Goal: Transaction & Acquisition: Purchase product/service

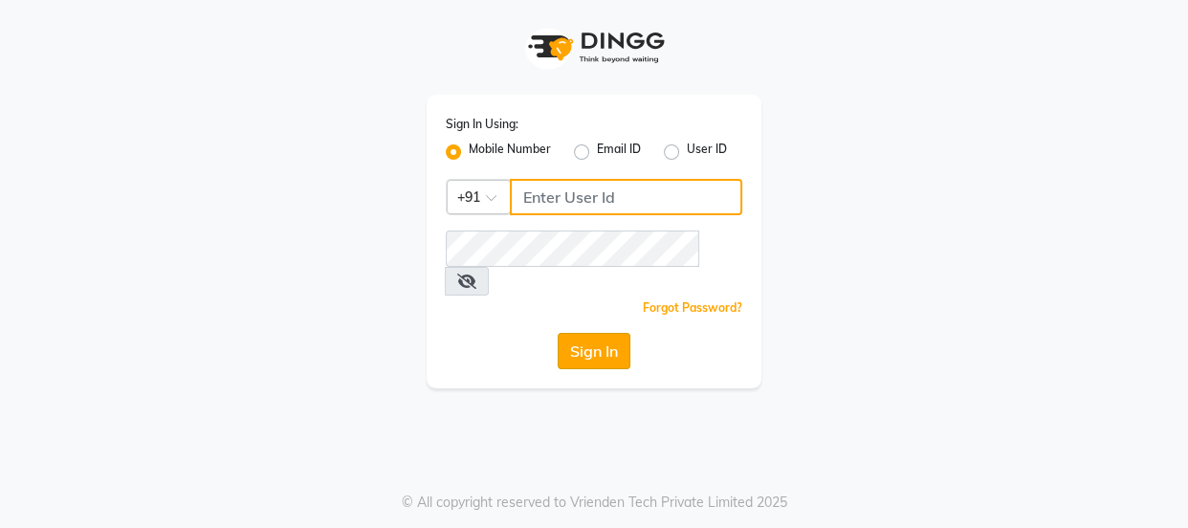
type input "7328050830"
click at [598, 333] on button "Sign In" at bounding box center [593, 351] width 73 height 36
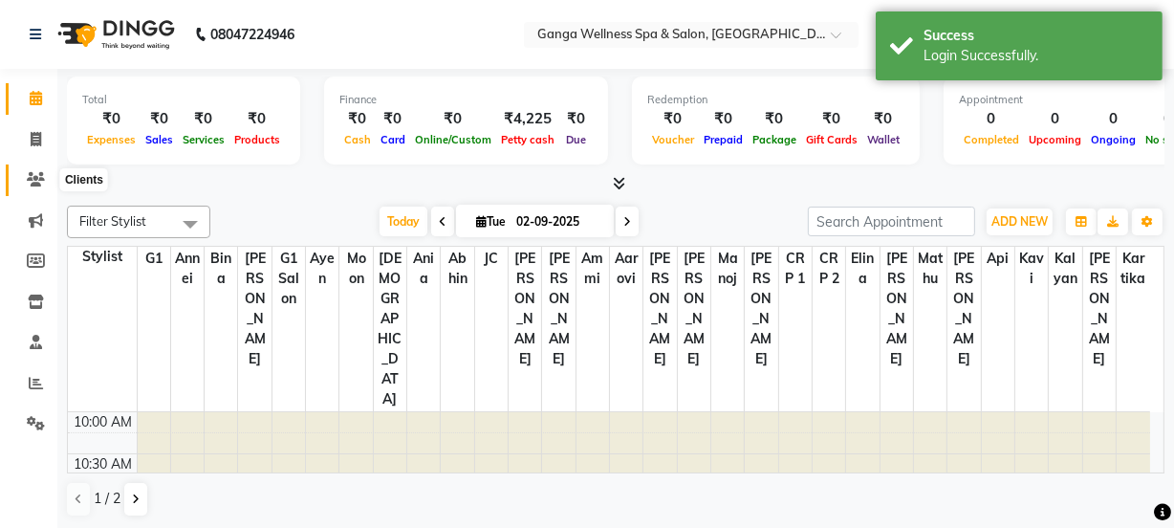
click at [28, 172] on icon at bounding box center [36, 179] width 18 height 14
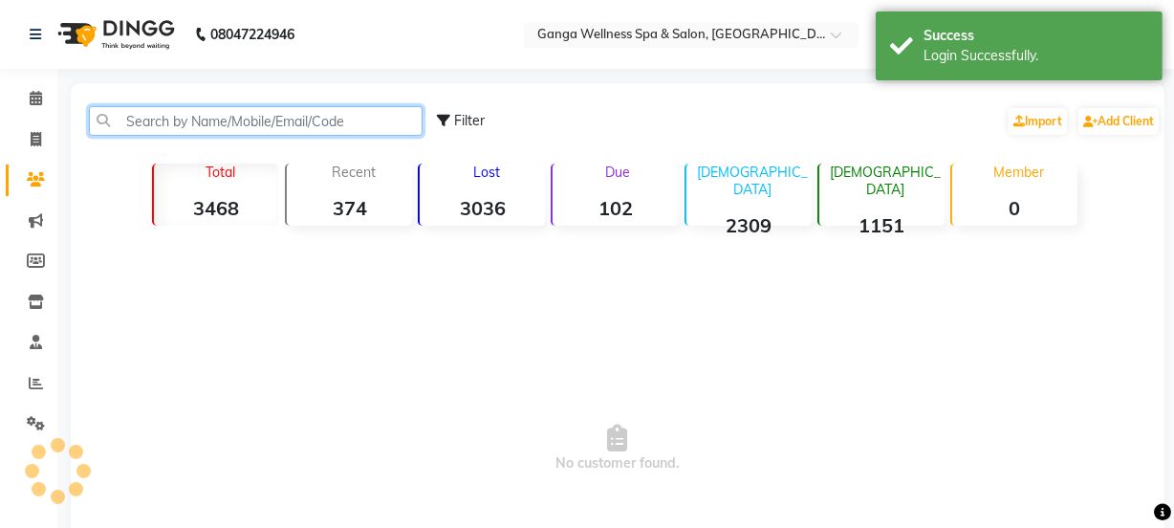
click at [279, 110] on input "text" at bounding box center [256, 121] width 334 height 30
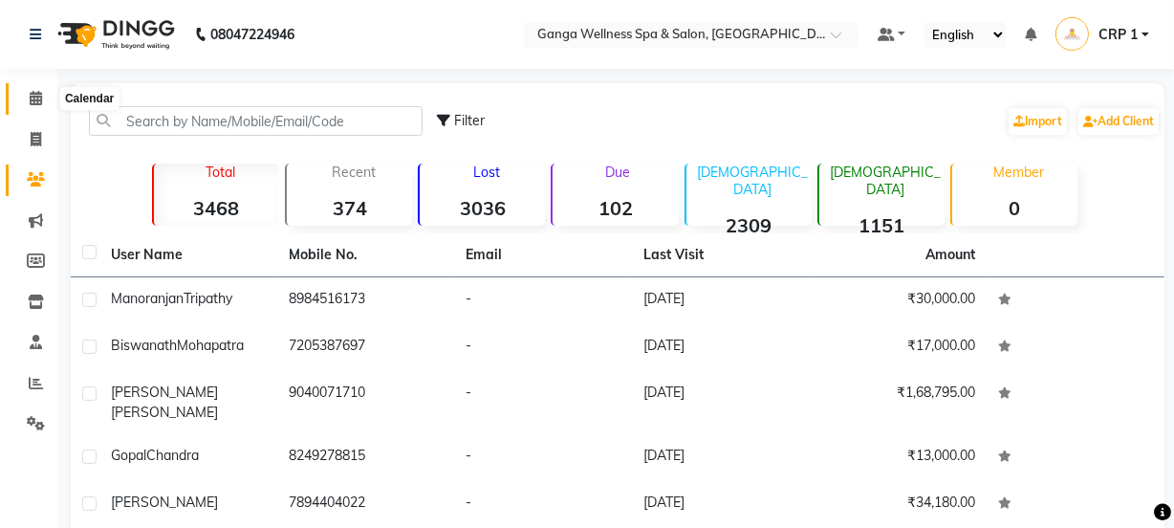
click at [44, 101] on span at bounding box center [35, 99] width 33 height 22
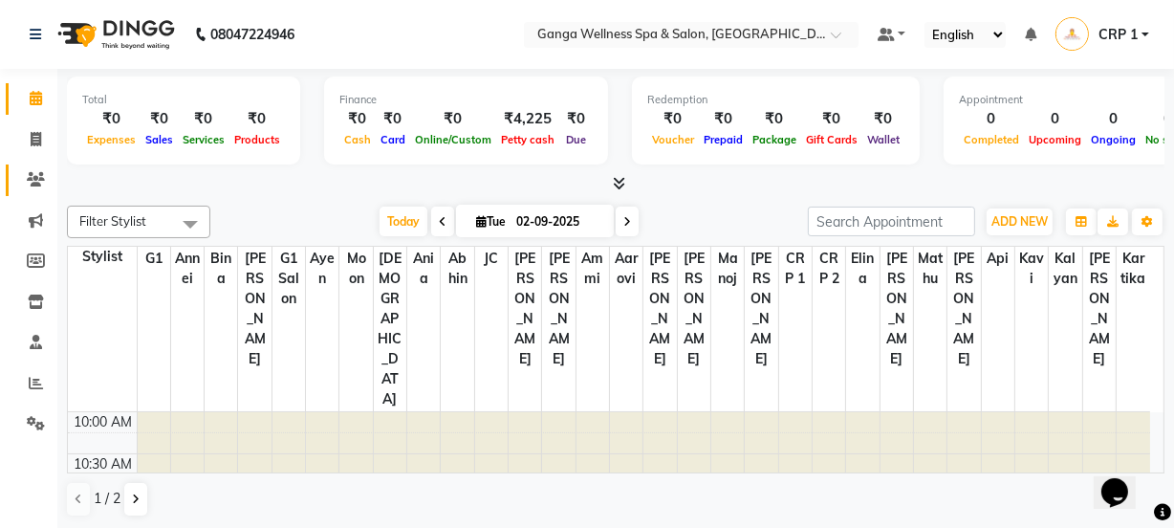
click at [46, 176] on span at bounding box center [35, 180] width 33 height 22
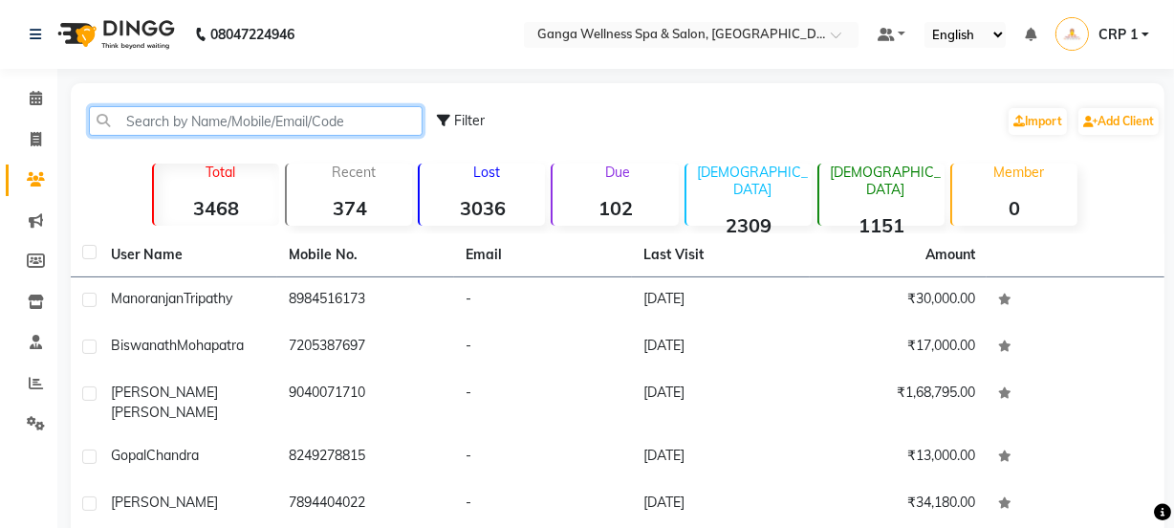
click at [252, 121] on input "text" at bounding box center [256, 121] width 334 height 30
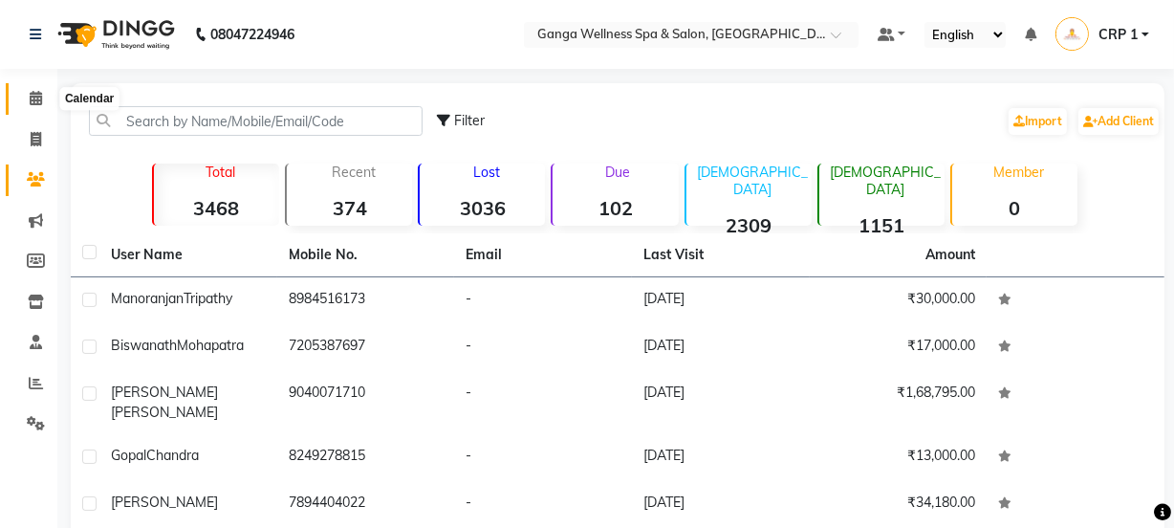
click at [34, 99] on icon at bounding box center [36, 98] width 12 height 14
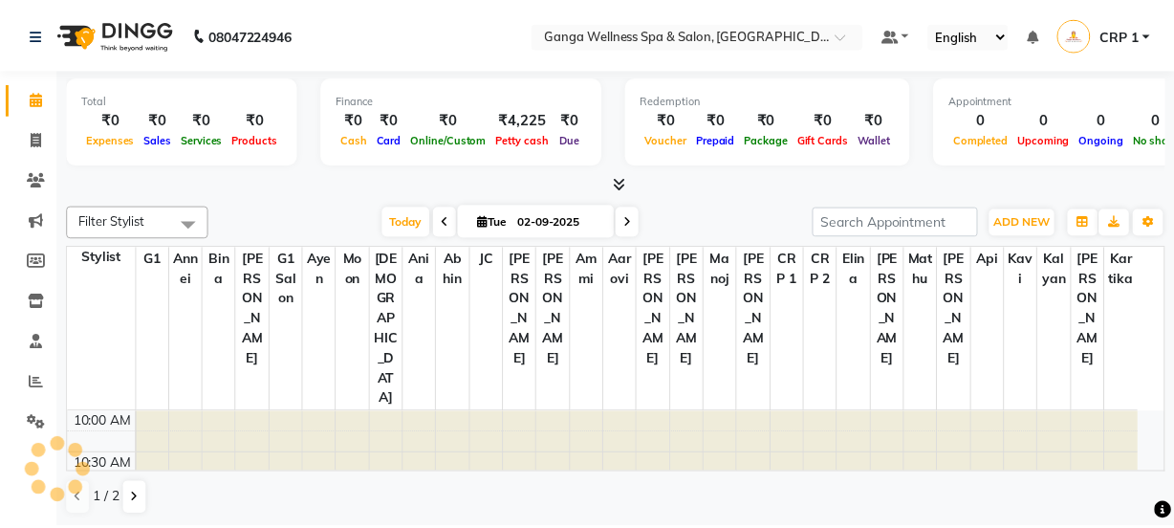
scroll to position [85, 0]
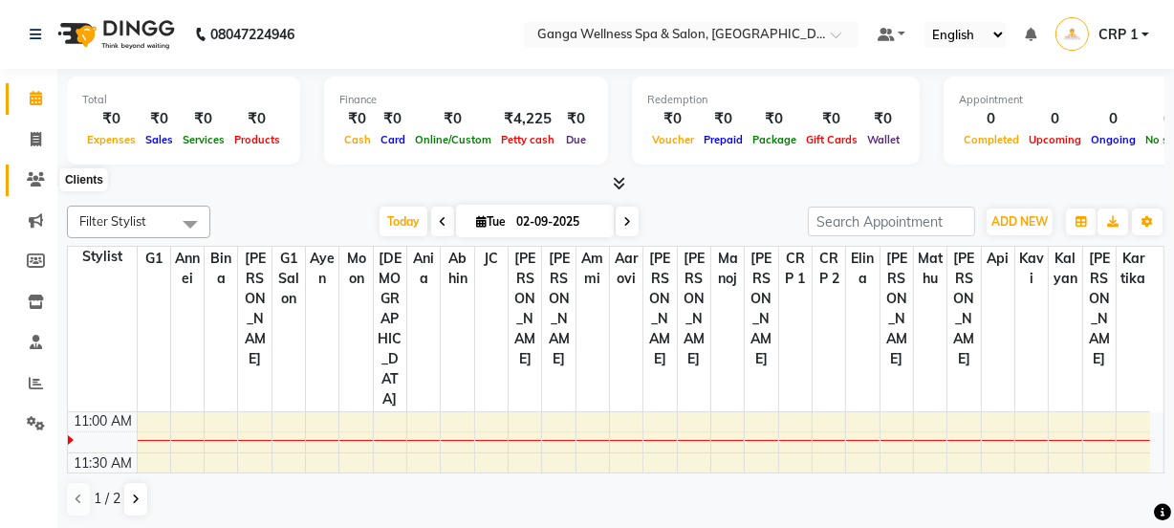
click at [42, 173] on icon at bounding box center [36, 179] width 18 height 14
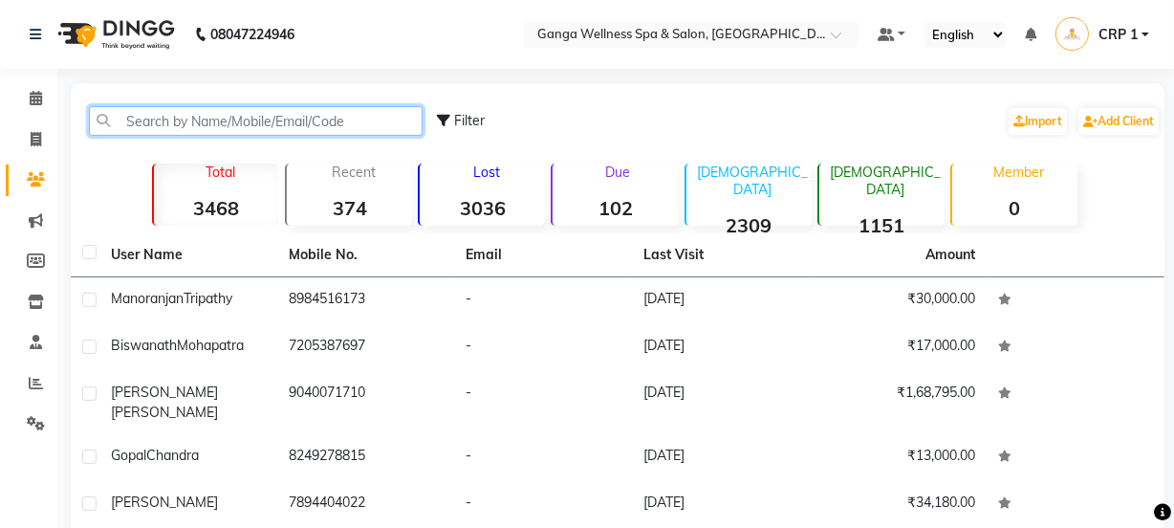
click at [191, 120] on input "text" at bounding box center [256, 121] width 334 height 30
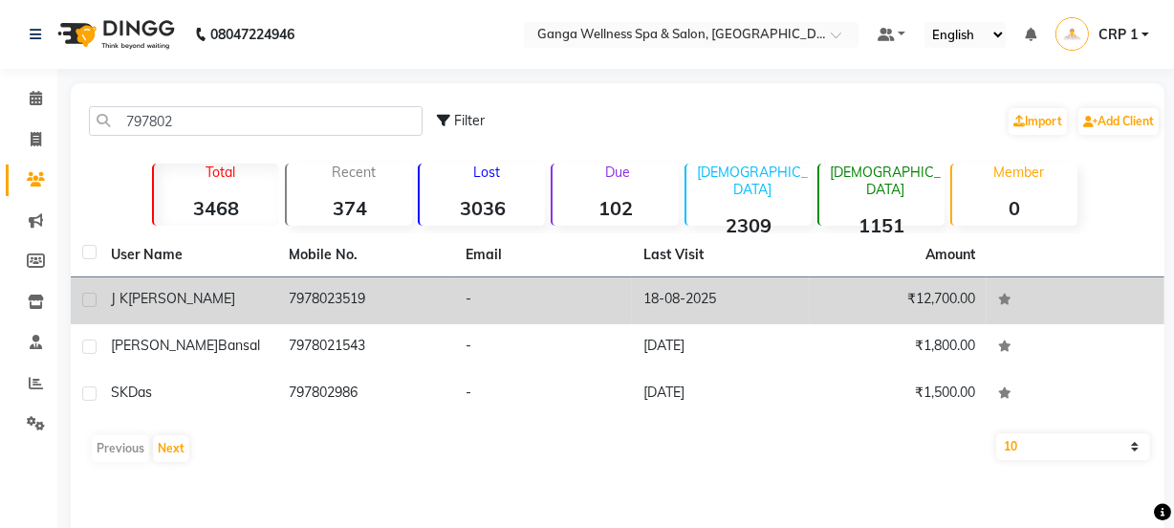
click at [149, 301] on span "[PERSON_NAME]" at bounding box center [181, 298] width 107 height 17
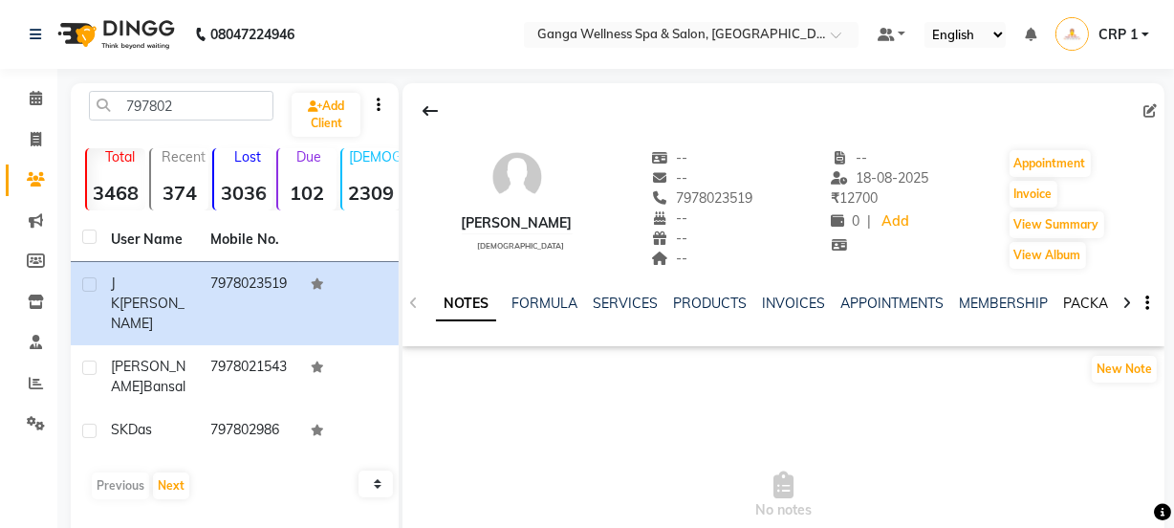
click at [1065, 307] on link "PACKAGES" at bounding box center [1098, 302] width 71 height 17
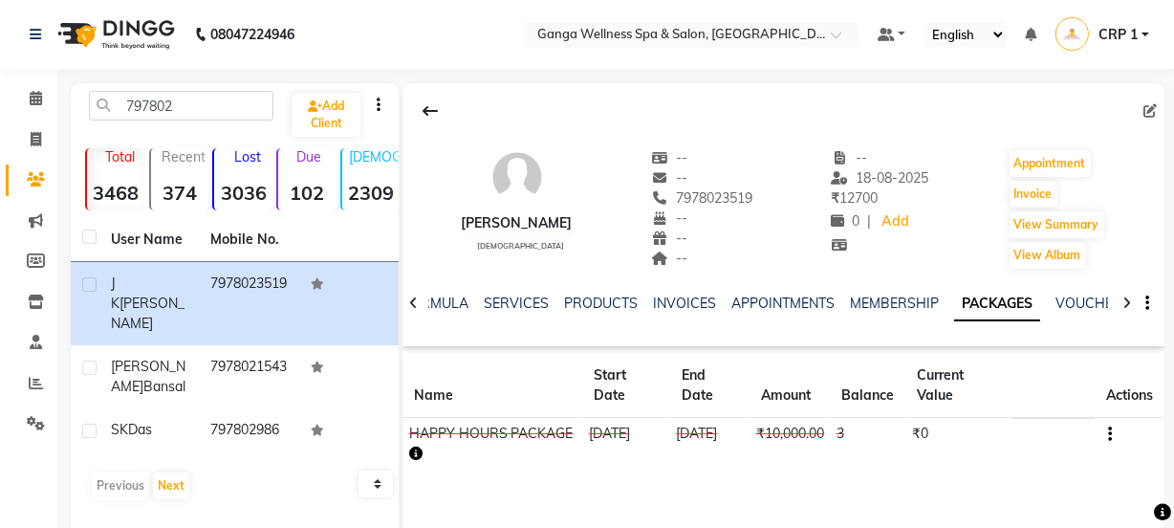
click at [414, 455] on icon "button" at bounding box center [415, 453] width 13 height 13
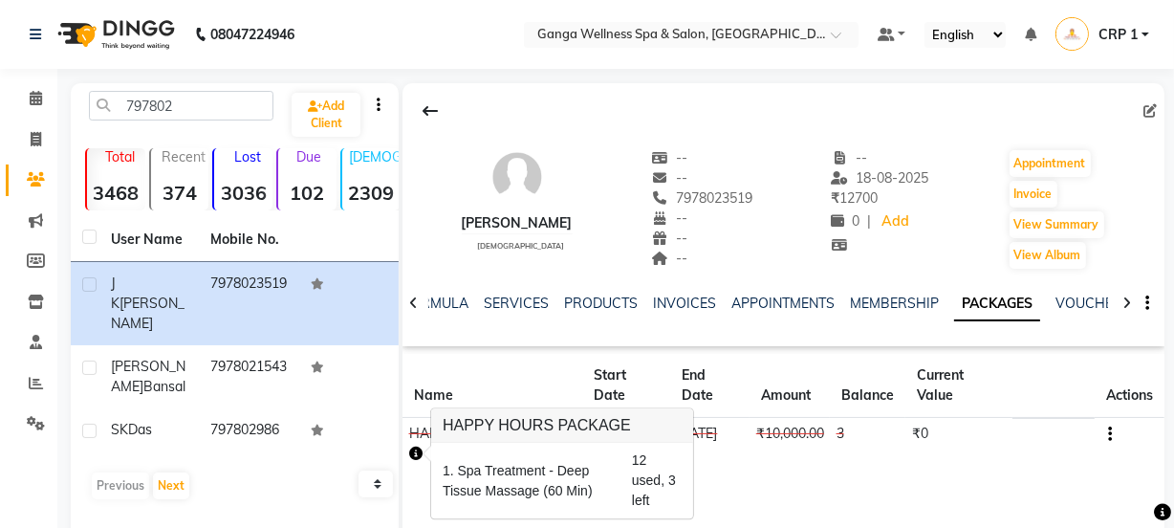
click at [722, 505] on div "J K Dalei male -- -- 7978023519 -- -- -- -- 18-08-2025 ₹ 12700 0 | Add Appointm…" at bounding box center [784, 370] width 762 height 574
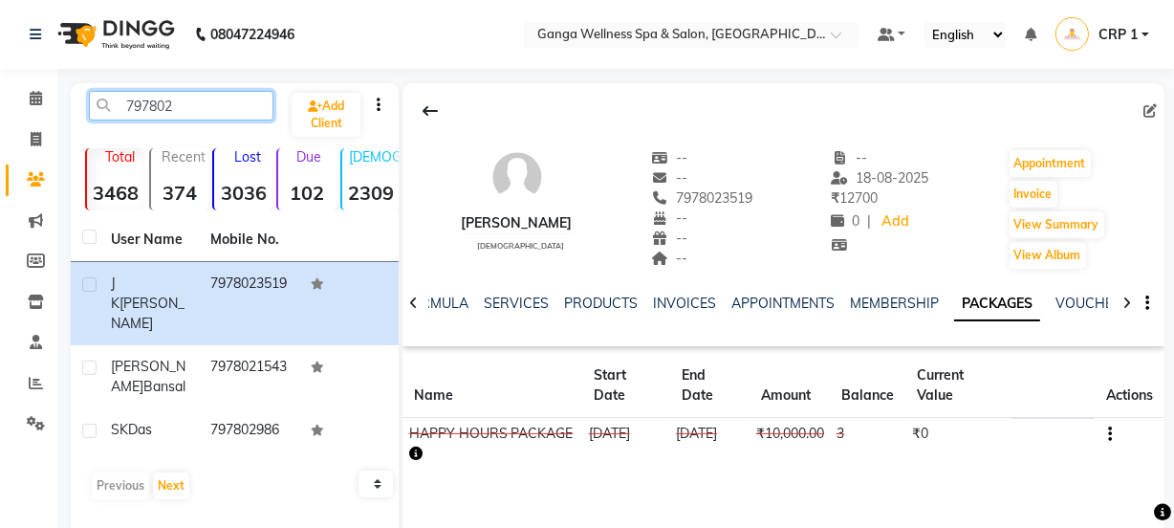
click at [203, 100] on input "797802" at bounding box center [181, 106] width 185 height 30
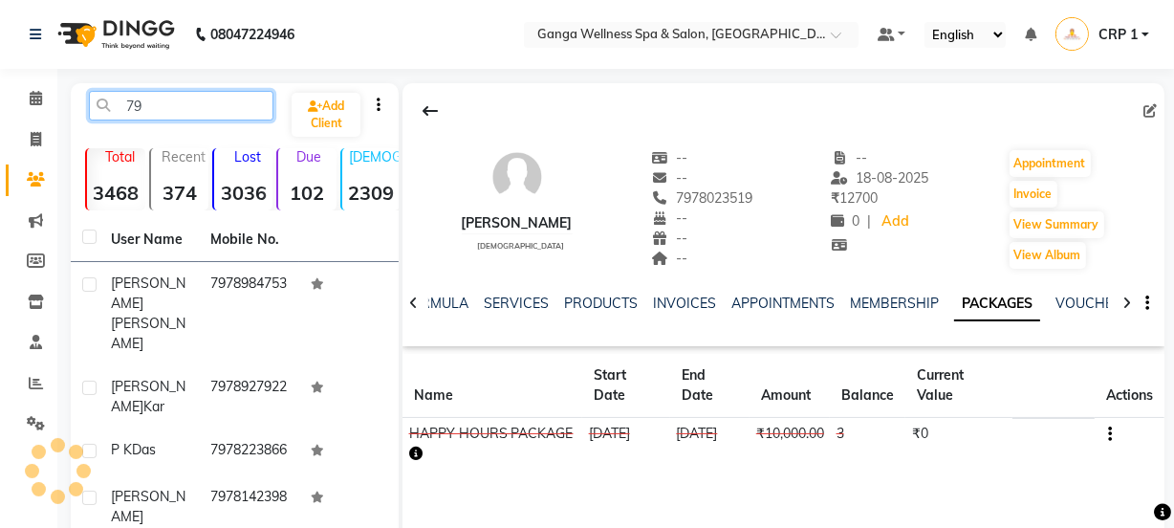
type input "7"
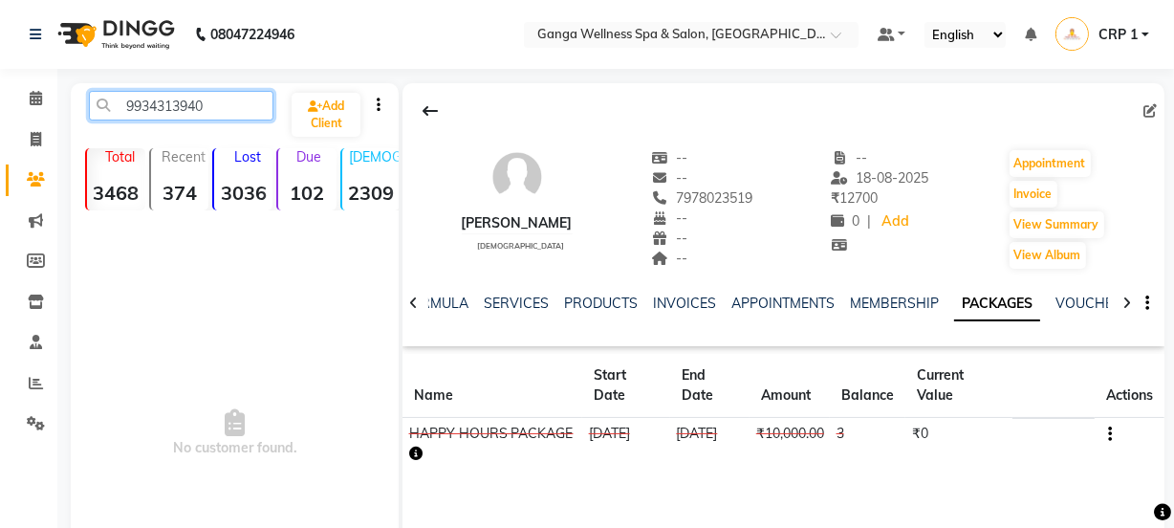
click at [229, 103] on input "9934313940" at bounding box center [181, 106] width 185 height 30
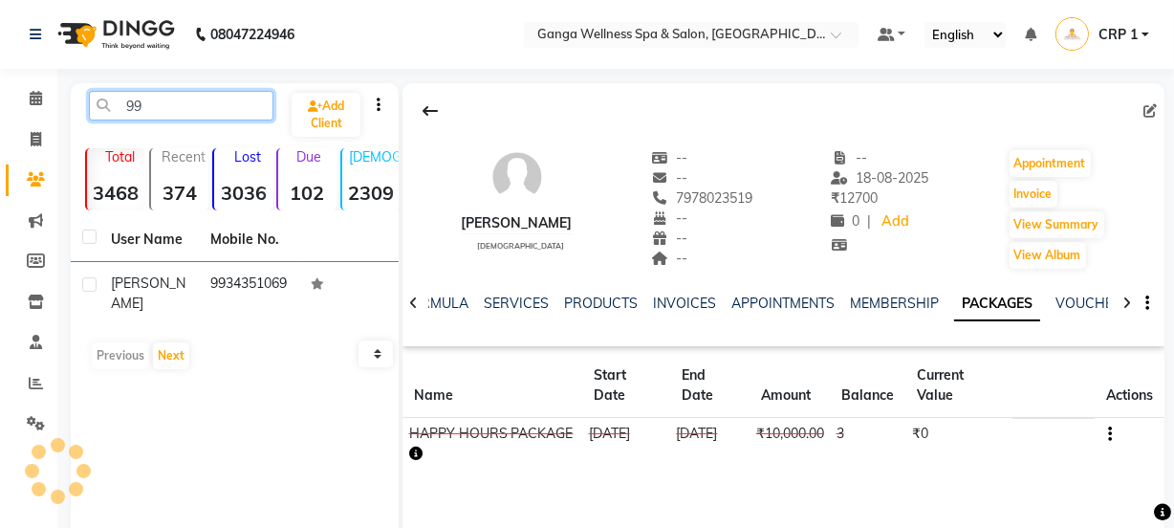
type input "9"
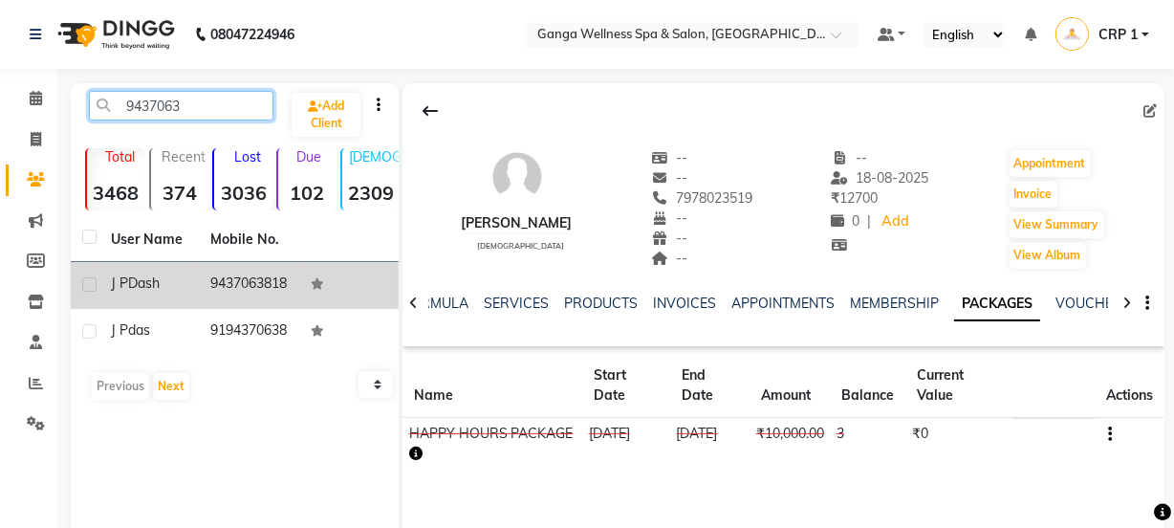
type input "9437063"
click at [167, 278] on div "J P Dash" at bounding box center [149, 283] width 76 height 20
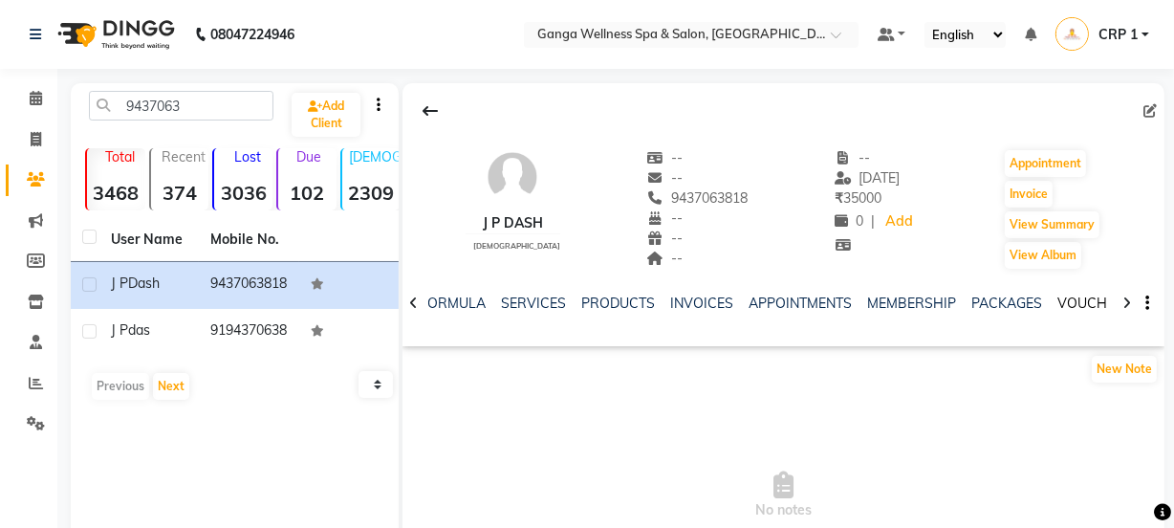
click at [1079, 306] on link "VOUCHERS" at bounding box center [1095, 302] width 76 height 17
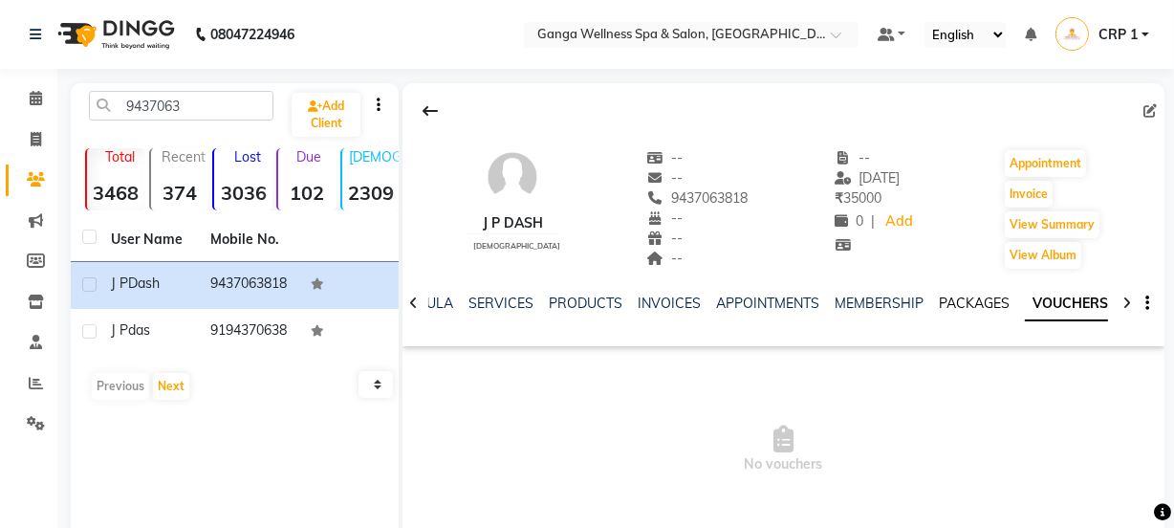
click at [978, 299] on link "PACKAGES" at bounding box center [974, 302] width 71 height 17
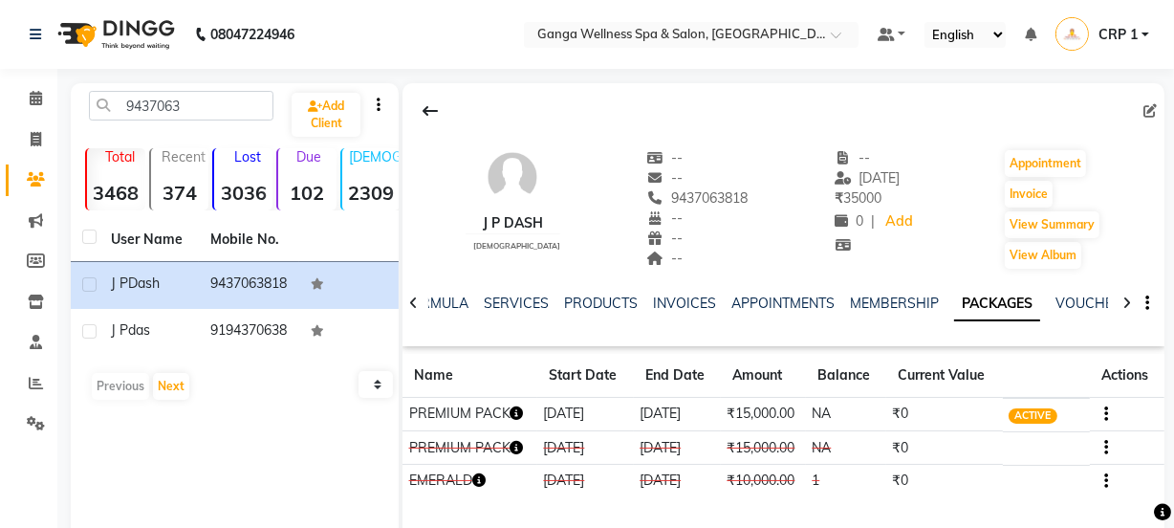
click at [516, 411] on icon "button" at bounding box center [517, 412] width 13 height 13
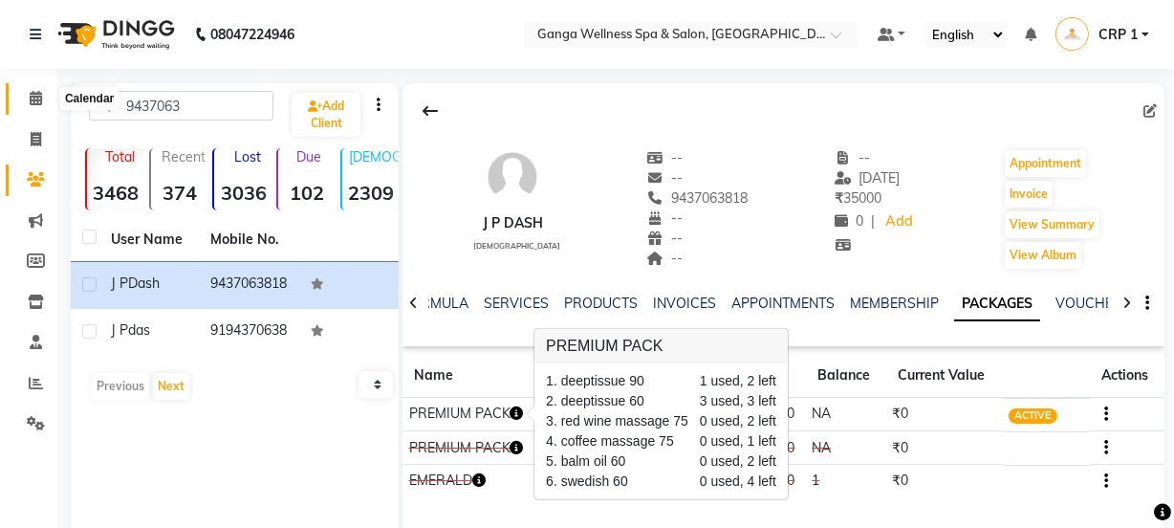
click at [41, 102] on icon at bounding box center [36, 98] width 12 height 14
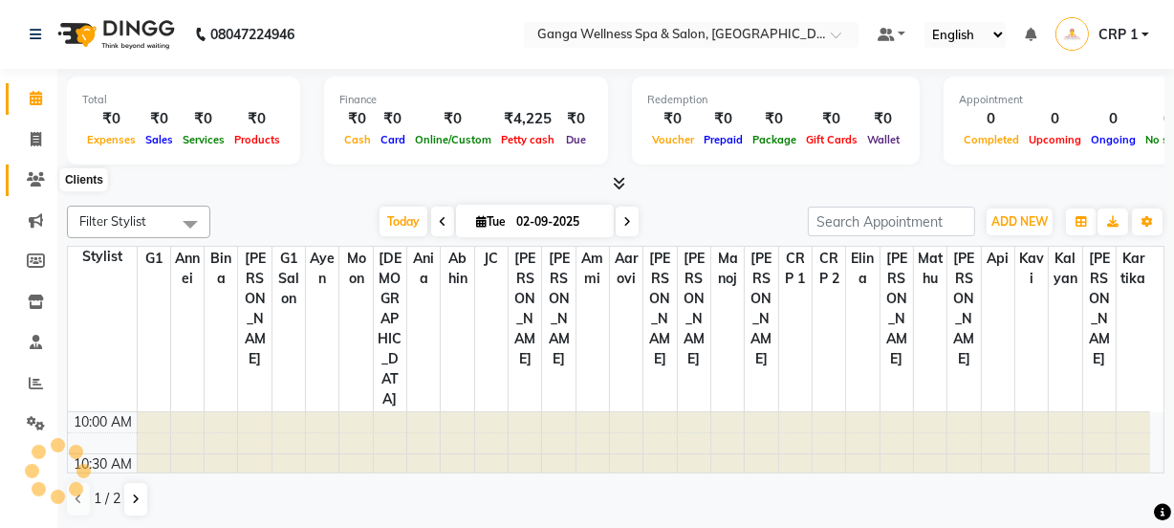
click at [37, 174] on icon at bounding box center [36, 179] width 18 height 14
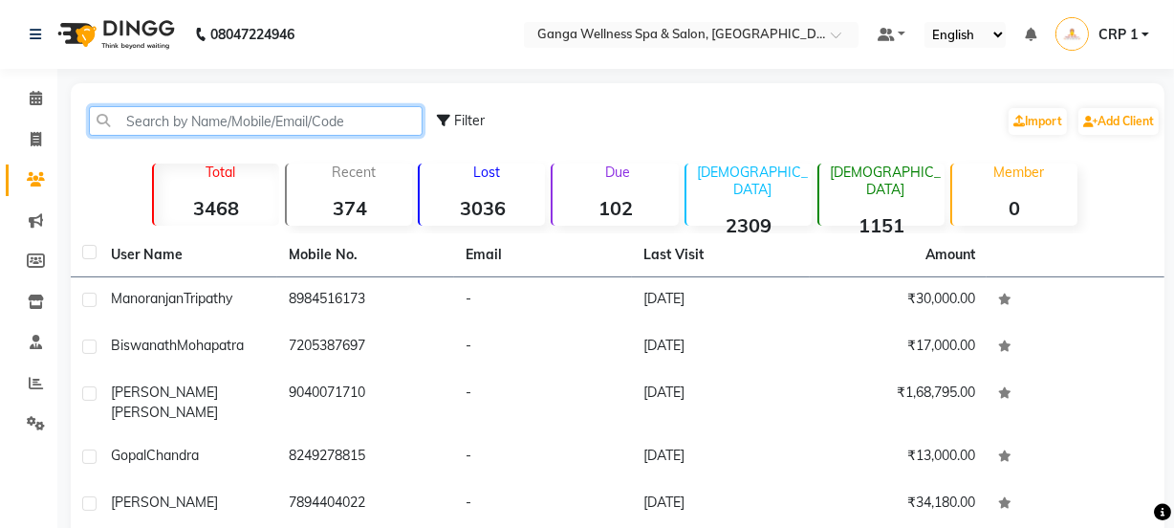
click at [258, 118] on input "text" at bounding box center [256, 121] width 334 height 30
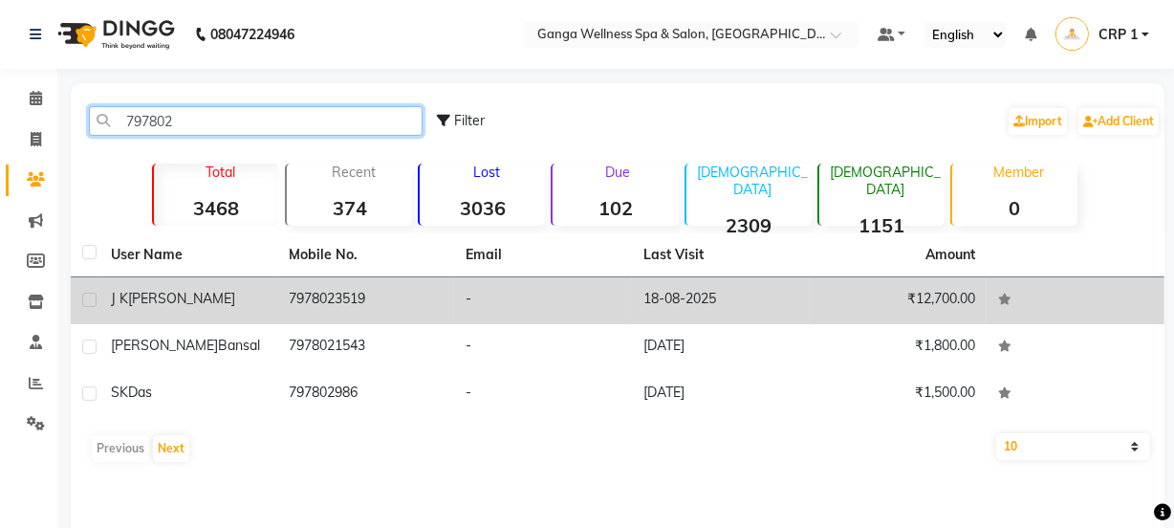
type input "797802"
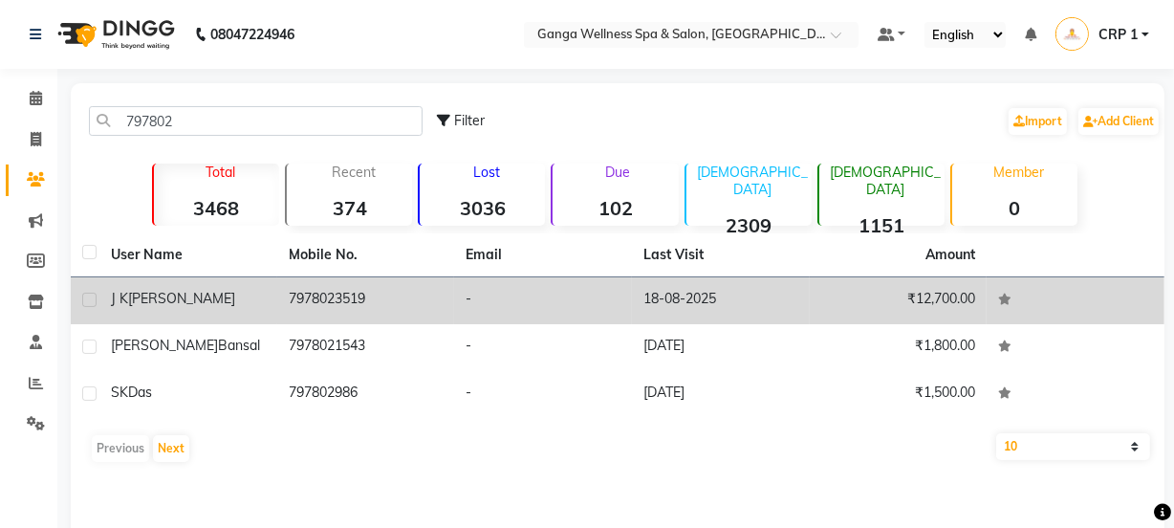
click at [357, 307] on td "7978023519" at bounding box center [366, 300] width 178 height 47
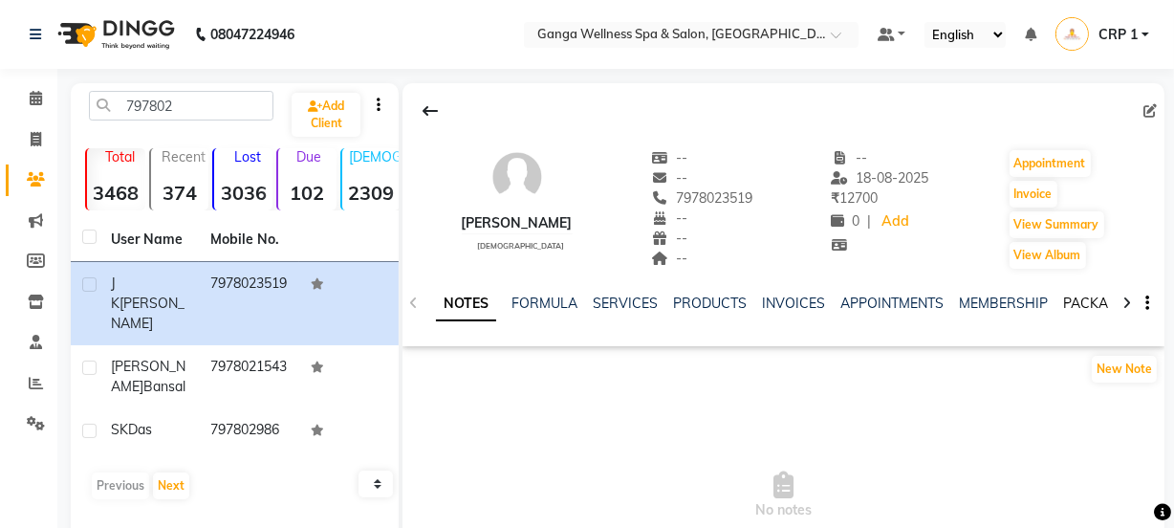
click at [1088, 296] on link "PACKAGES" at bounding box center [1098, 302] width 71 height 17
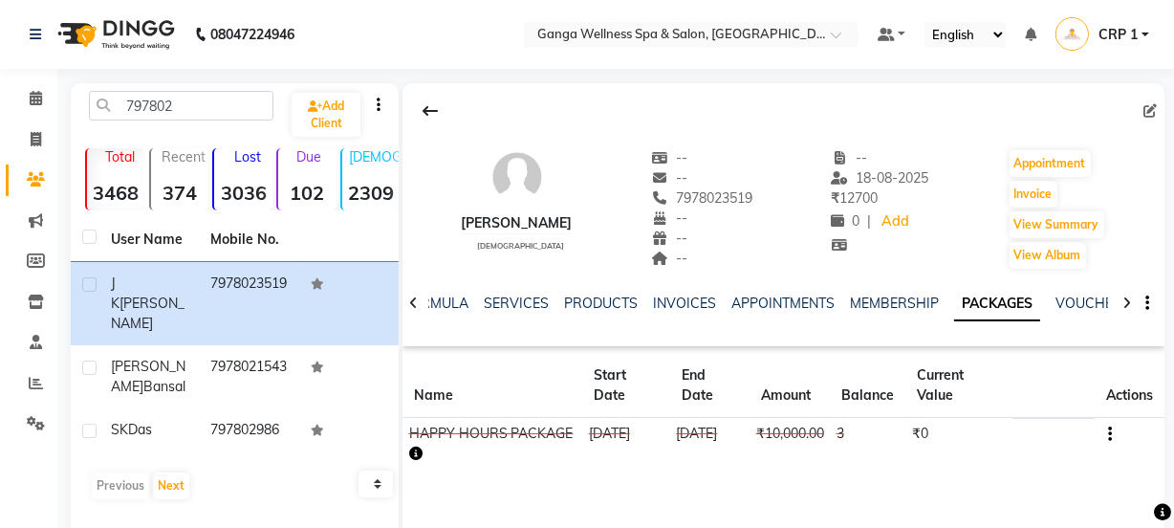
click at [416, 454] on icon "button" at bounding box center [415, 453] width 13 height 13
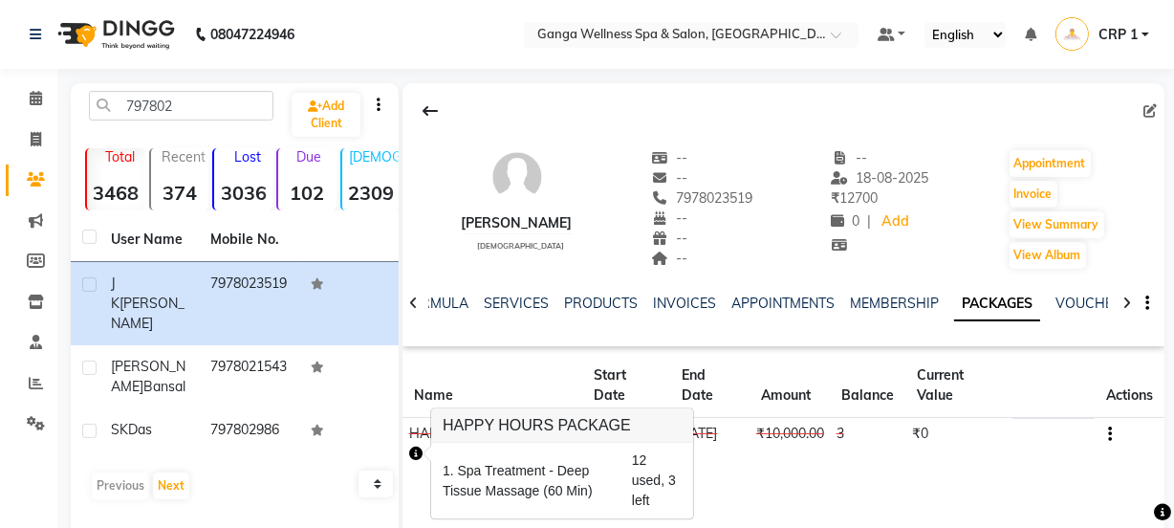
click at [708, 499] on div "J K Dalei male -- -- 7978023519 -- -- -- -- 18-08-2025 ₹ 12700 0 | Add Appointm…" at bounding box center [784, 370] width 762 height 574
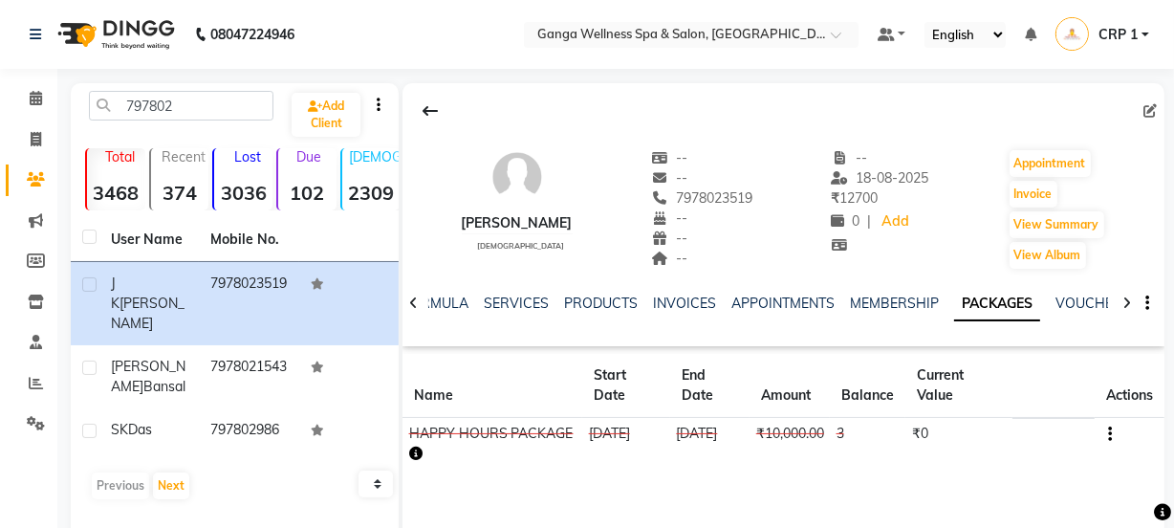
click at [415, 451] on icon "button" at bounding box center [415, 453] width 13 height 13
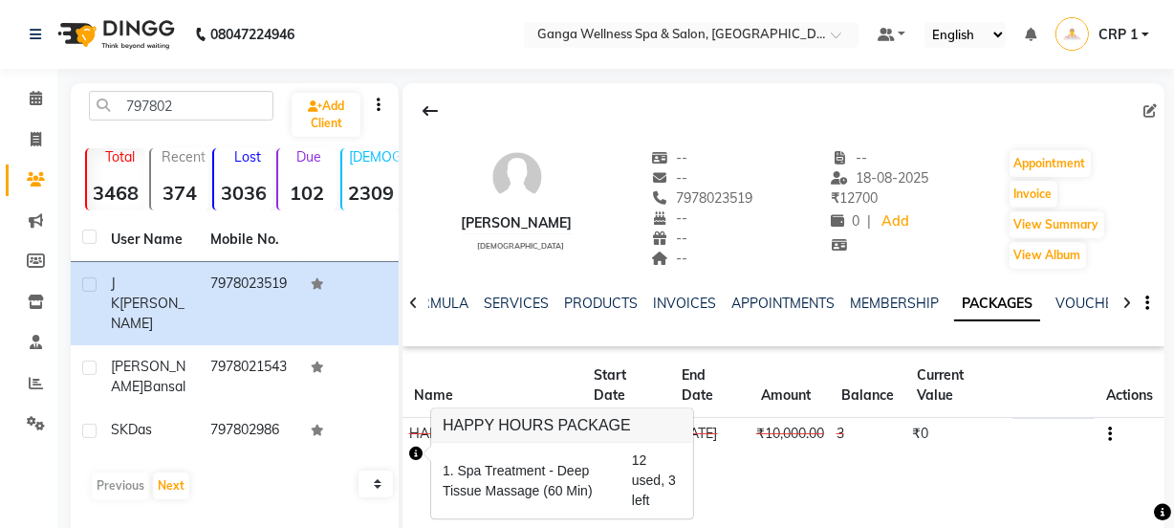
click at [732, 477] on div "J K Dalei male -- -- 7978023519 -- -- -- -- 18-08-2025 ₹ 12700 0 | Add Appointm…" at bounding box center [784, 284] width 762 height 403
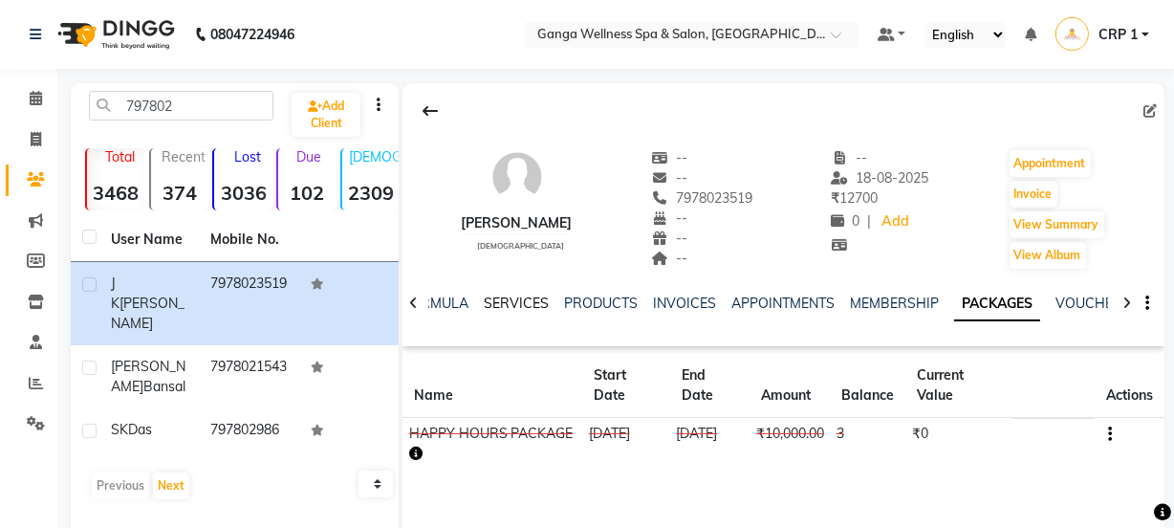
click at [532, 309] on link "SERVICES" at bounding box center [516, 302] width 65 height 17
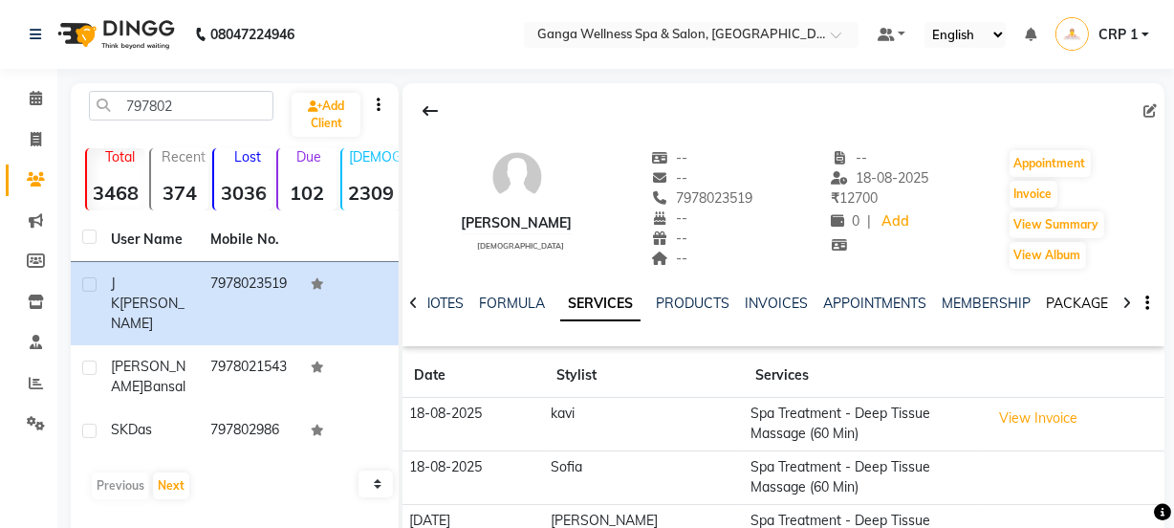
click at [1054, 303] on link "PACKAGES" at bounding box center [1081, 302] width 71 height 17
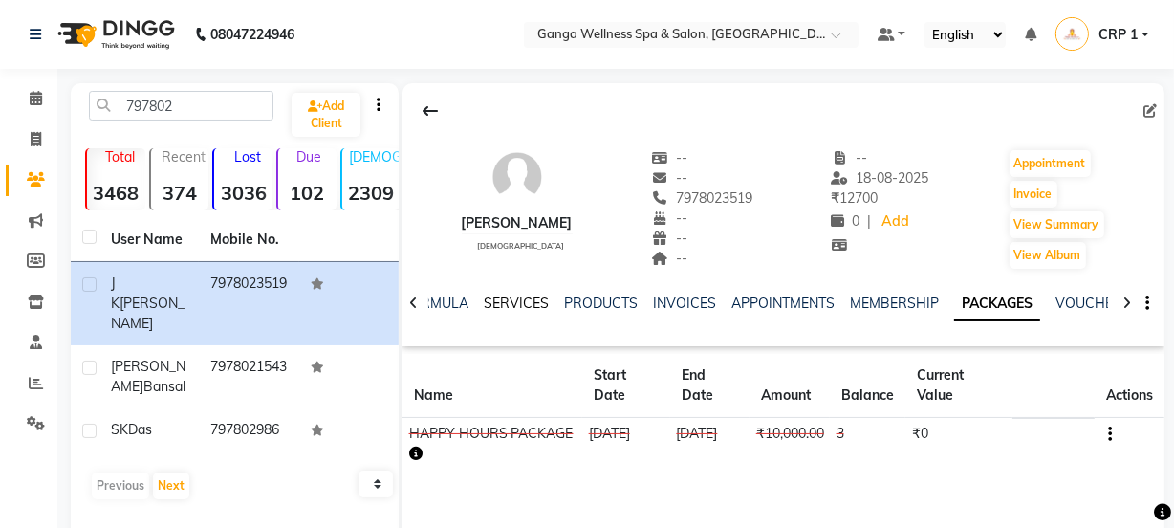
click at [504, 295] on link "SERVICES" at bounding box center [516, 302] width 65 height 17
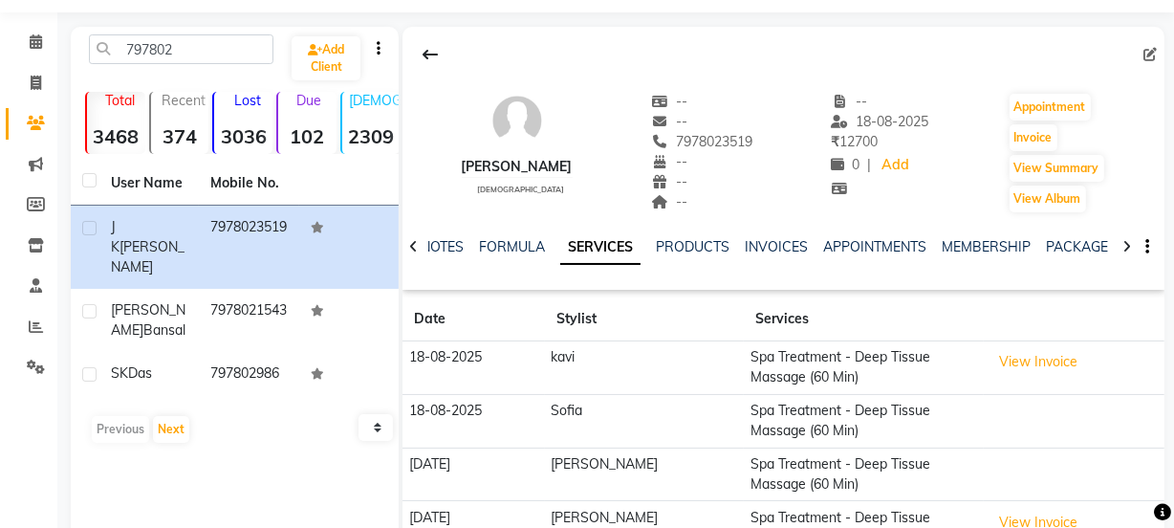
scroll to position [86, 0]
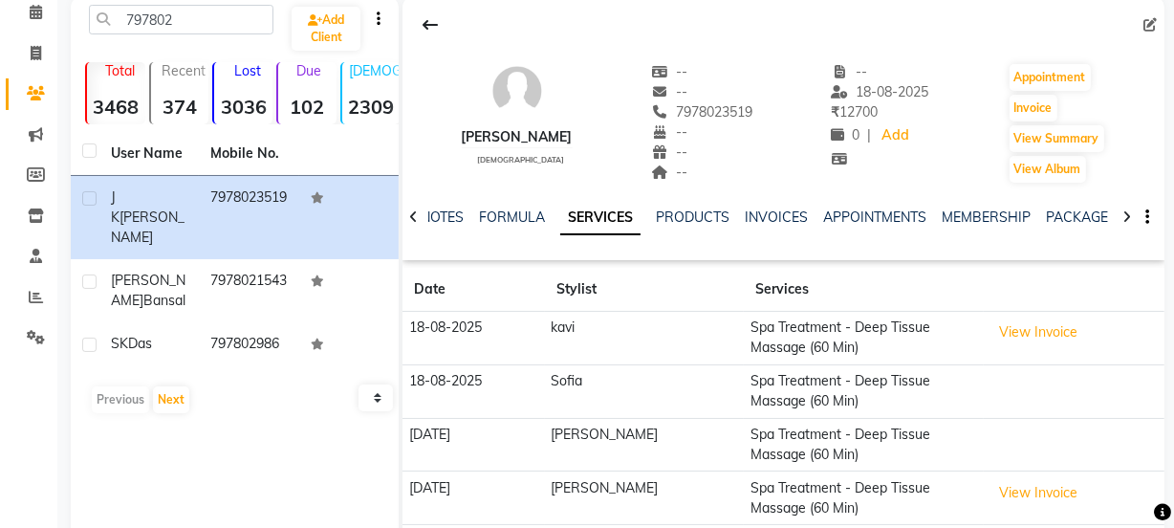
drag, startPoint x: 950, startPoint y: 360, endPoint x: 233, endPoint y: 425, distance: 720.0
click at [233, 425] on div "797802 Add Client Total 3468 Recent 374 Lost 3036 Due 102 Male 2309 Female 1151…" at bounding box center [235, 284] width 328 height 574
click at [38, 5] on icon at bounding box center [36, 12] width 12 height 14
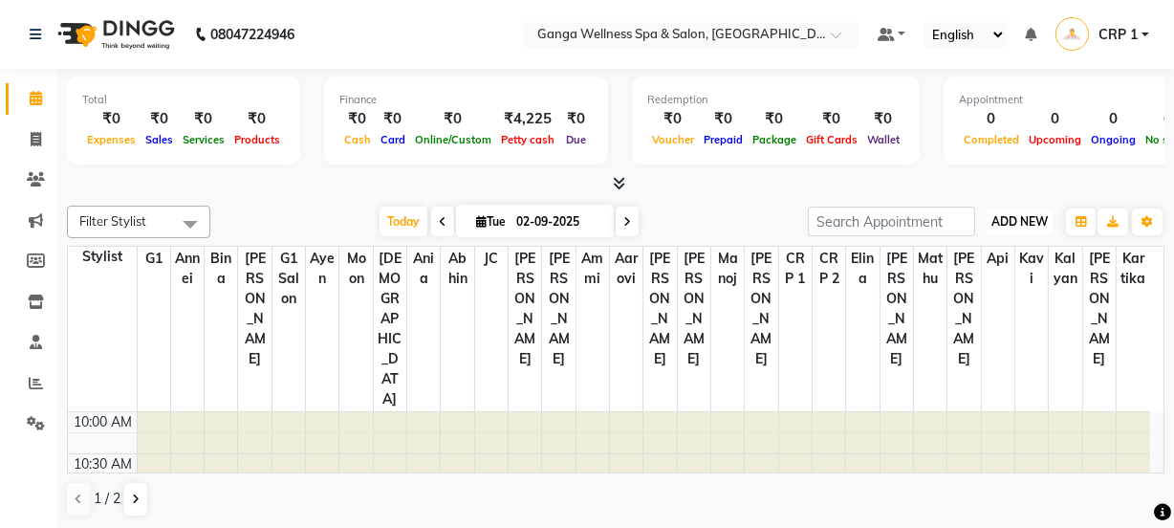
click at [1028, 219] on span "ADD NEW" at bounding box center [1020, 221] width 56 height 14
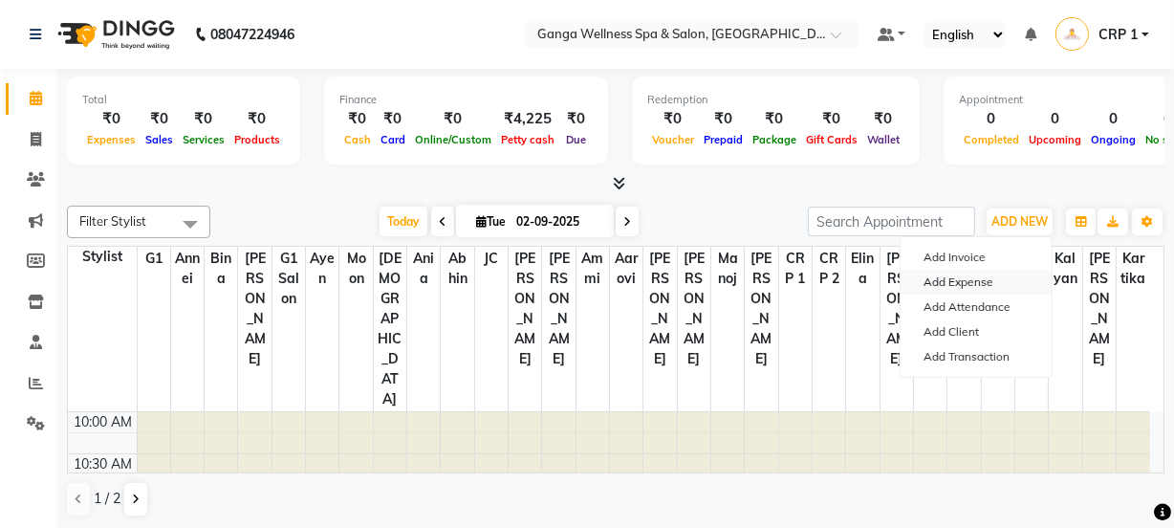
click at [962, 277] on link "Add Expense" at bounding box center [976, 282] width 151 height 25
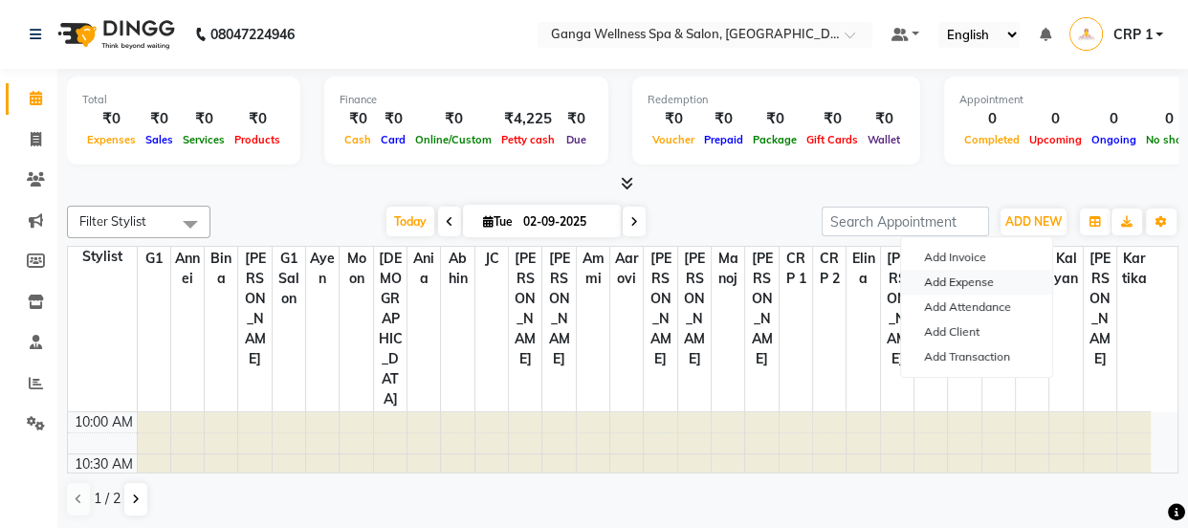
select select "1"
select select "2396"
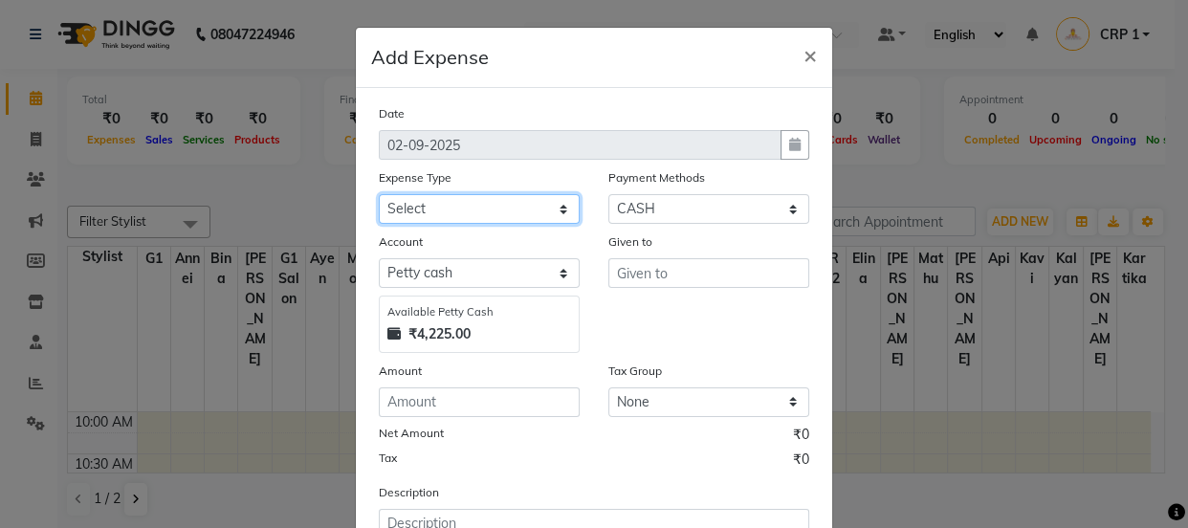
click at [480, 209] on select "Select Advance Salary Bank charges Car maintenance Cash transfer to bank Cash t…" at bounding box center [479, 209] width 201 height 30
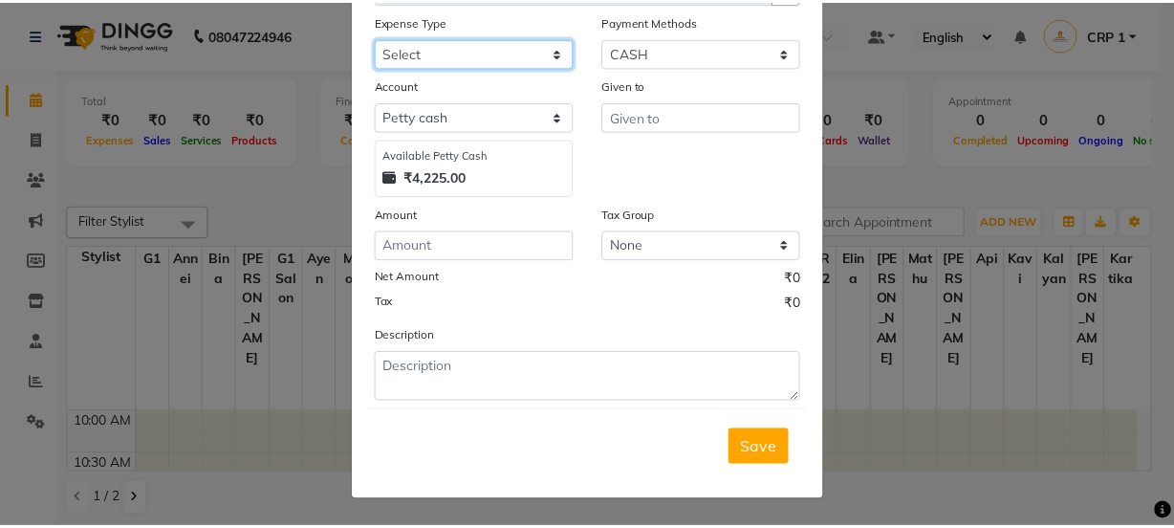
scroll to position [159, 0]
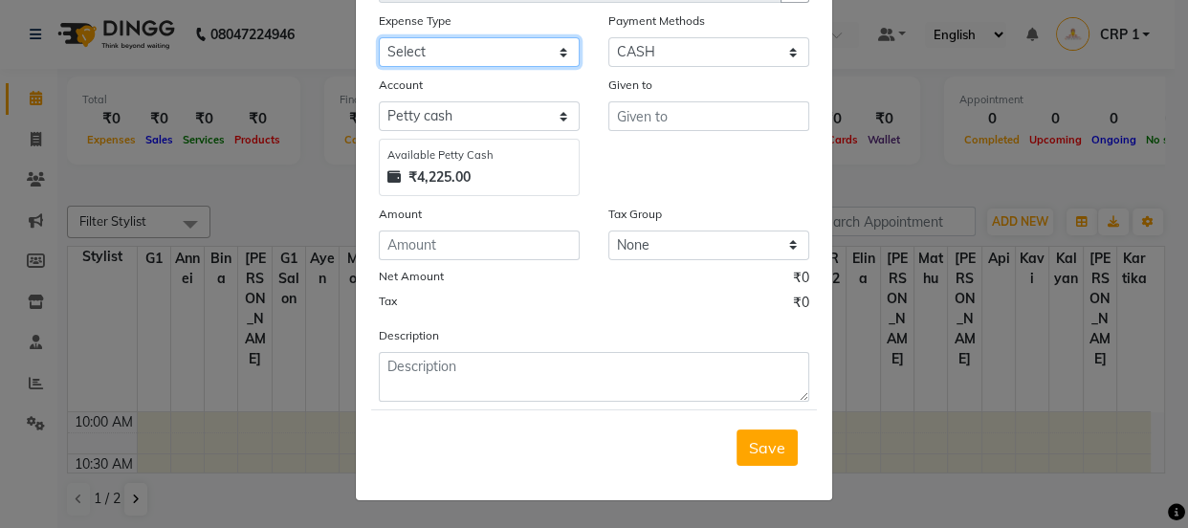
click at [476, 47] on select "Select Advance Salary Bank charges Car maintenance Cash transfer to bank Cash t…" at bounding box center [479, 52] width 201 height 30
select select "13"
click at [379, 37] on select "Select Advance Salary Bank charges Car maintenance Cash transfer to bank Cash t…" at bounding box center [479, 52] width 201 height 30
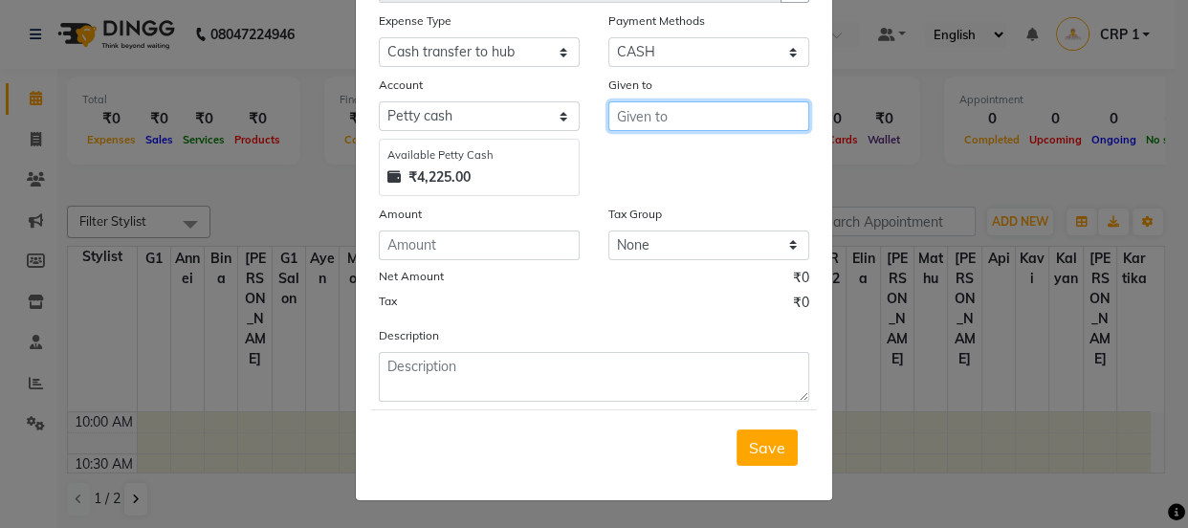
click at [647, 121] on input "text" at bounding box center [708, 116] width 201 height 30
type input "s"
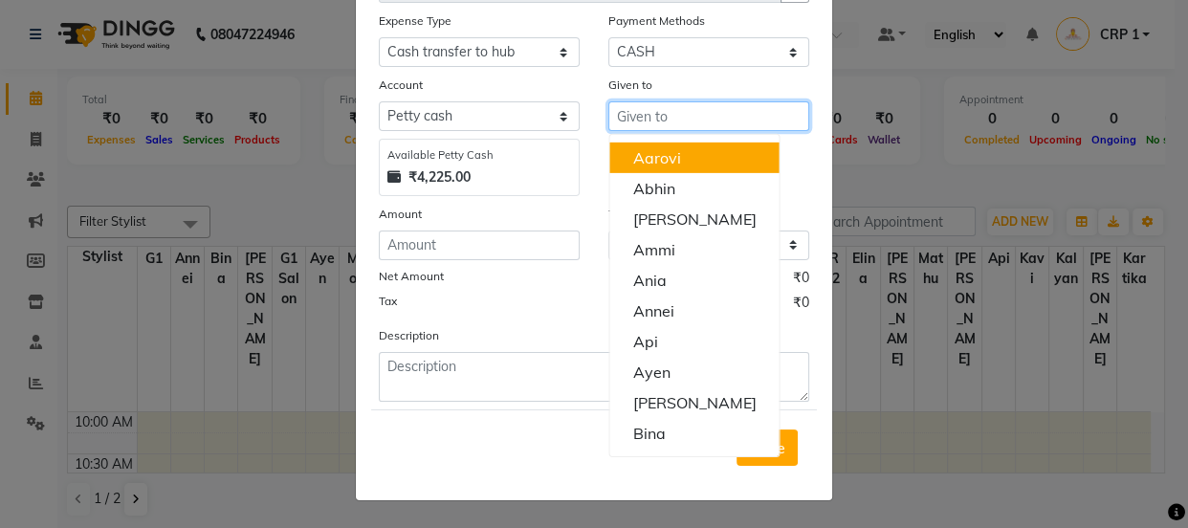
type input "s"
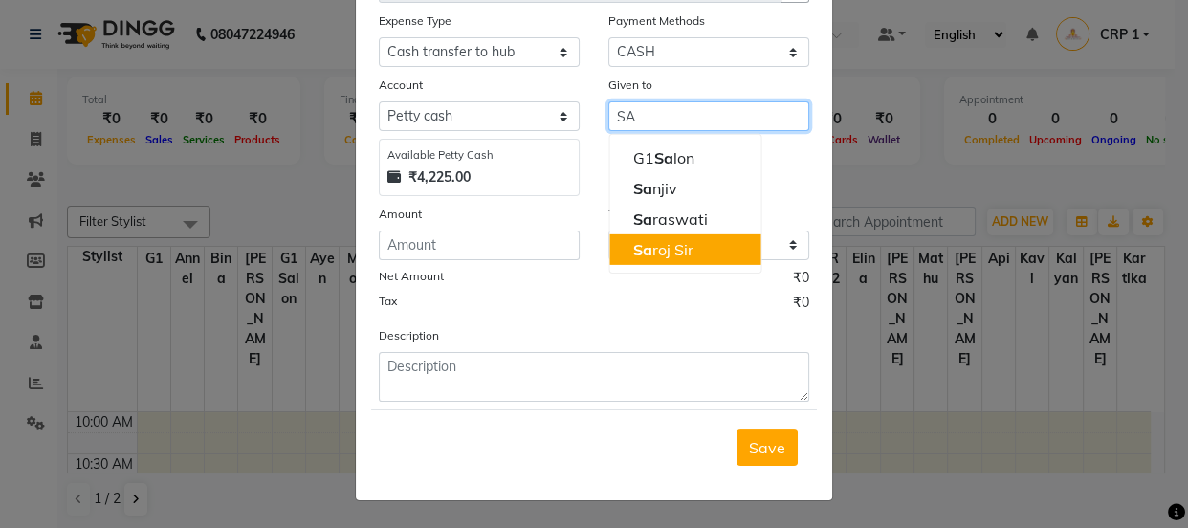
click at [656, 251] on ngb-highlight "Sa roj Sir" at bounding box center [662, 249] width 60 height 19
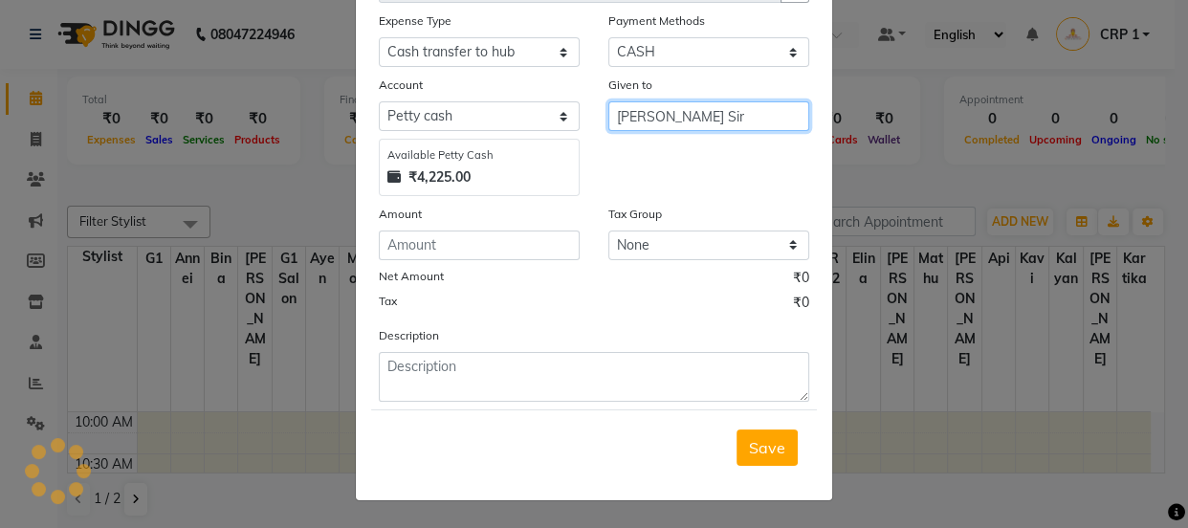
type input "[PERSON_NAME] Sir"
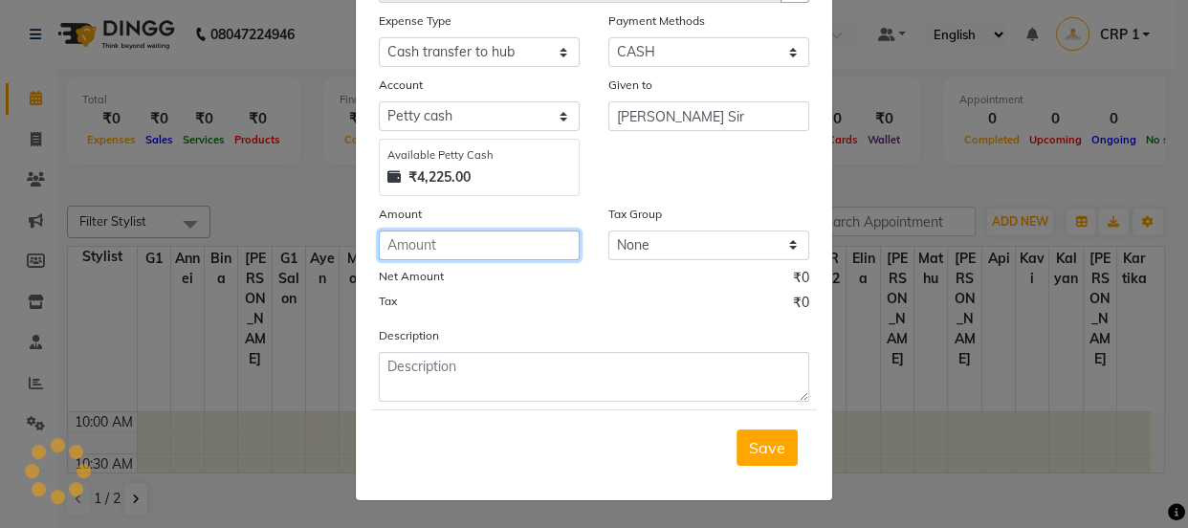
click at [462, 251] on input "number" at bounding box center [479, 245] width 201 height 30
type input "4000"
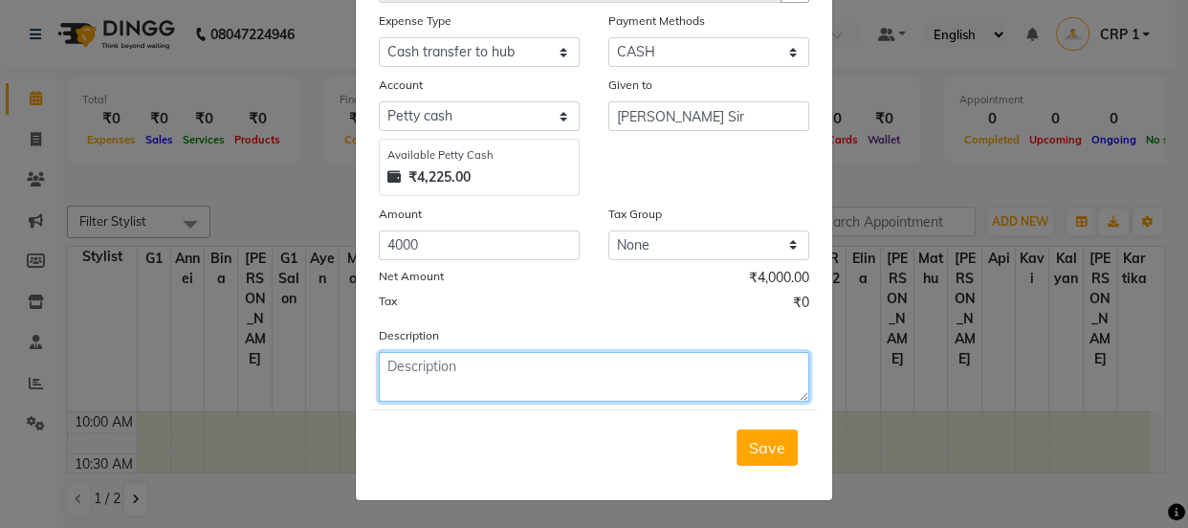
click at [458, 367] on textarea at bounding box center [594, 377] width 430 height 50
type textarea "g"
type textarea "Given to saroj sir"
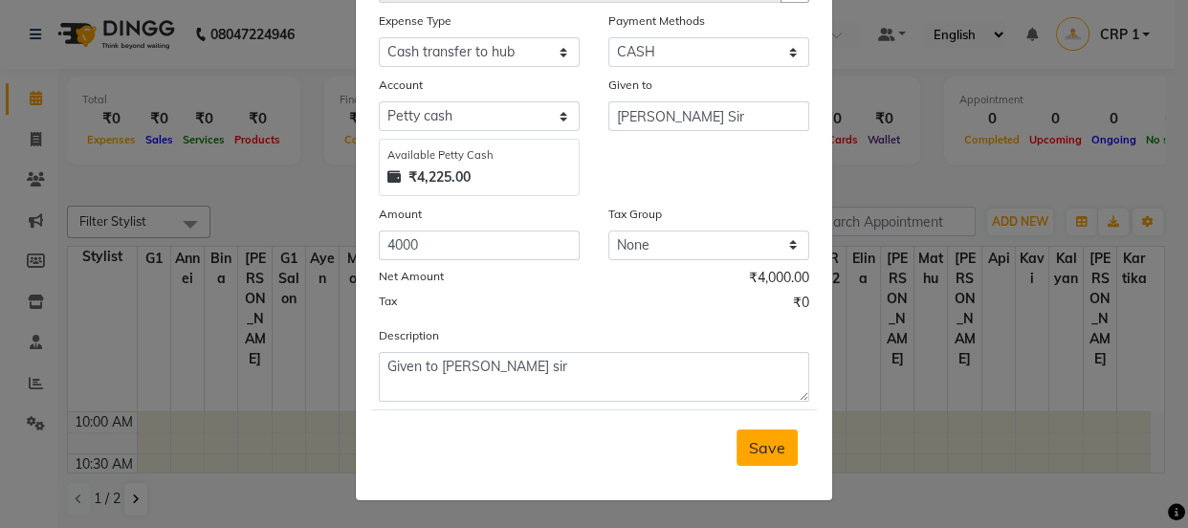
click at [757, 451] on span "Save" at bounding box center [767, 447] width 36 height 19
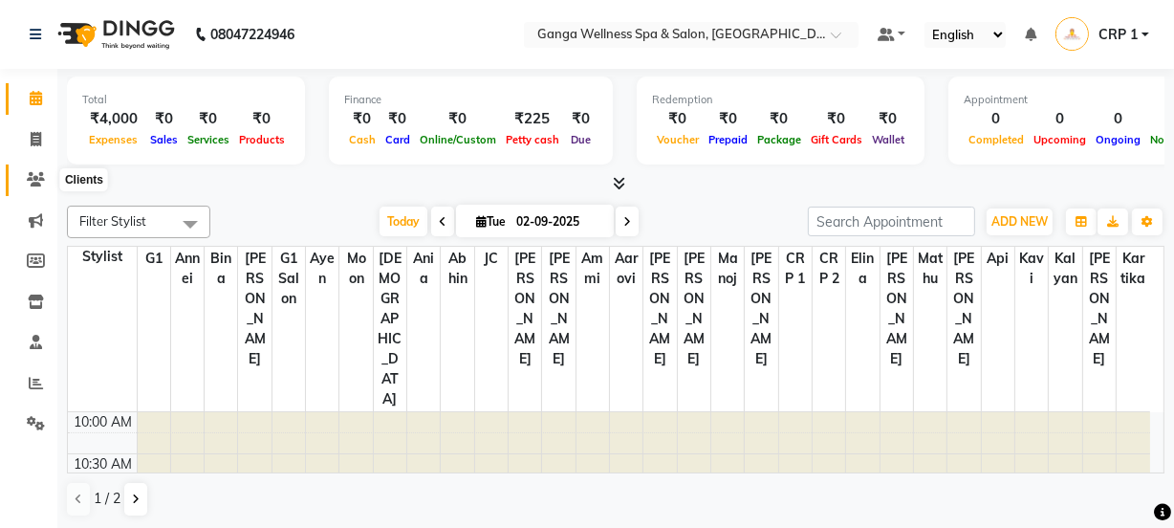
click at [27, 189] on span at bounding box center [35, 180] width 33 height 22
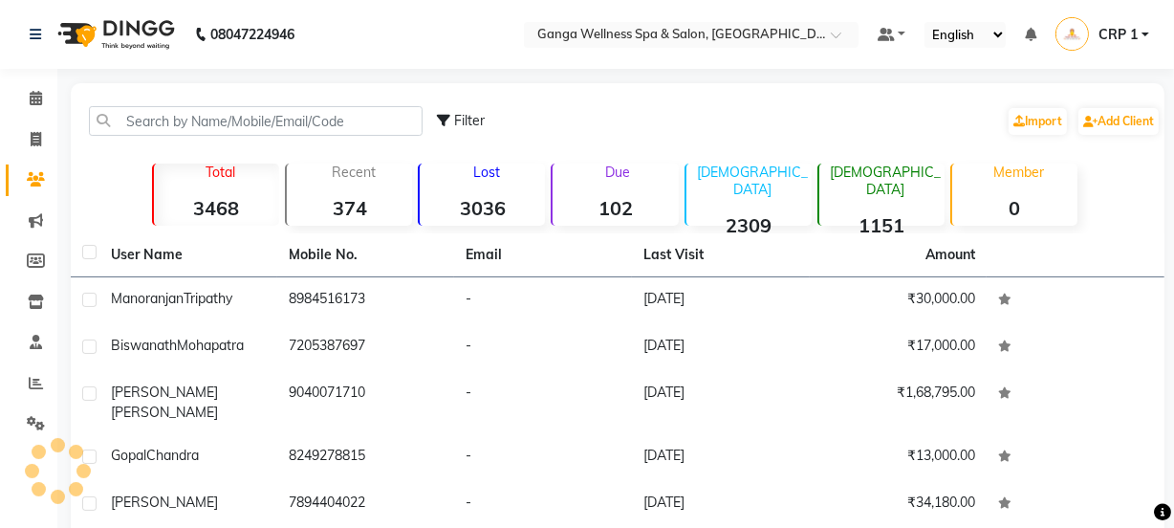
click at [425, 122] on div at bounding box center [256, 121] width 362 height 30
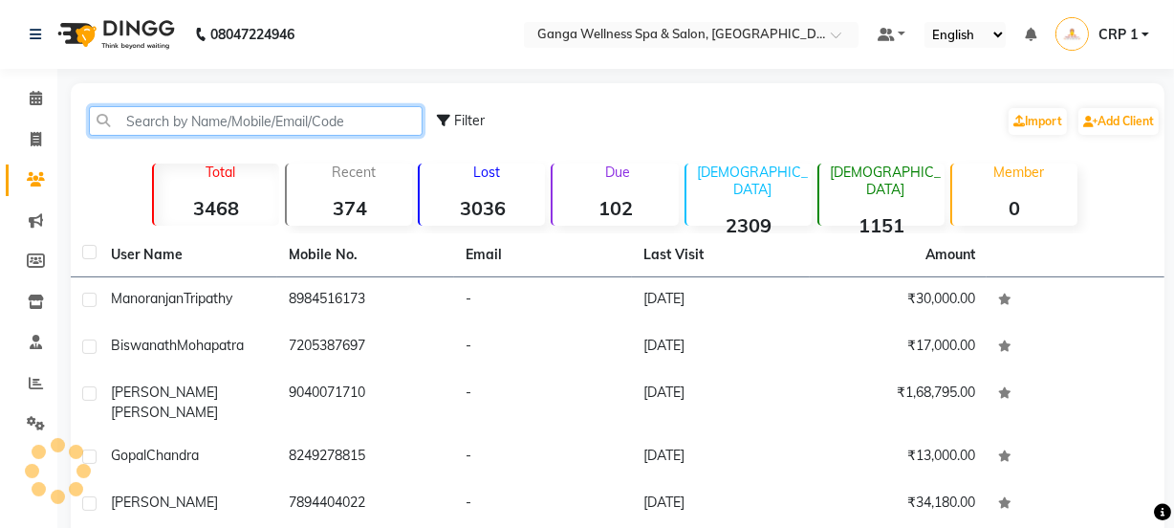
click at [361, 117] on input "text" at bounding box center [256, 121] width 334 height 30
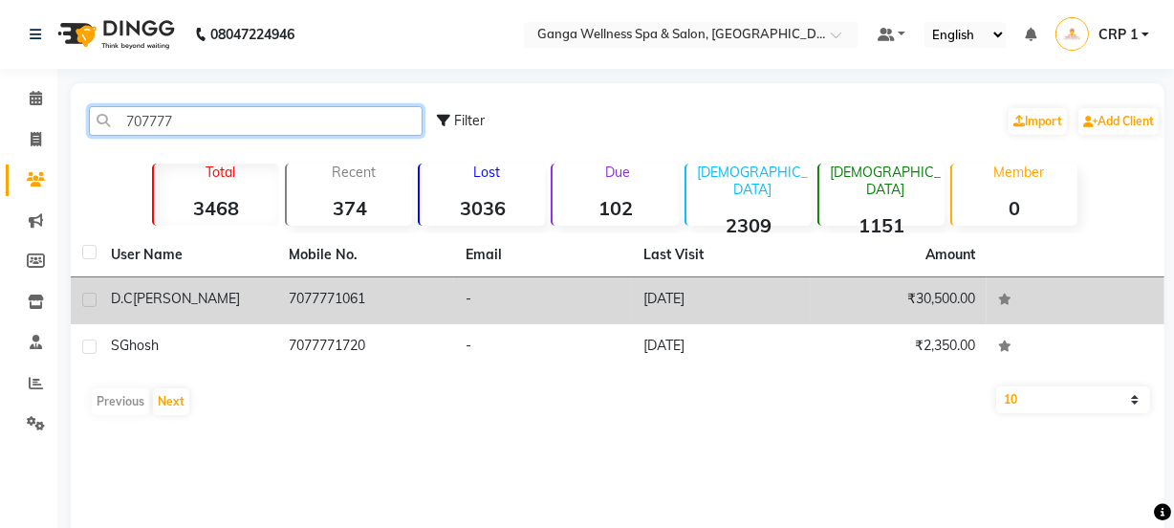
type input "707777"
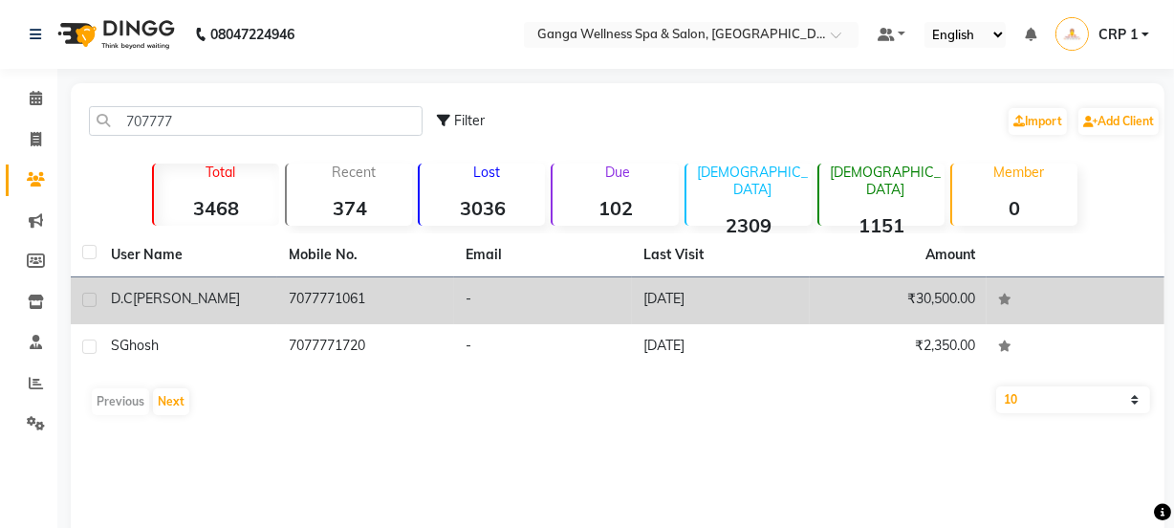
click at [382, 310] on td "7077771061" at bounding box center [366, 300] width 178 height 47
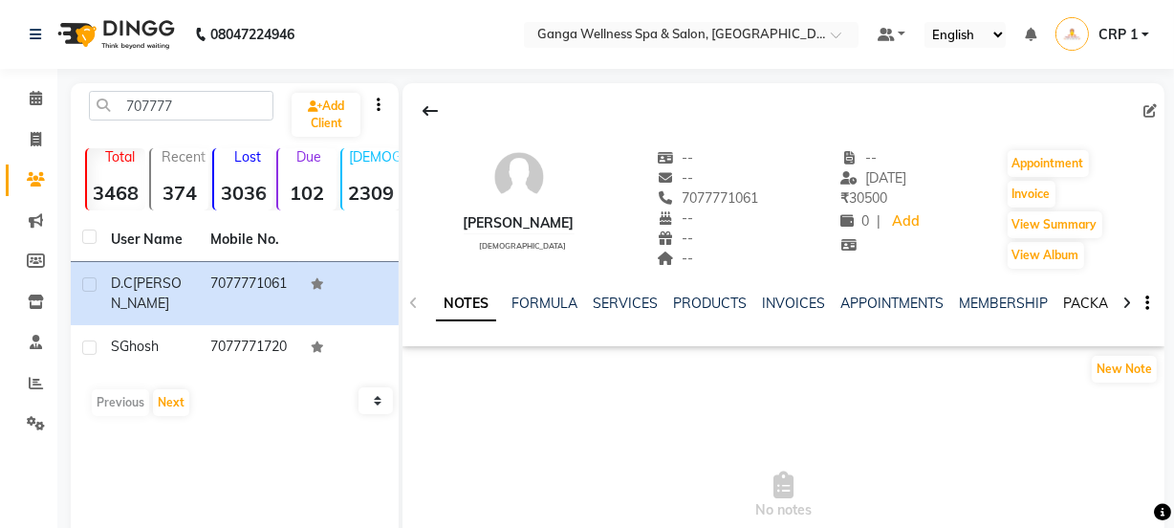
click at [1070, 299] on link "PACKAGES" at bounding box center [1098, 302] width 71 height 17
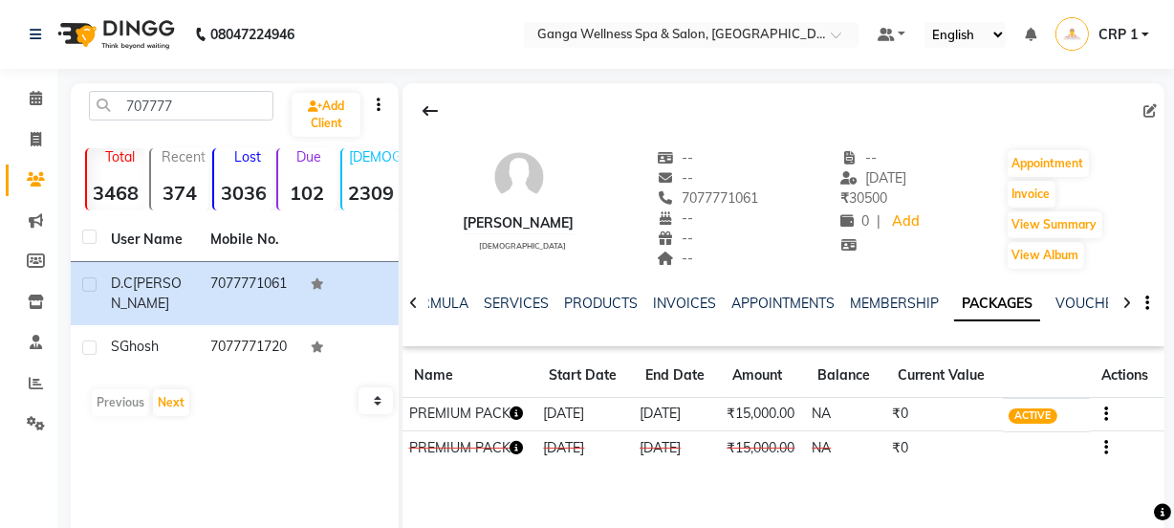
click at [516, 417] on icon "button" at bounding box center [517, 412] width 13 height 13
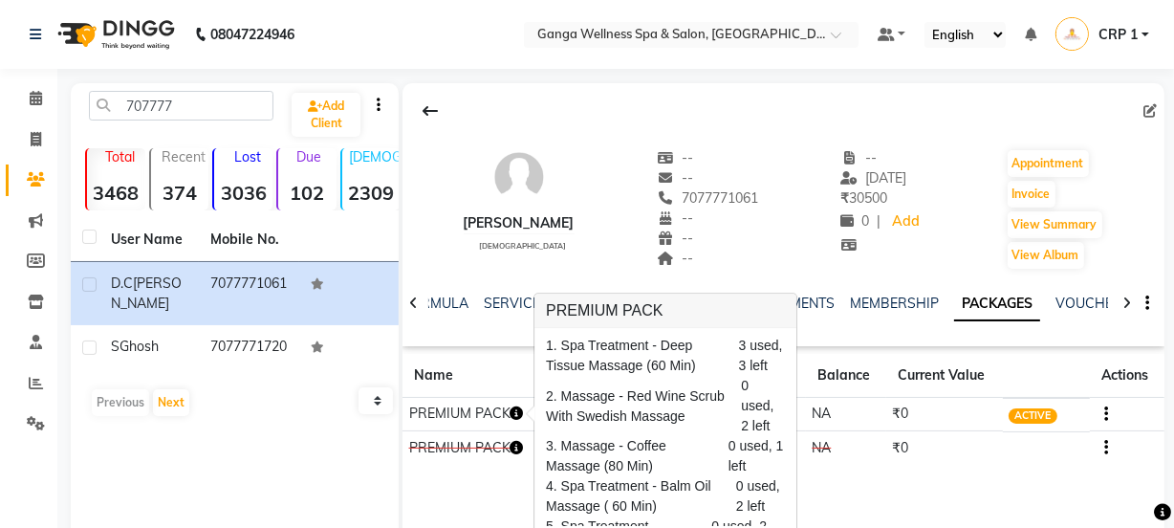
click at [862, 482] on div "[PERSON_NAME] [DEMOGRAPHIC_DATA] -- -- 7077771061 -- -- -- -- [DATE] ₹ 30500 0 …" at bounding box center [784, 370] width 762 height 574
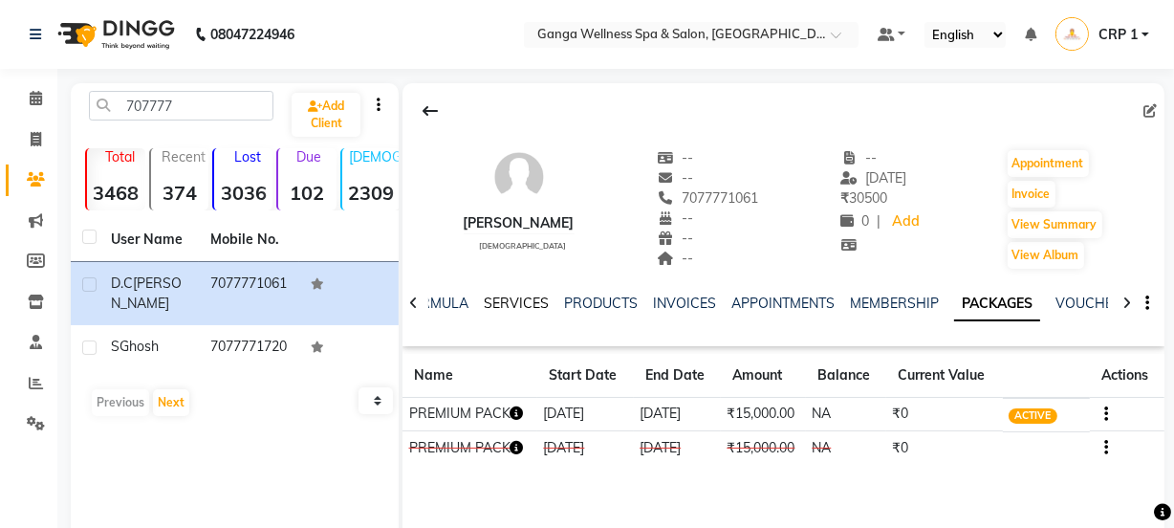
click at [516, 304] on link "SERVICES" at bounding box center [516, 302] width 65 height 17
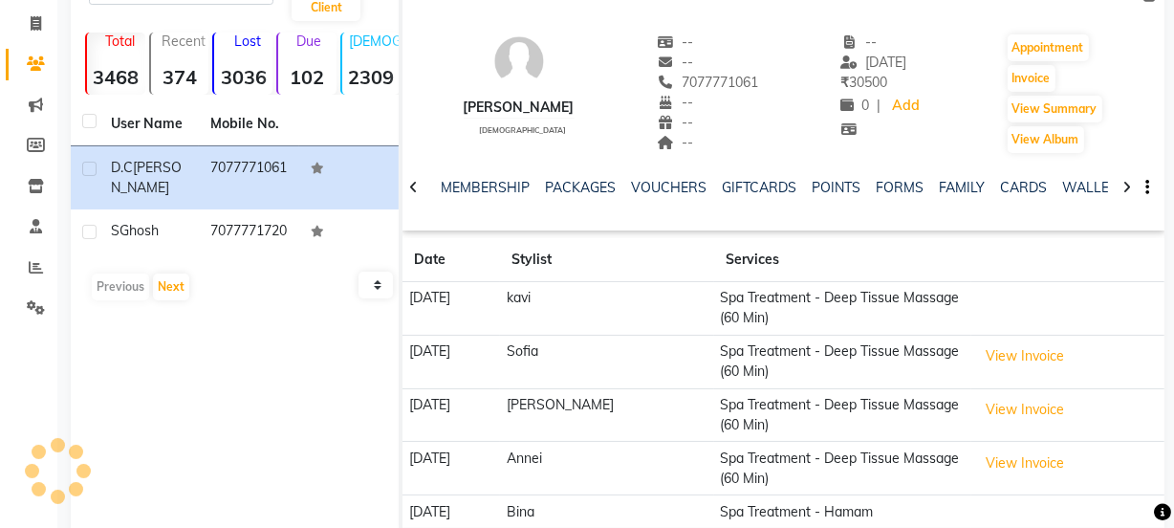
scroll to position [154, 0]
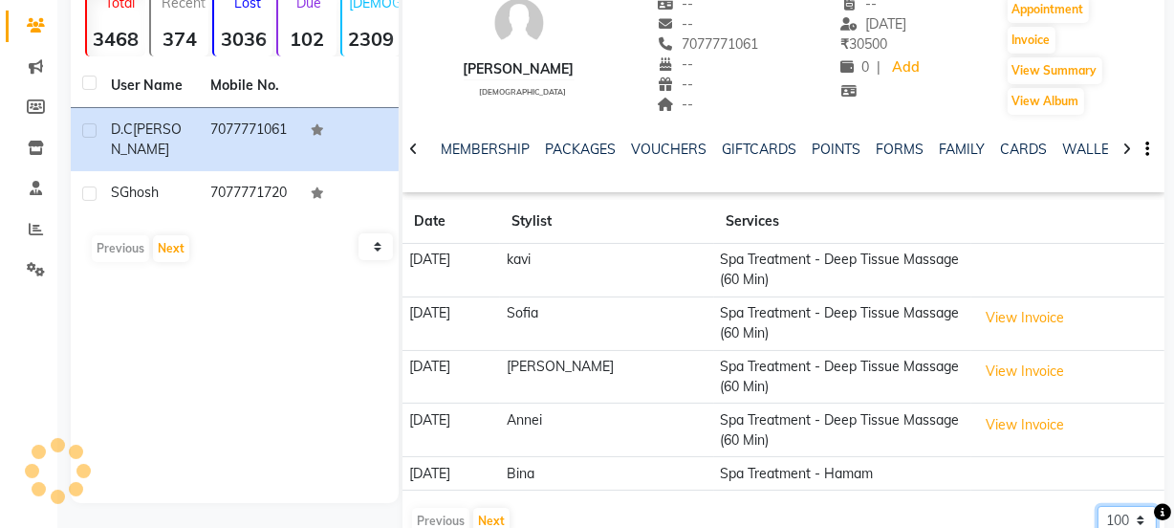
select select "500"
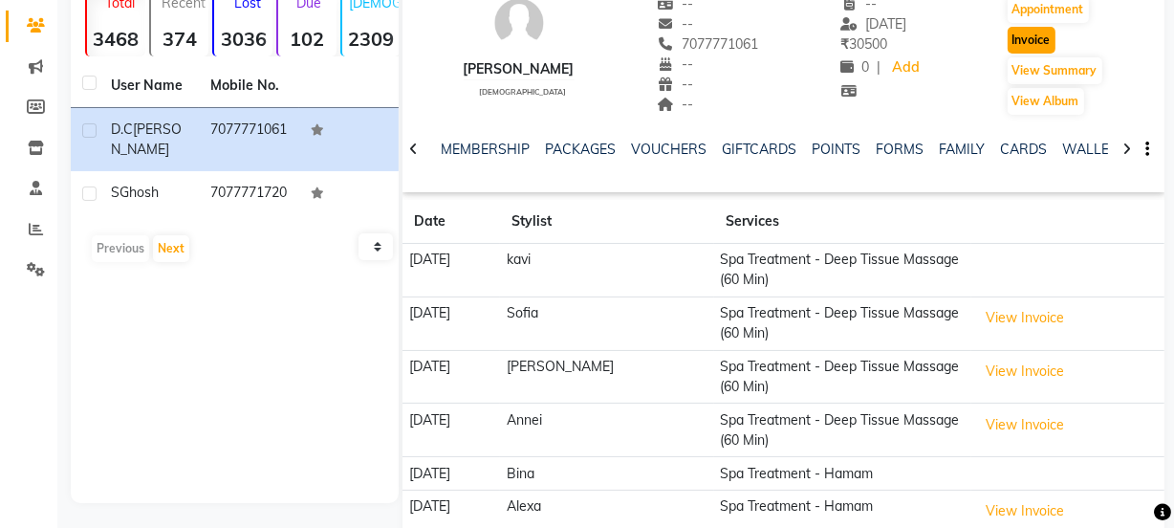
click at [1023, 27] on button "Invoice" at bounding box center [1032, 40] width 48 height 27
select select "service"
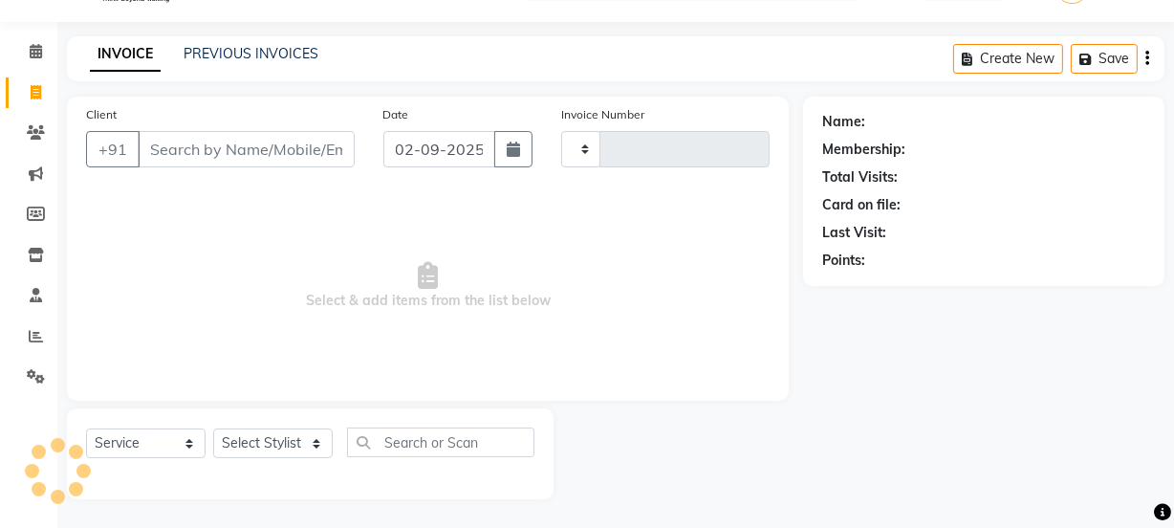
scroll to position [48, 0]
type input "2288"
select select "715"
click at [265, 447] on select "Select Stylist" at bounding box center [273, 443] width 120 height 30
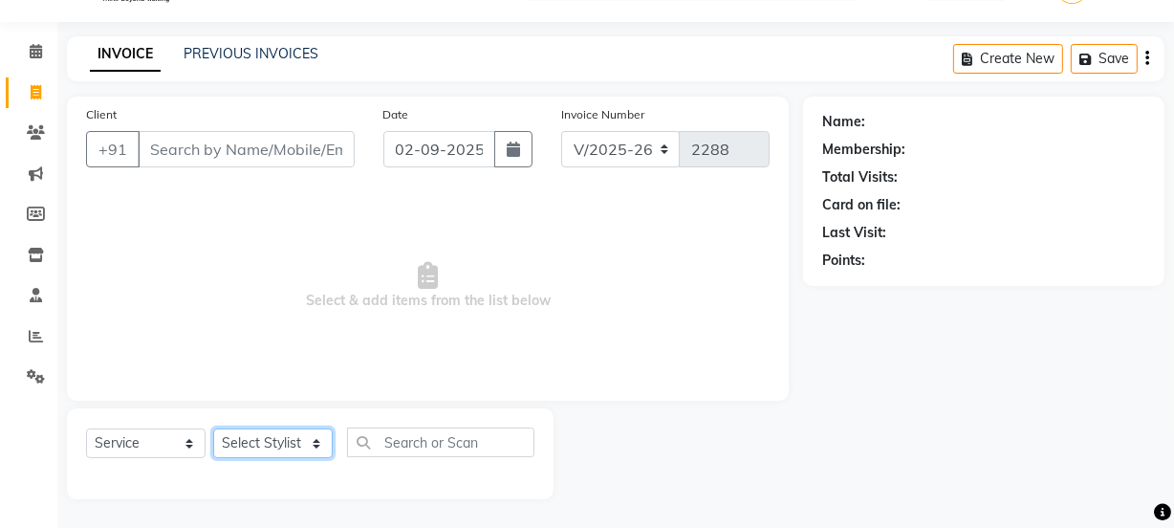
type input "7077771061"
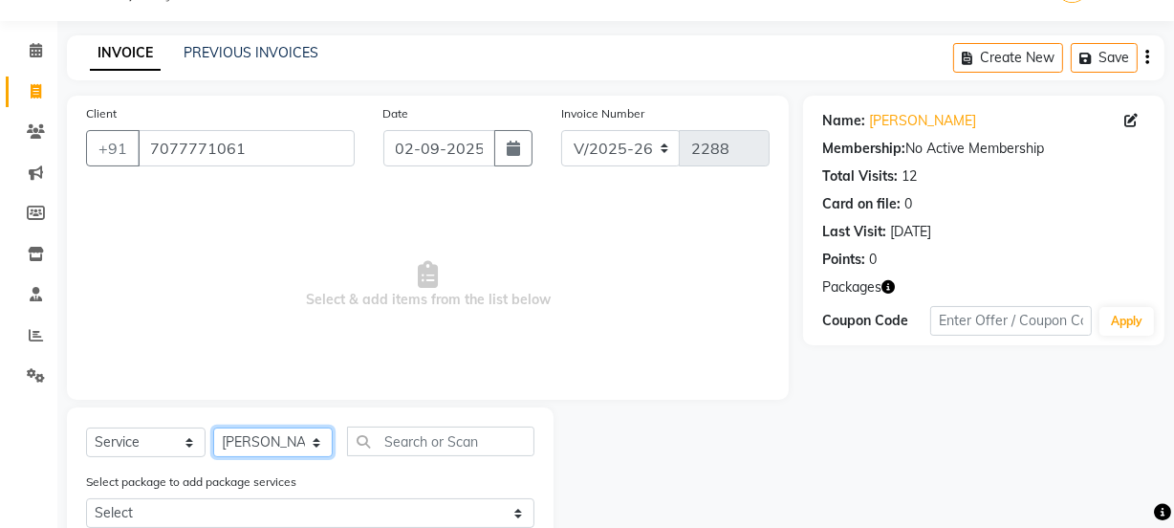
click at [213, 427] on select "Select Stylist Aarovi [PERSON_NAME] [PERSON_NAME] Ammi [PERSON_NAME] CRP 1 CRP …" at bounding box center [273, 442] width 120 height 30
select select "50717"
drag, startPoint x: 555, startPoint y: 325, endPoint x: 490, endPoint y: 358, distance: 71.8
click at [555, 325] on span "Select & add items from the list below" at bounding box center [428, 284] width 684 height 191
click at [244, 458] on div "Select Service Product Membership Package Voucher Prepaid Gift Card Select Styl…" at bounding box center [310, 448] width 448 height 45
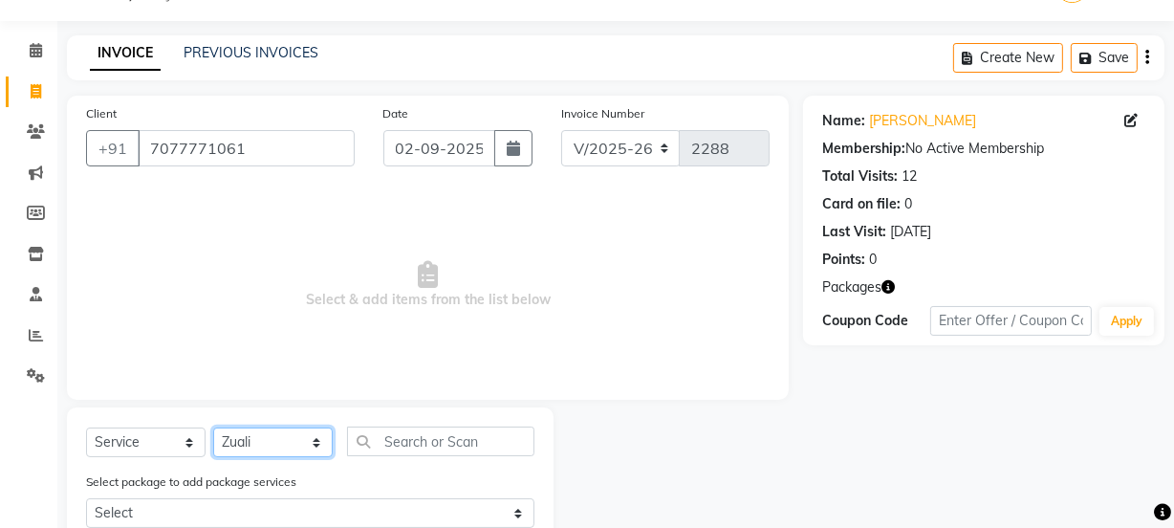
click at [251, 440] on select "Select Stylist Aarovi [PERSON_NAME] [PERSON_NAME] Ammi [PERSON_NAME] CRP 1 CRP …" at bounding box center [273, 442] width 120 height 30
select select "69036"
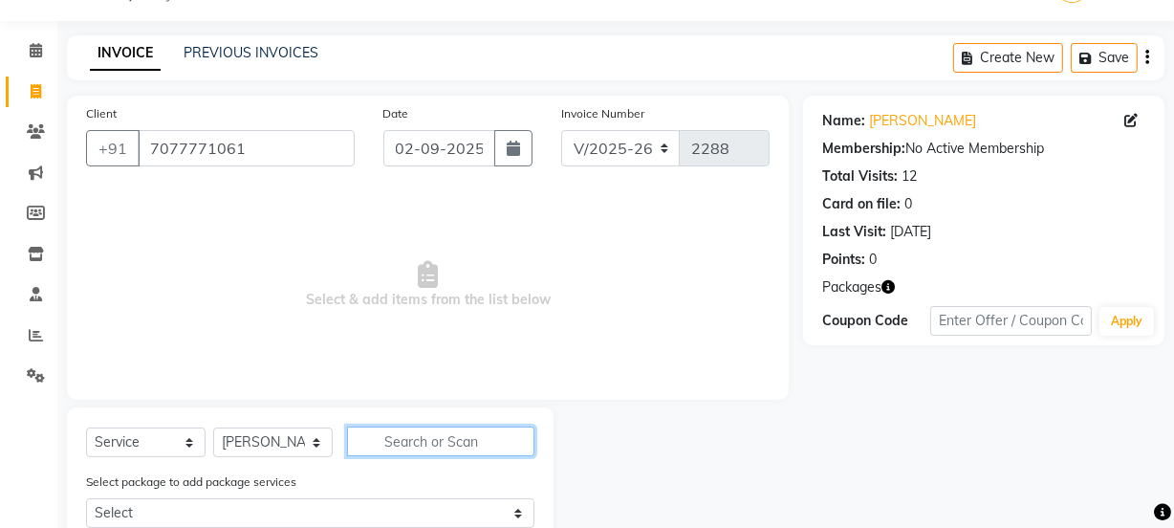
click at [405, 441] on input "text" at bounding box center [440, 441] width 187 height 30
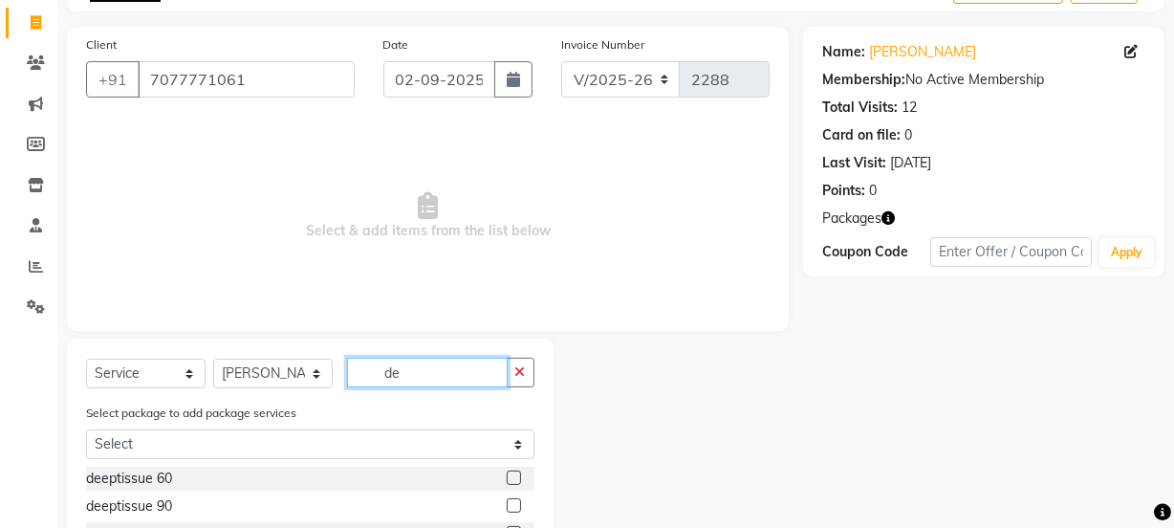
scroll to position [221, 0]
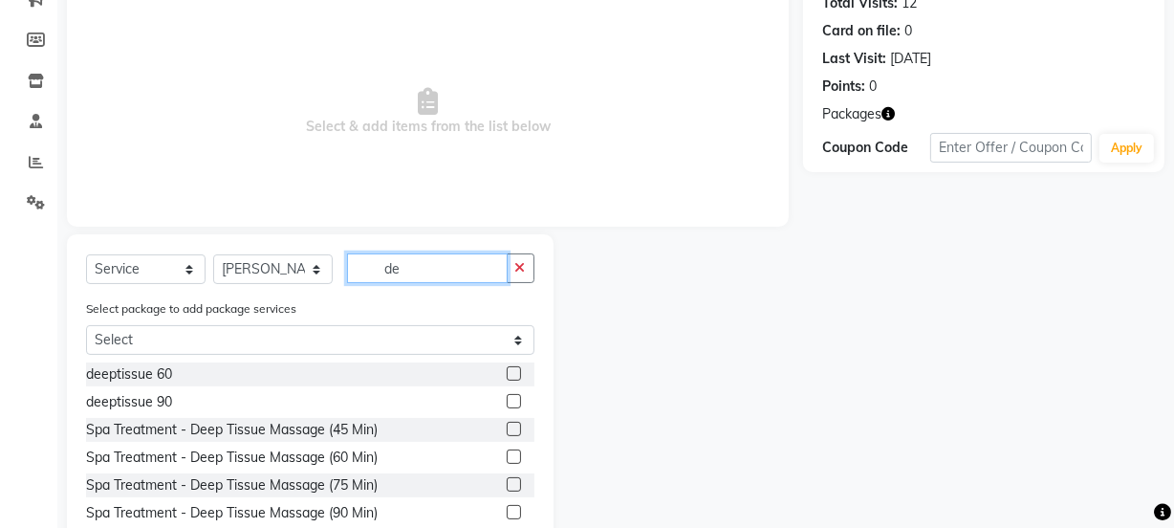
type input "de"
click at [507, 455] on label at bounding box center [514, 456] width 14 height 14
click at [507, 455] on input "checkbox" at bounding box center [513, 457] width 12 height 12
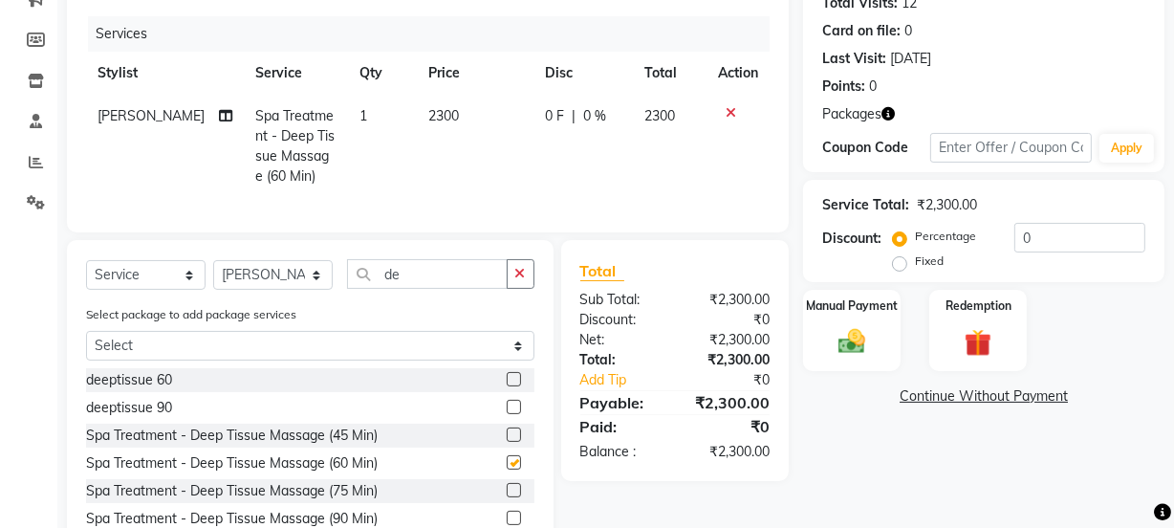
checkbox input "false"
click at [283, 290] on select "Select Stylist Aarovi [PERSON_NAME] [PERSON_NAME] Ammi [PERSON_NAME] CRP 1 CRP …" at bounding box center [273, 275] width 120 height 30
select select "79434"
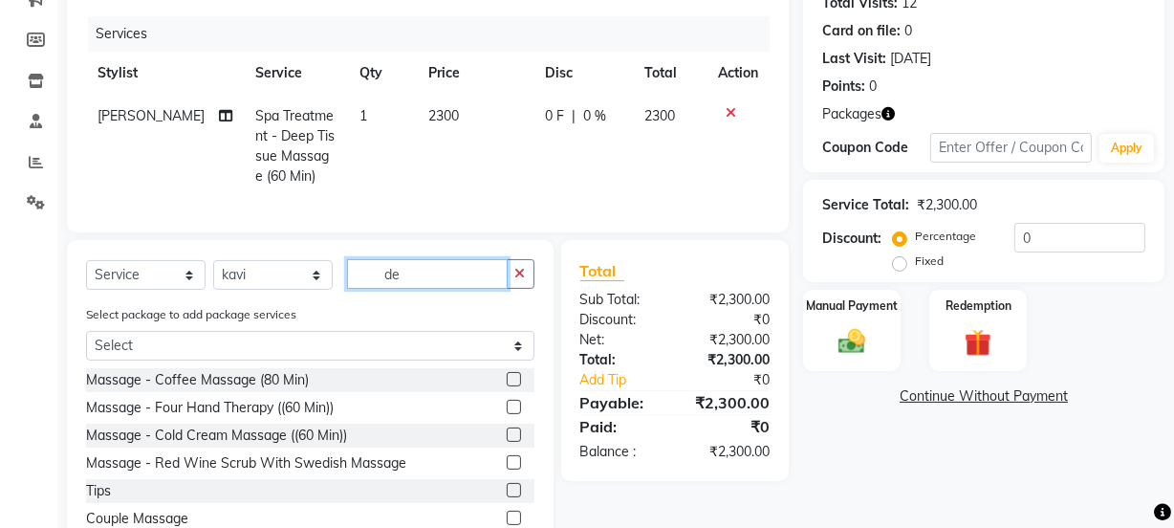
click at [403, 289] on input "de" at bounding box center [427, 274] width 161 height 30
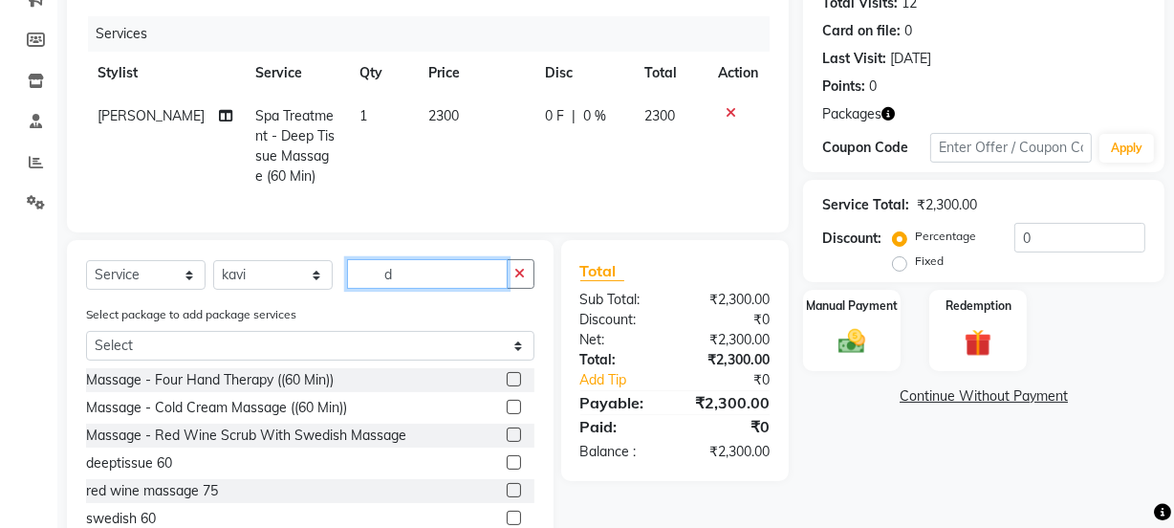
type input "de"
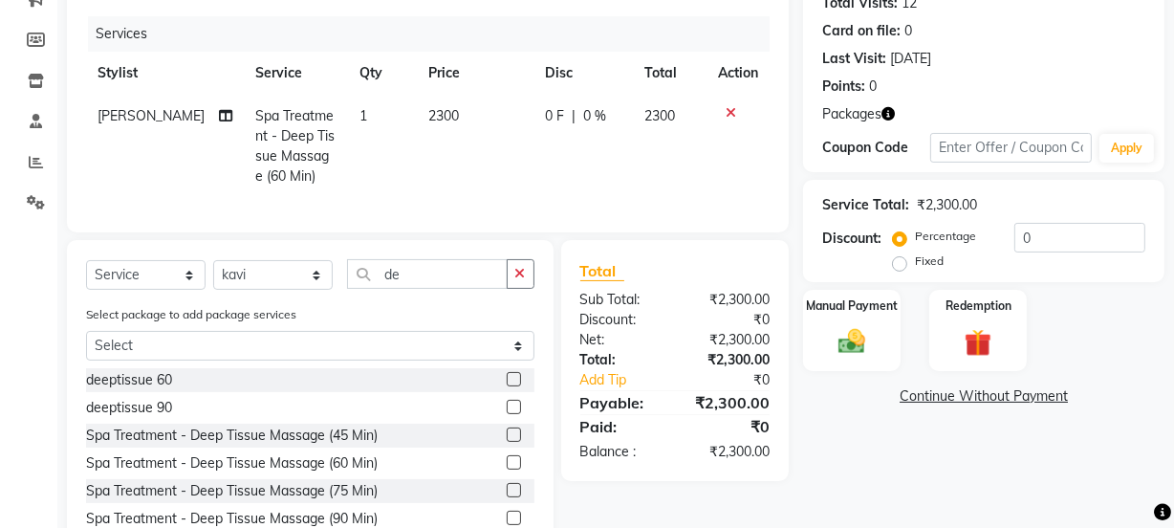
click at [507, 469] on label at bounding box center [514, 462] width 14 height 14
click at [507, 469] on input "checkbox" at bounding box center [513, 463] width 12 height 12
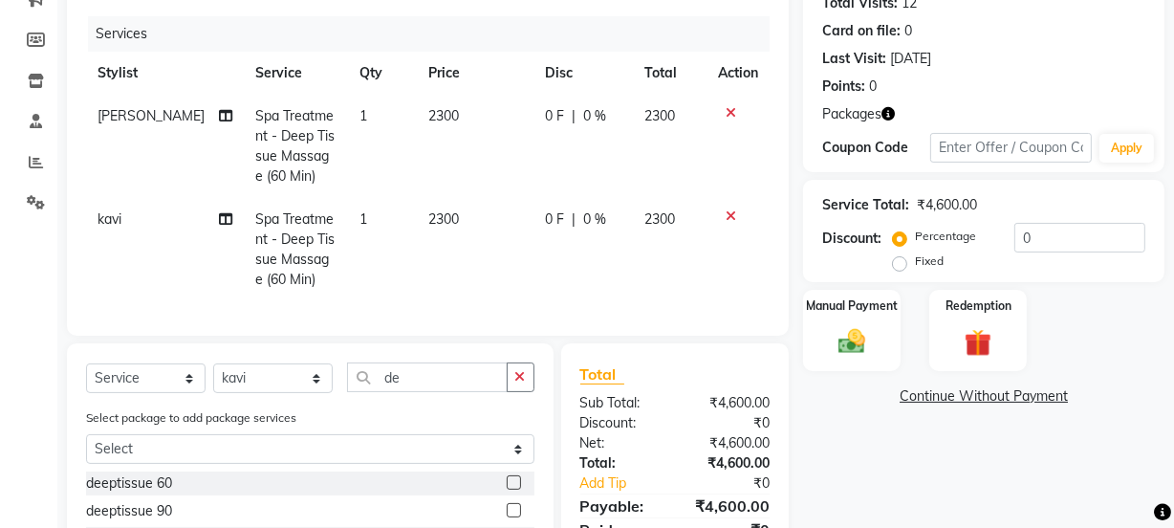
checkbox input "false"
click at [962, 326] on img at bounding box center [978, 342] width 46 height 35
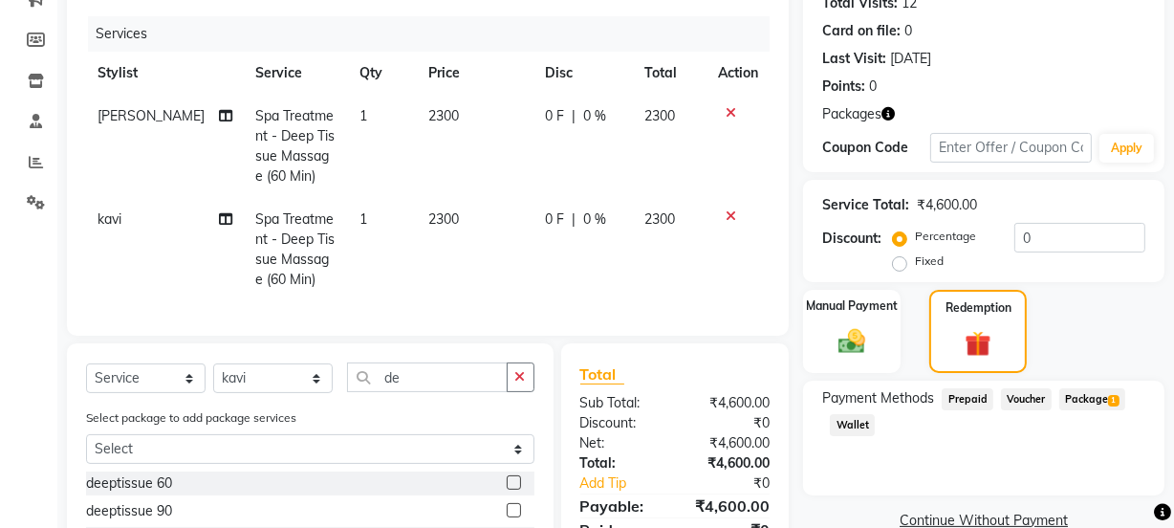
click at [1072, 401] on span "Package 1" at bounding box center [1092, 399] width 66 height 22
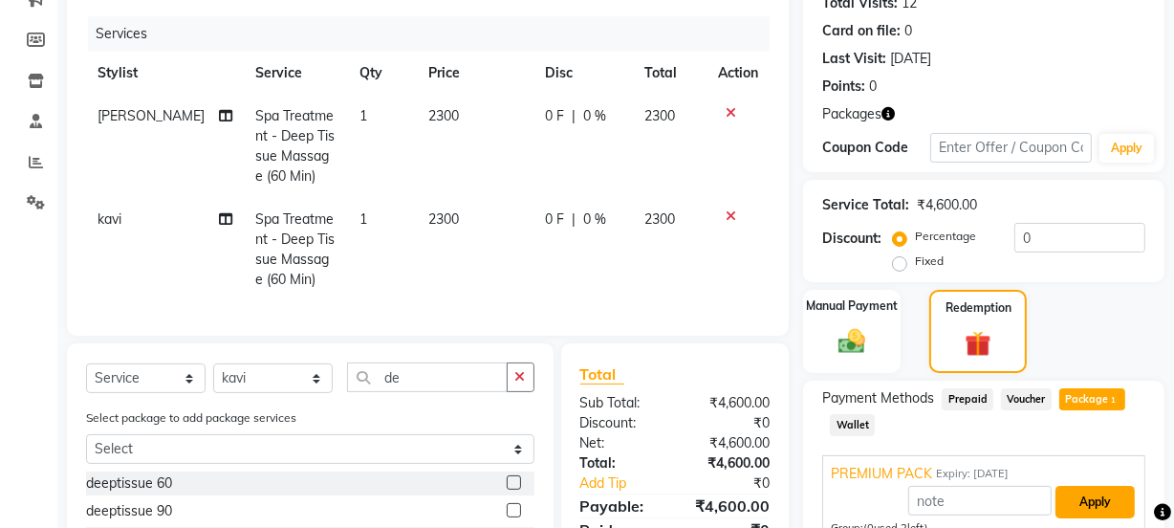
click at [1089, 505] on button "Apply" at bounding box center [1095, 502] width 79 height 33
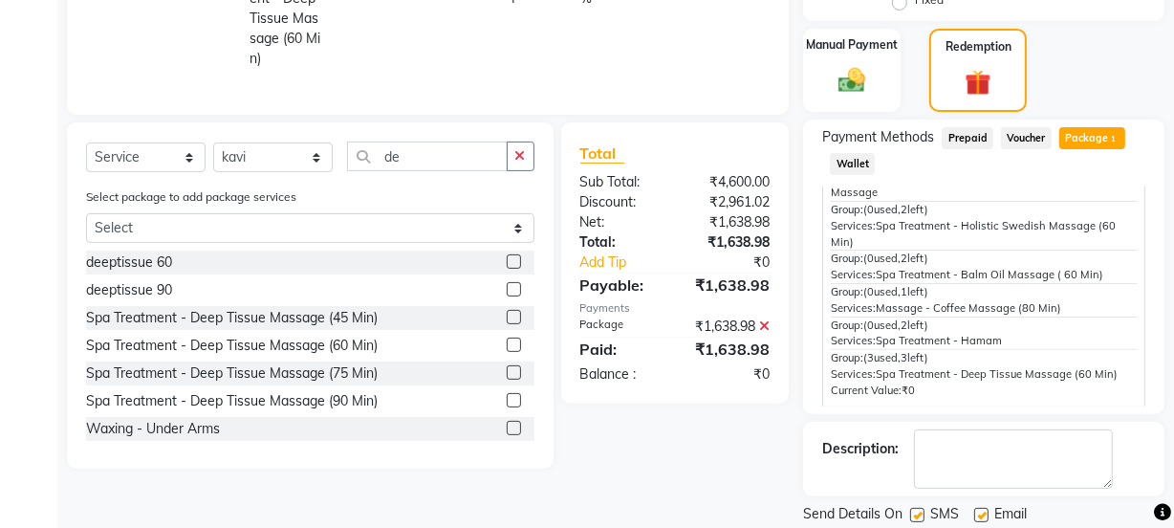
scroll to position [543, 0]
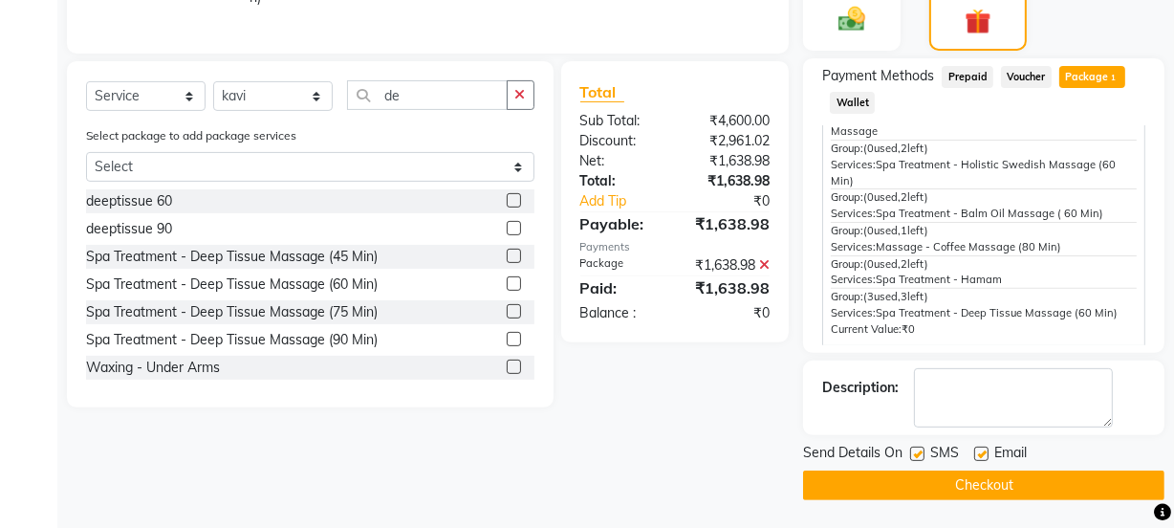
click at [1016, 487] on button "Checkout" at bounding box center [983, 485] width 361 height 30
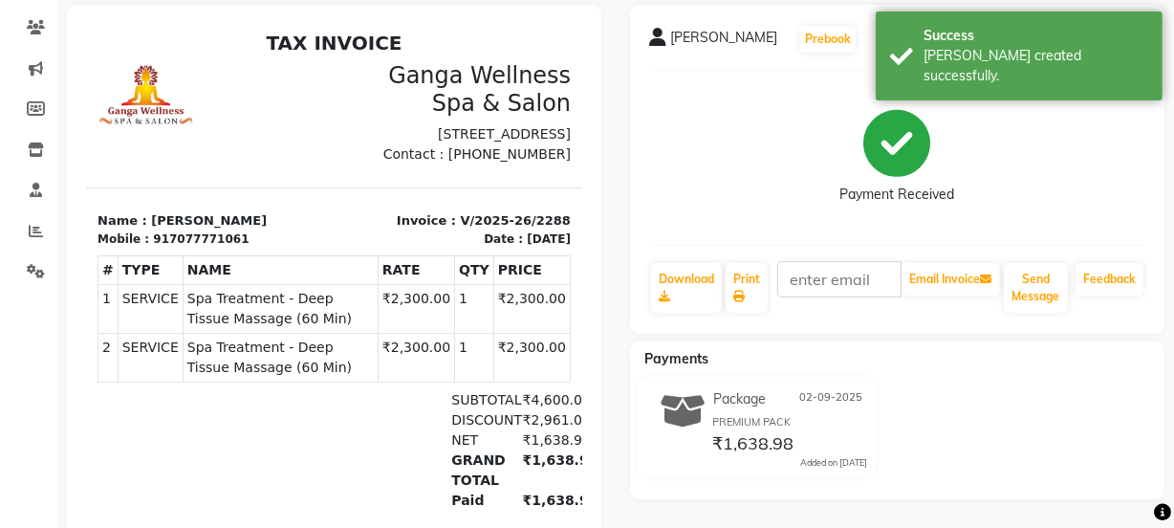
scroll to position [173, 0]
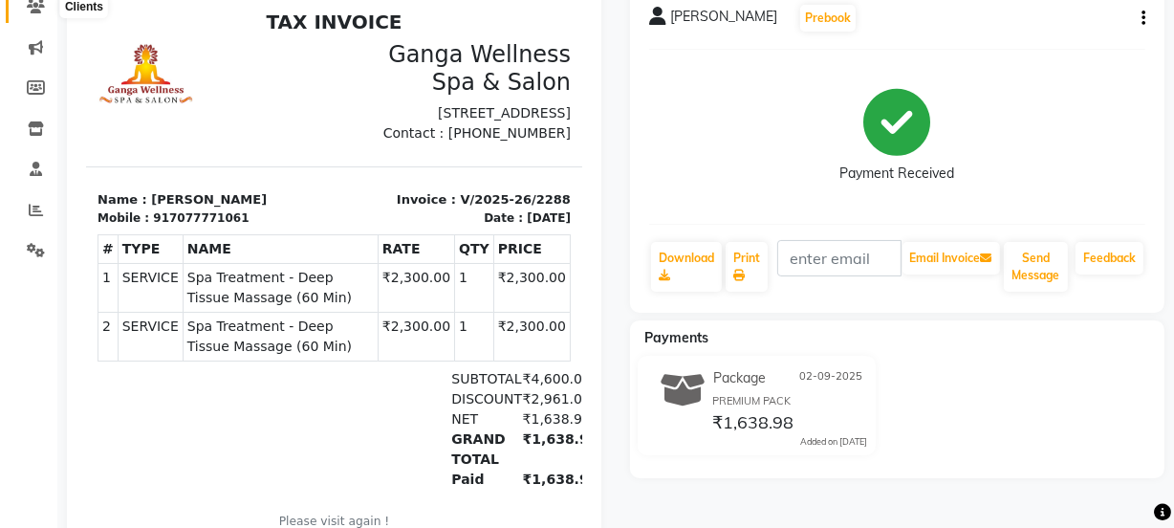
click at [28, 10] on icon at bounding box center [36, 6] width 18 height 14
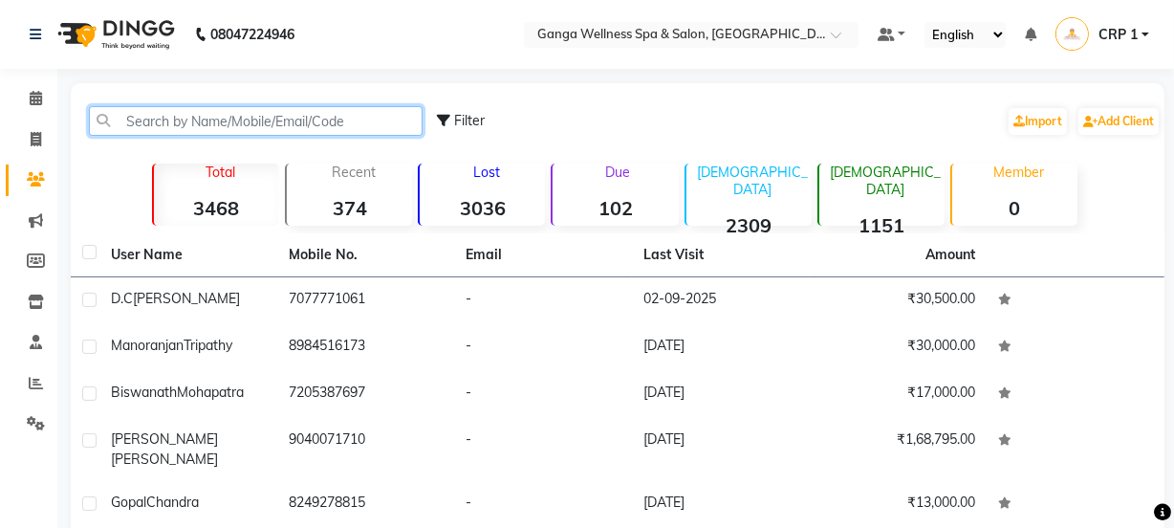
click at [263, 134] on input "text" at bounding box center [256, 121] width 334 height 30
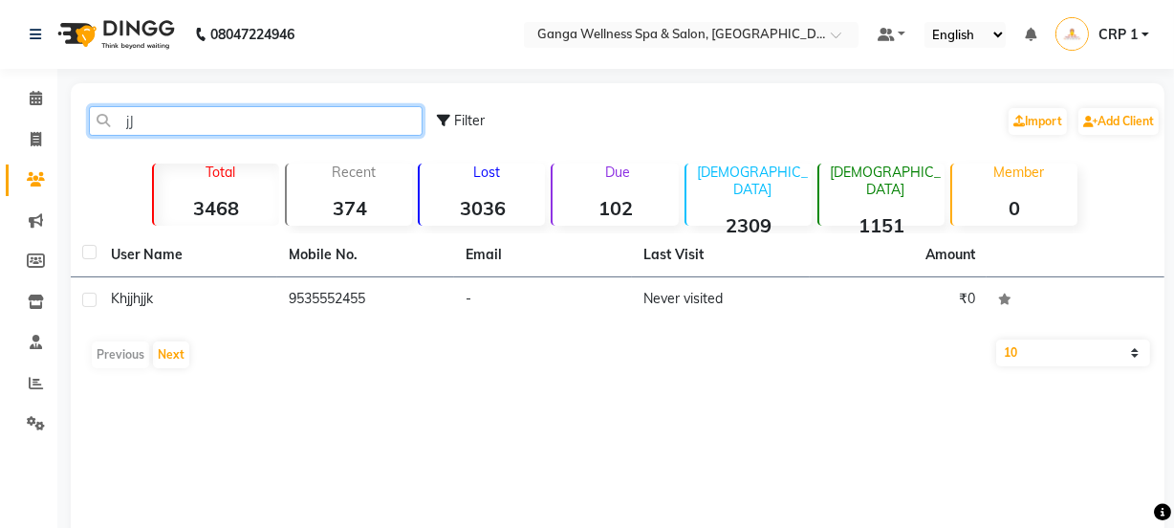
type input "j"
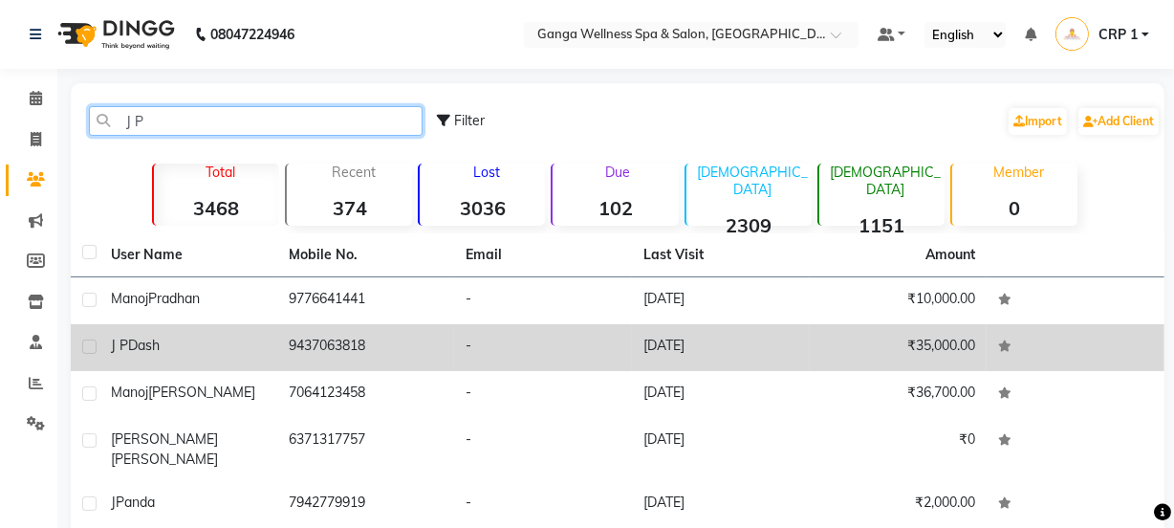
type input "J P"
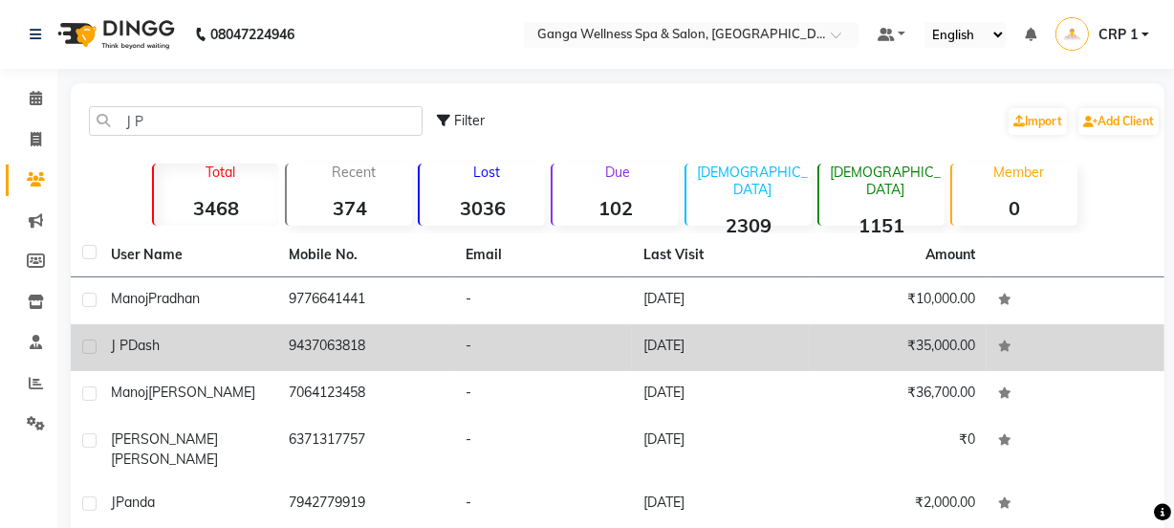
click at [204, 340] on div "J P Dash" at bounding box center [188, 346] width 155 height 20
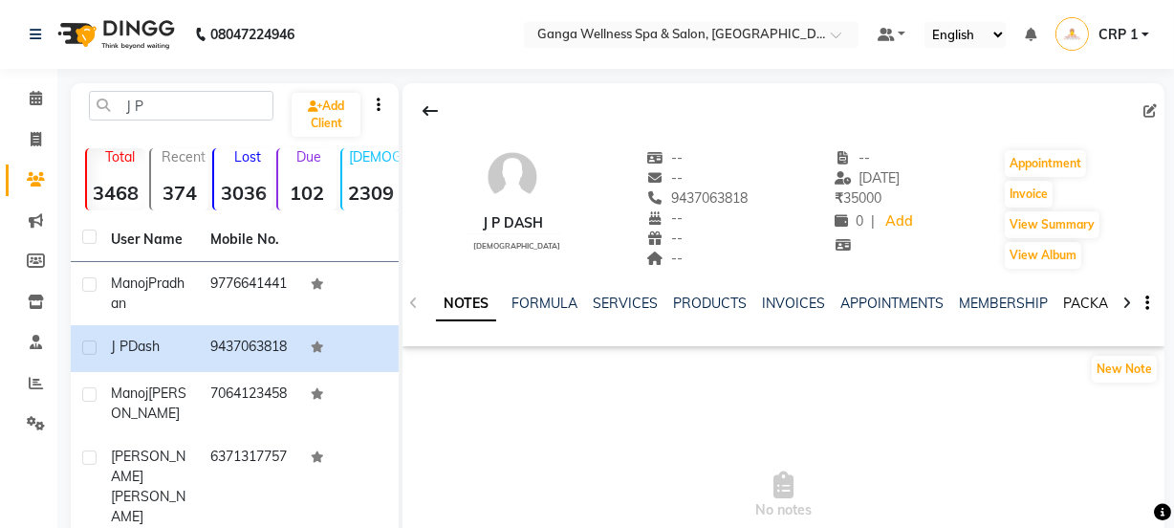
click at [1070, 303] on link "PACKAGES" at bounding box center [1098, 302] width 71 height 17
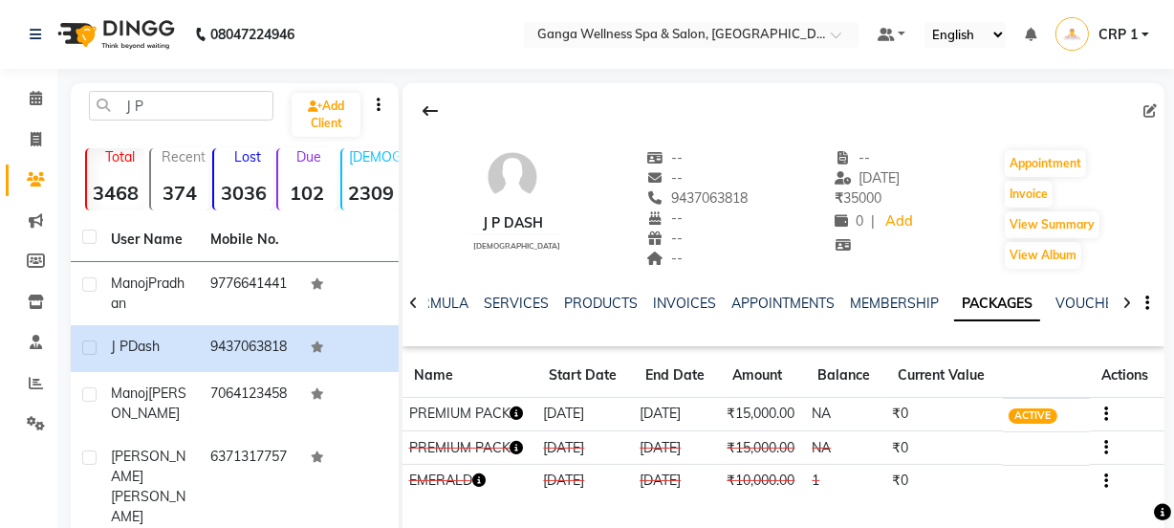
click at [519, 412] on icon "button" at bounding box center [517, 412] width 13 height 13
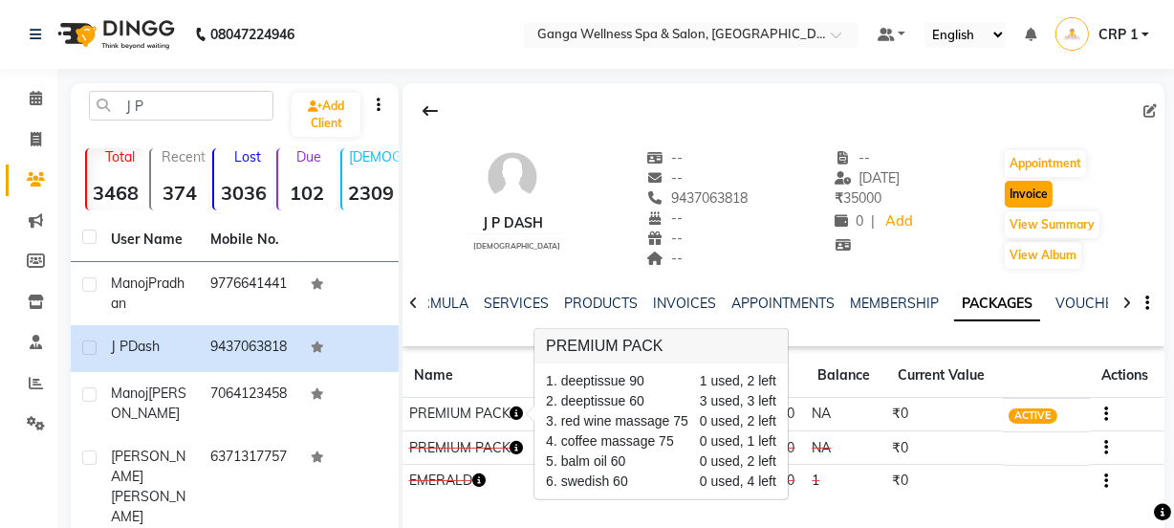
click at [1036, 195] on button "Invoice" at bounding box center [1029, 194] width 48 height 27
select select "service"
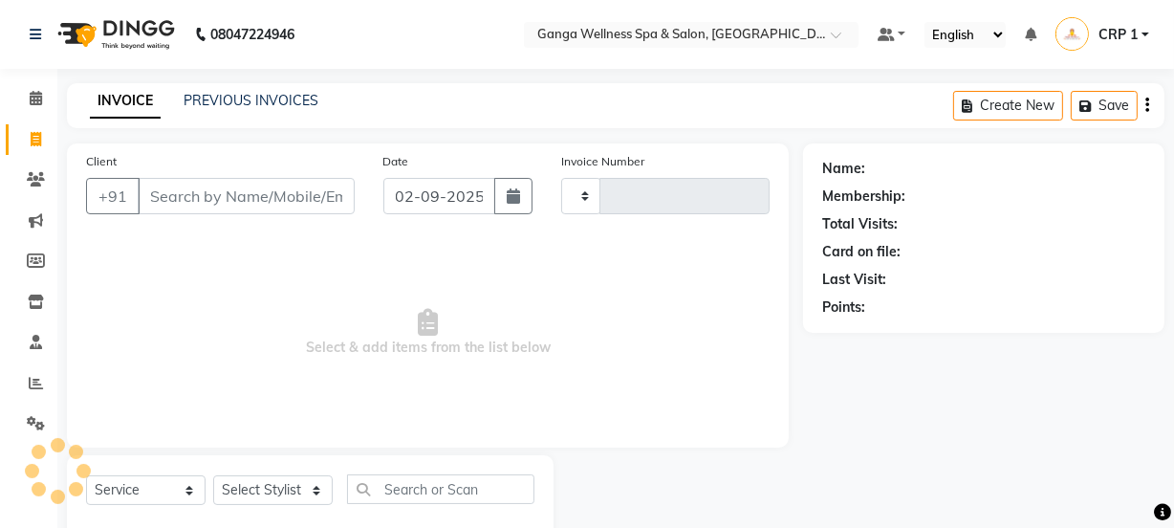
scroll to position [48, 0]
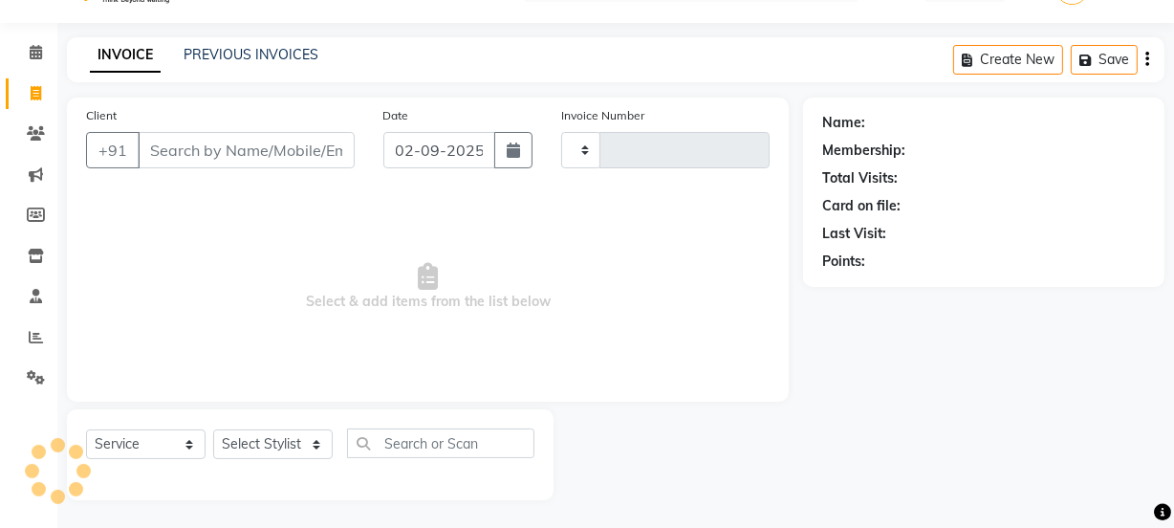
type input "2289"
select select "715"
type input "9437063818"
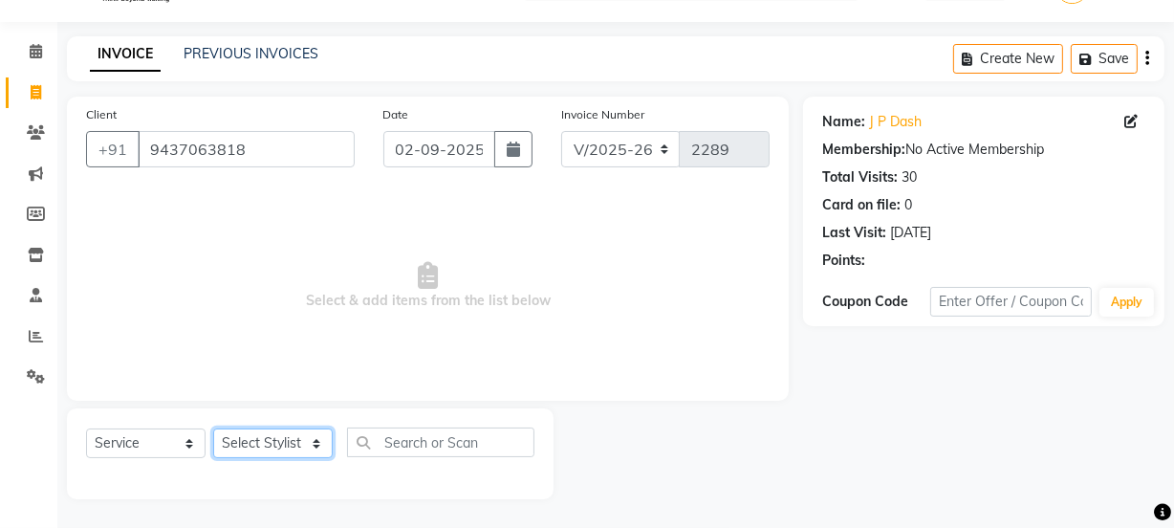
click at [261, 454] on select "Select Stylist Aarovi [PERSON_NAME] [PERSON_NAME] Ammi [PERSON_NAME] CRP 1 CRP …" at bounding box center [273, 443] width 120 height 30
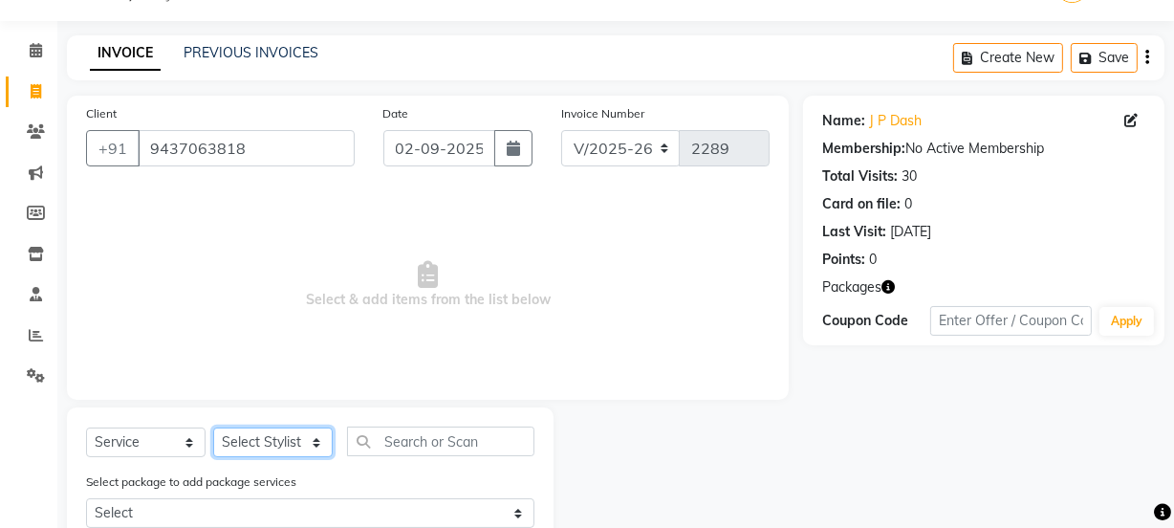
select select "90084"
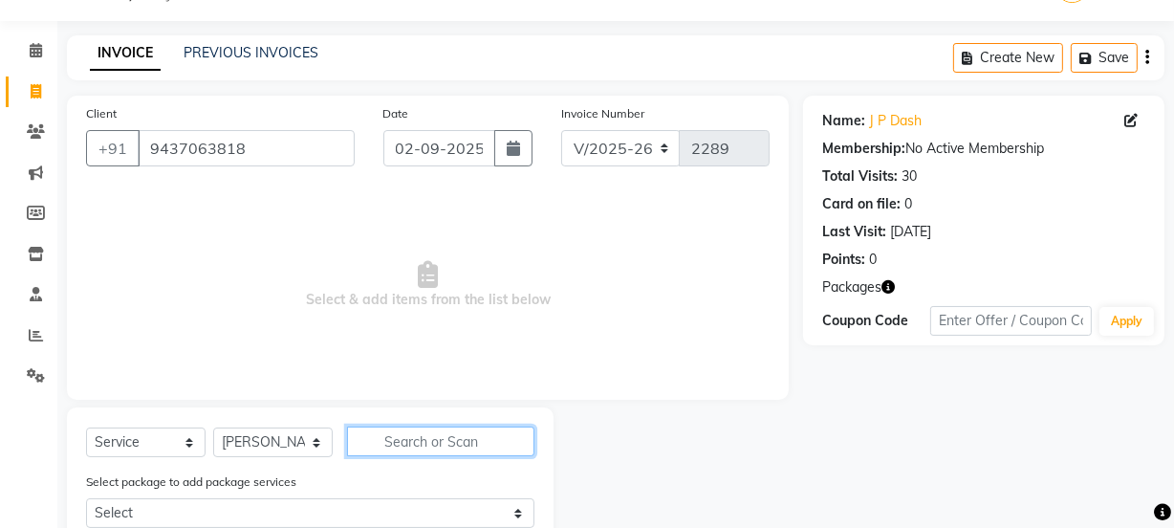
click at [375, 447] on input "text" at bounding box center [440, 441] width 187 height 30
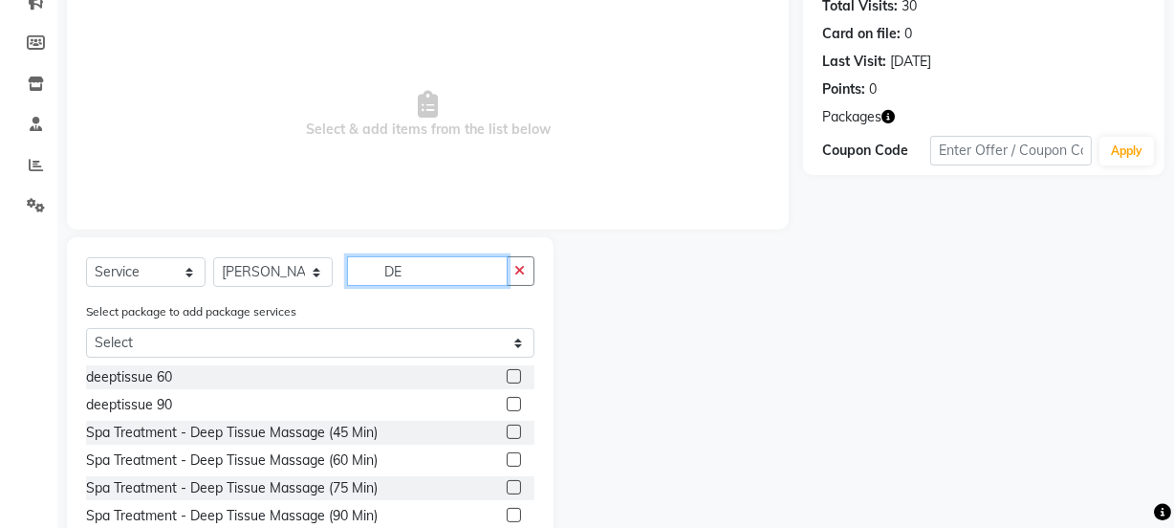
scroll to position [221, 0]
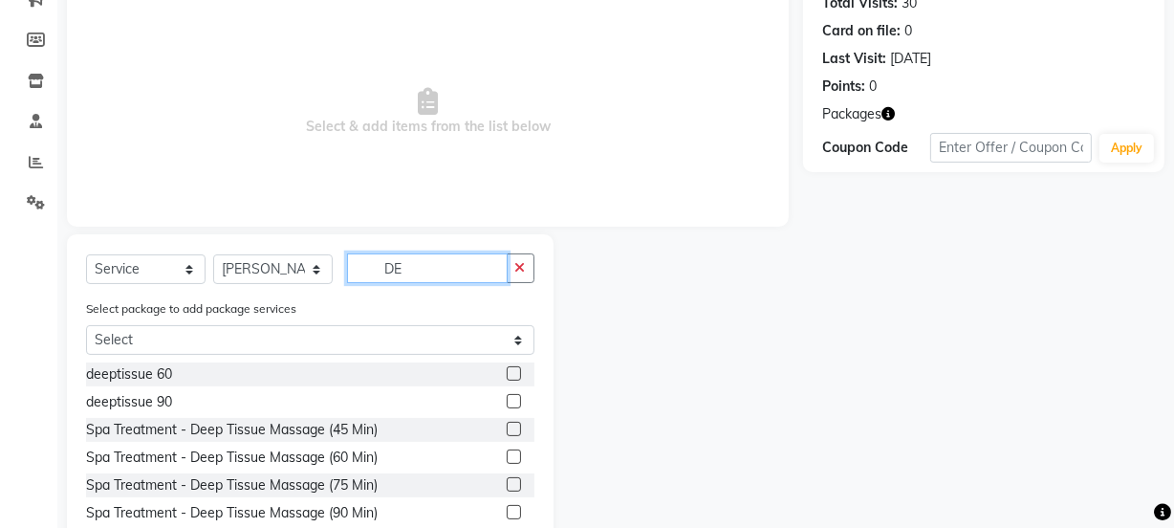
type input "DE"
click at [507, 368] on div at bounding box center [513, 376] width 12 height 20
click at [507, 373] on label at bounding box center [514, 373] width 14 height 14
click at [507, 373] on input "checkbox" at bounding box center [513, 374] width 12 height 12
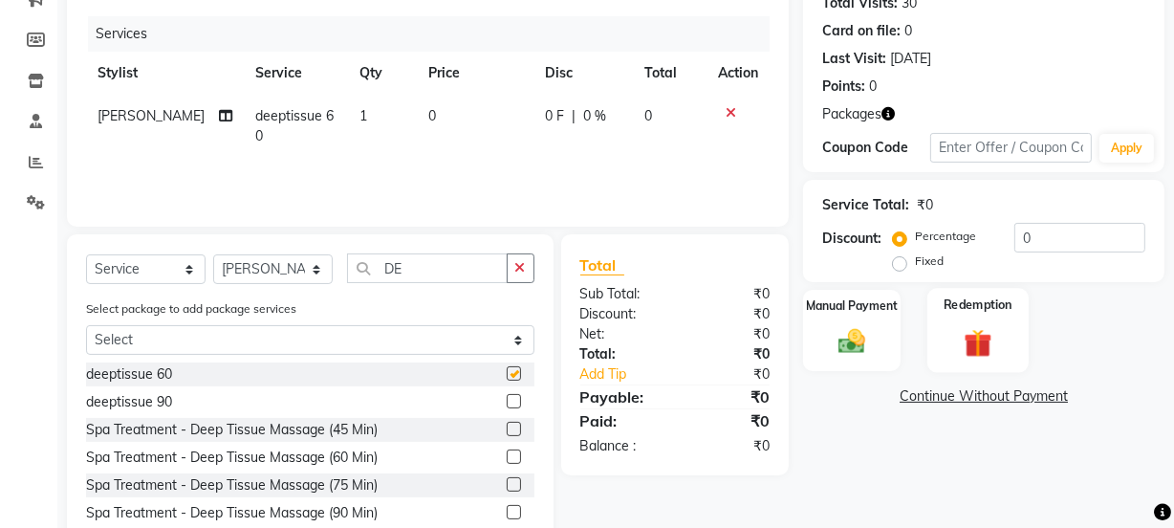
checkbox input "false"
click at [971, 354] on img at bounding box center [978, 342] width 46 height 35
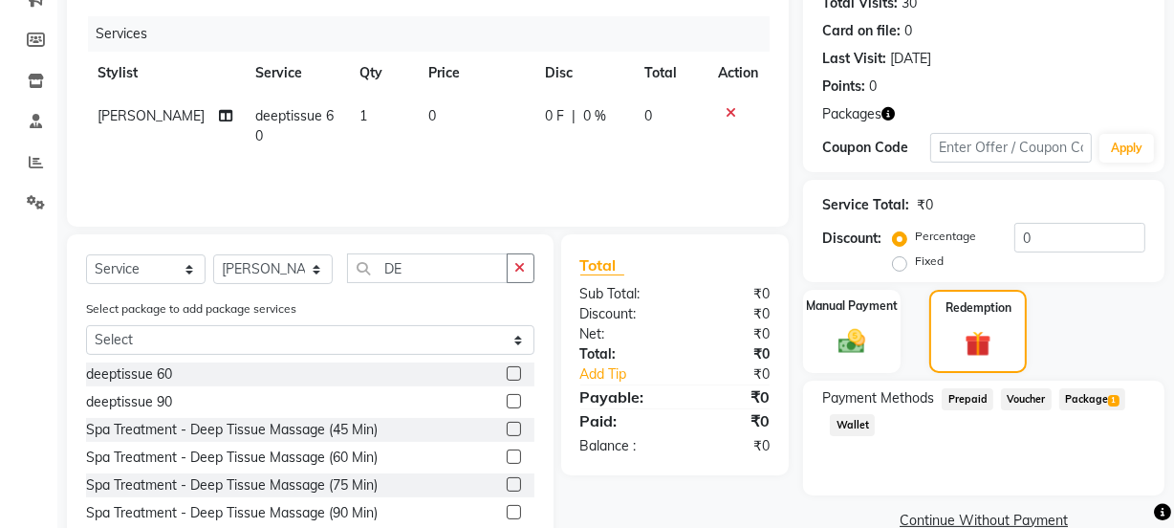
click at [1079, 395] on span "Package 1" at bounding box center [1092, 399] width 66 height 22
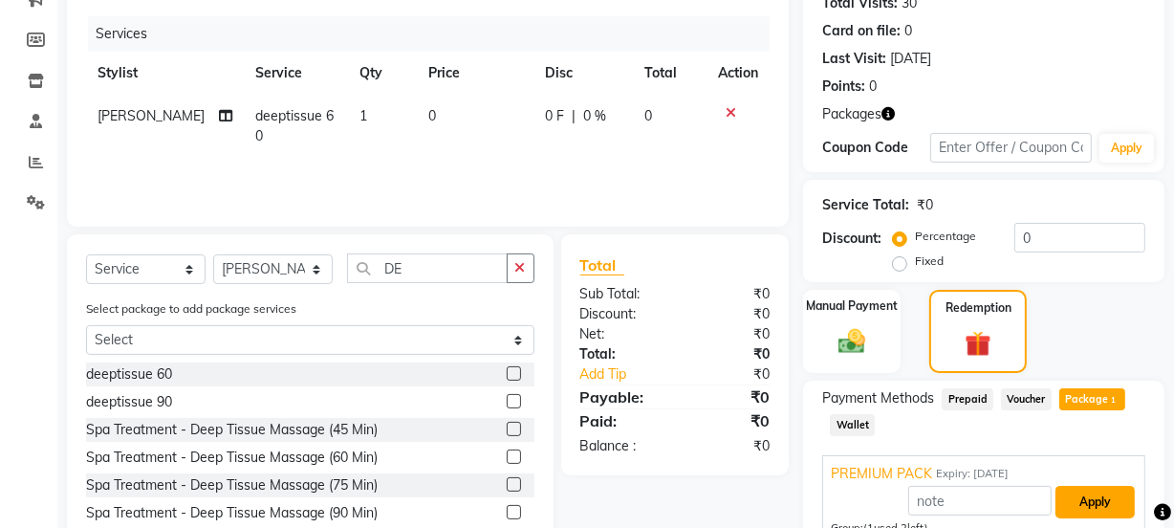
click at [1076, 493] on button "Apply" at bounding box center [1095, 502] width 79 height 33
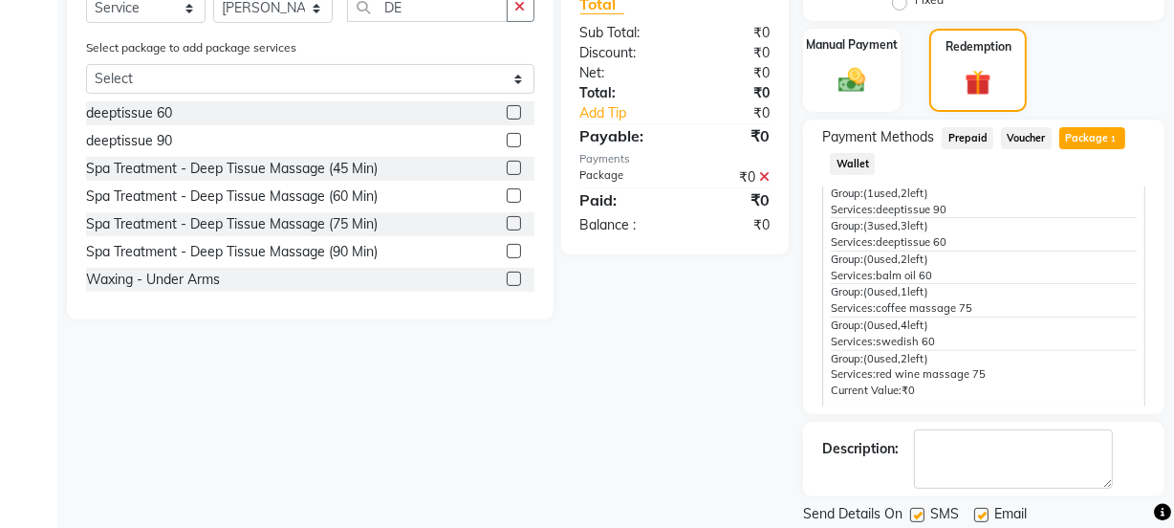
scroll to position [543, 0]
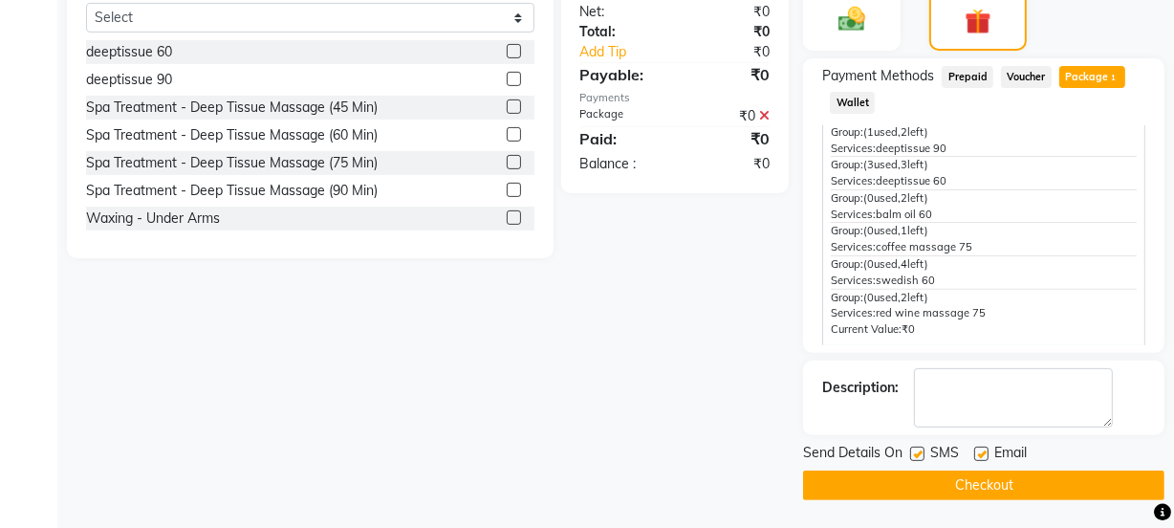
click at [1026, 482] on button "Checkout" at bounding box center [983, 485] width 361 height 30
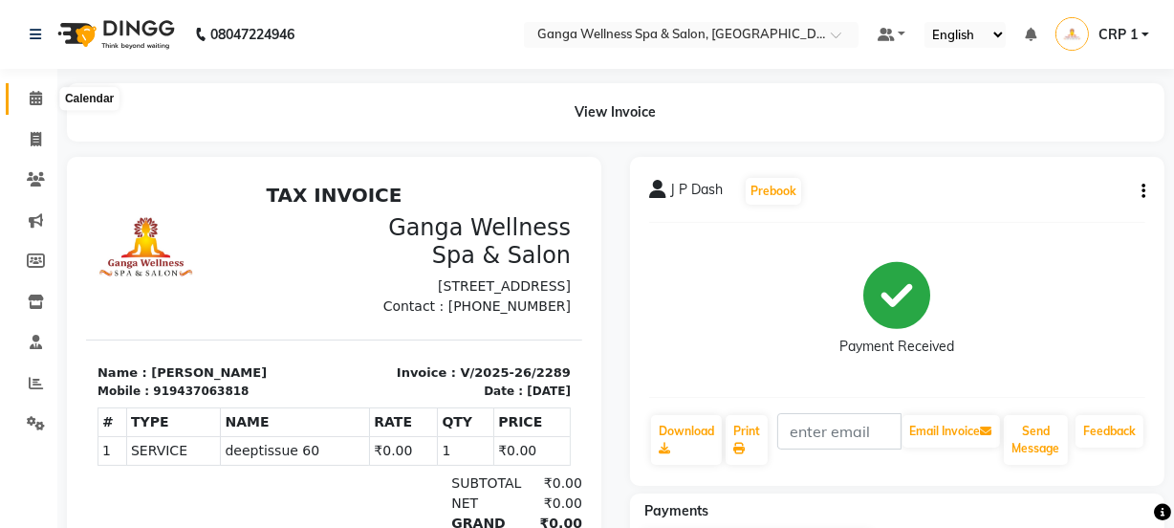
click at [32, 98] on icon at bounding box center [36, 98] width 12 height 14
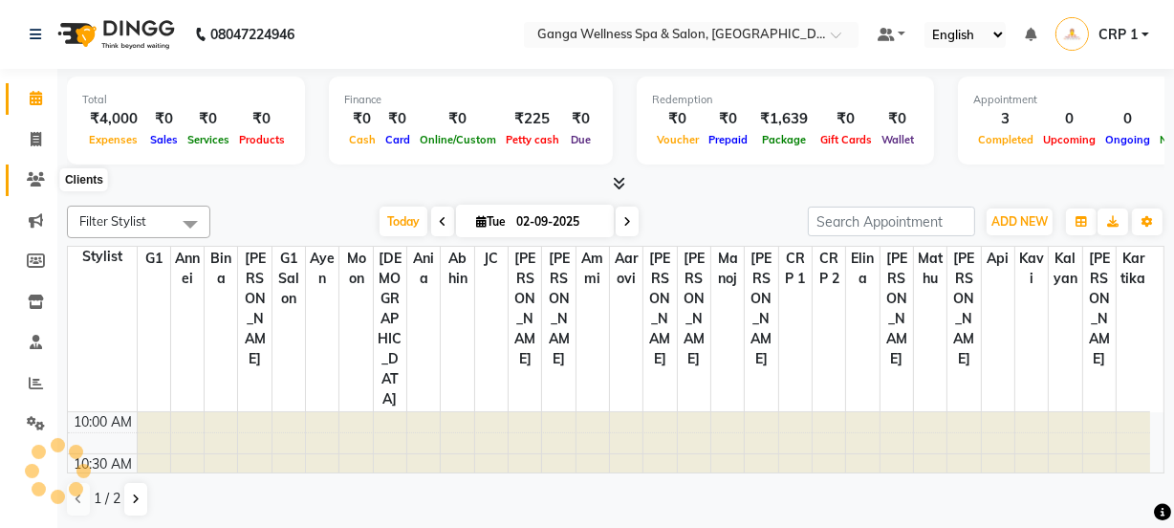
click at [38, 178] on icon at bounding box center [36, 179] width 18 height 14
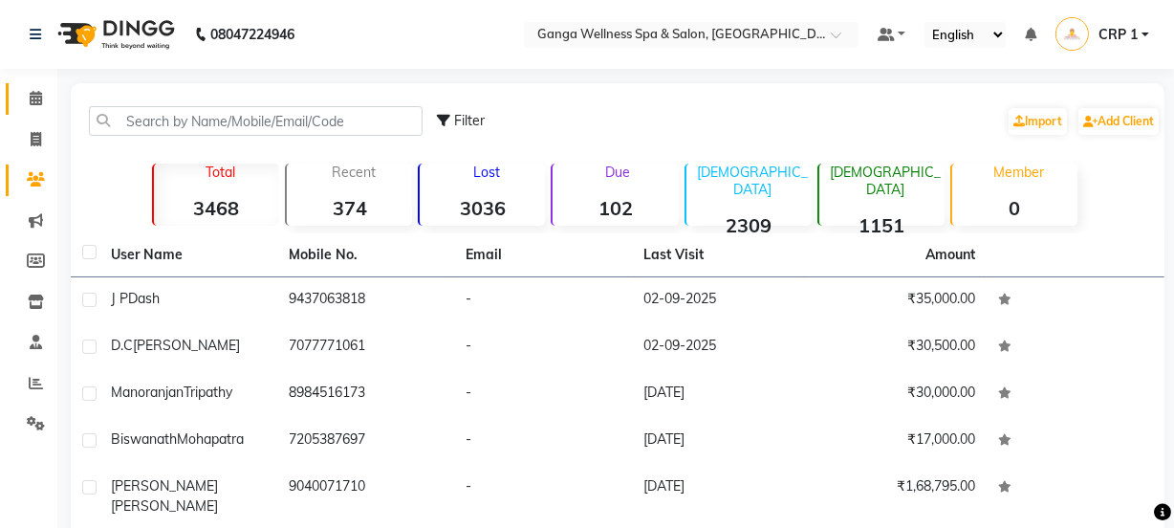
click at [38, 102] on icon at bounding box center [36, 98] width 12 height 14
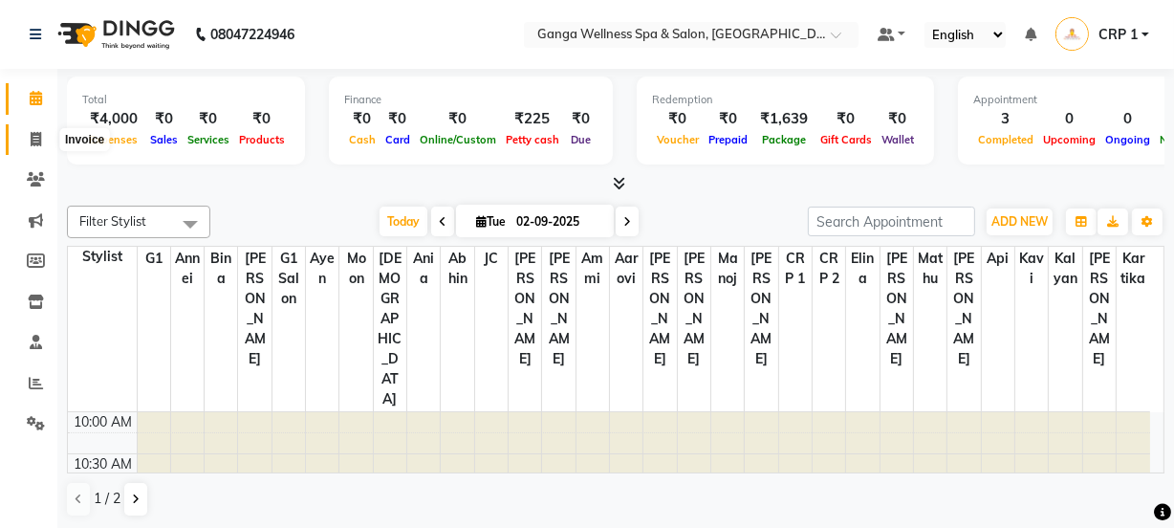
click at [42, 142] on span at bounding box center [35, 140] width 33 height 22
select select "service"
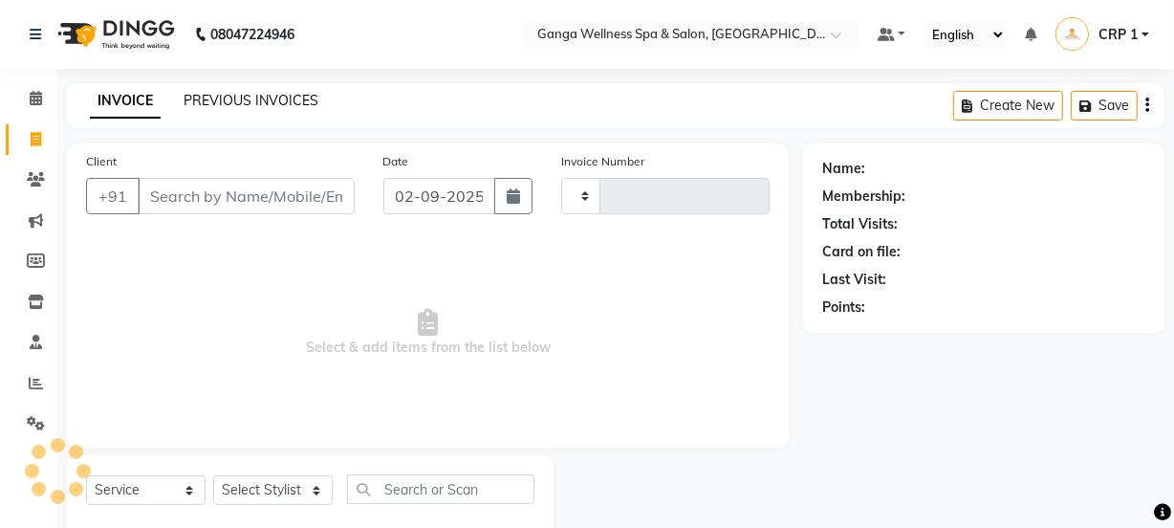
type input "2290"
select select "715"
click at [237, 101] on link "PREVIOUS INVOICES" at bounding box center [251, 100] width 135 height 17
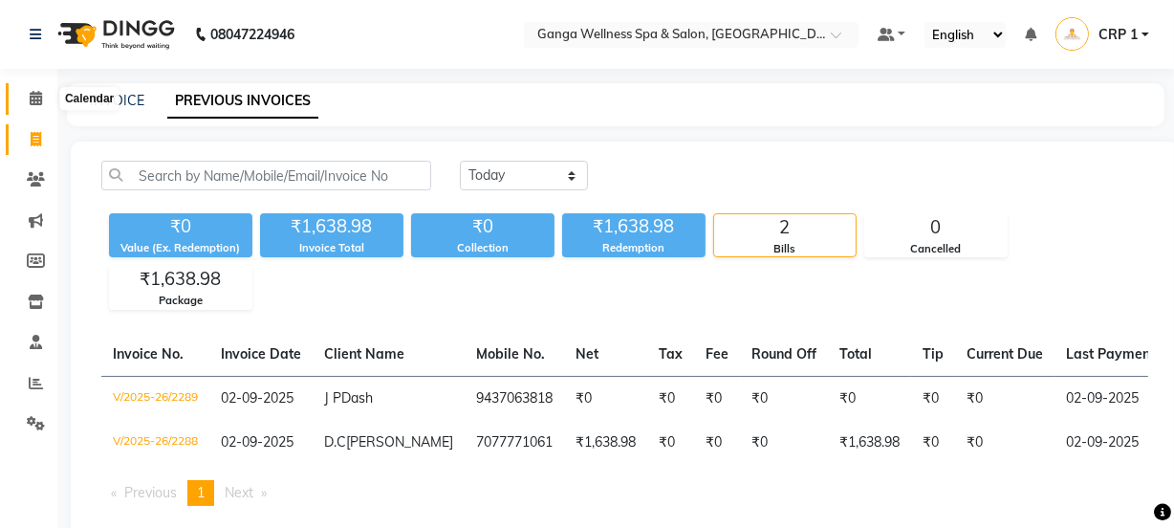
click at [36, 108] on span at bounding box center [35, 99] width 33 height 22
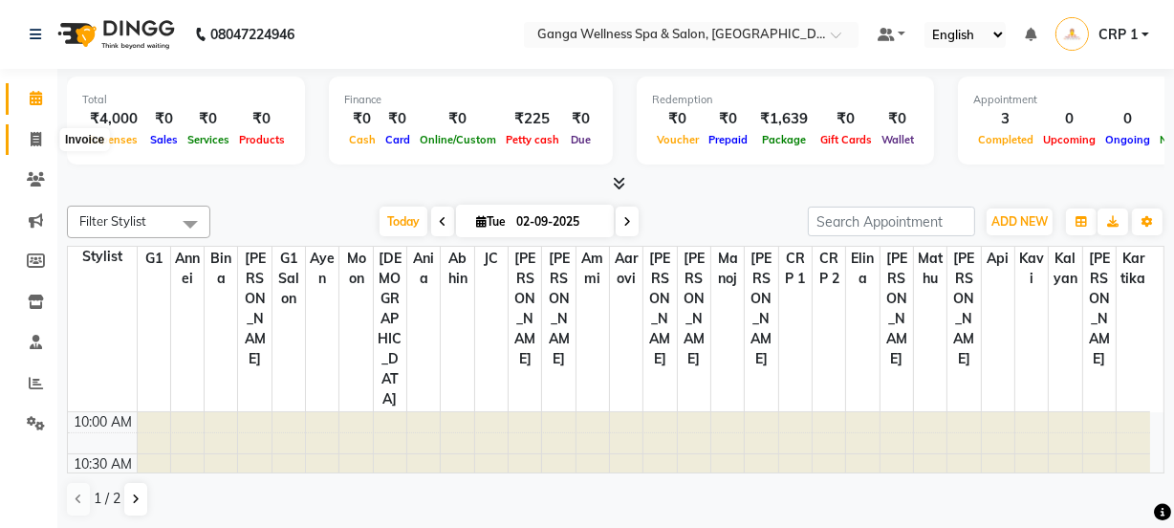
click at [33, 141] on icon at bounding box center [36, 139] width 11 height 14
select select "715"
select select "service"
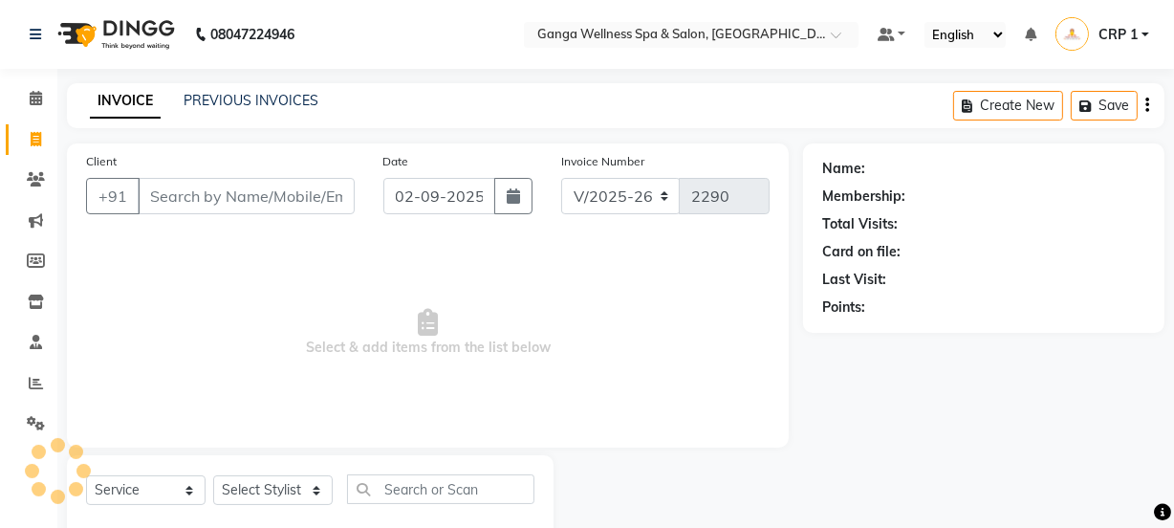
click at [276, 204] on input "Client" at bounding box center [246, 196] width 217 height 36
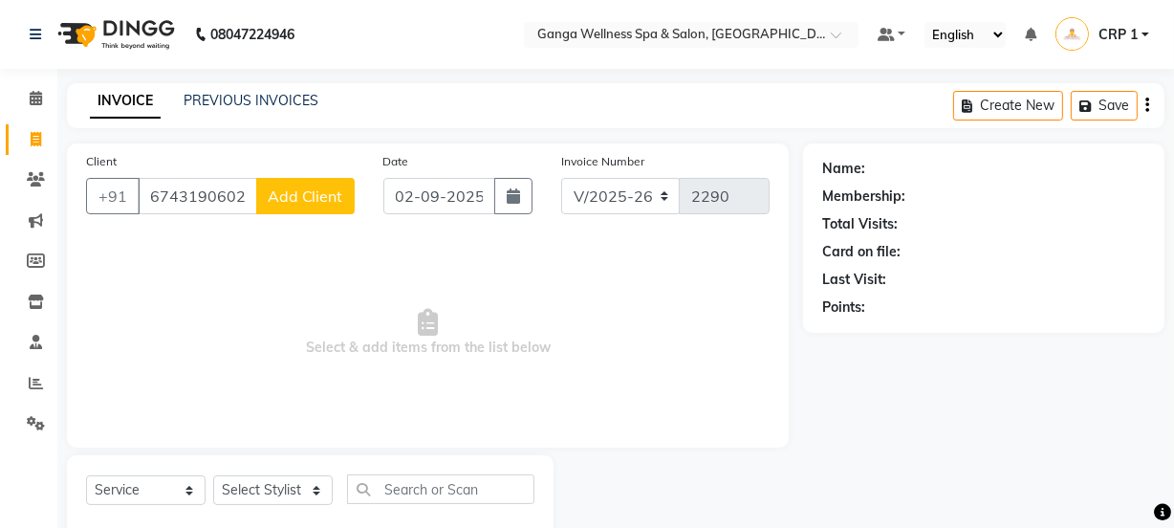
type input "6743190602"
click at [283, 187] on span "Add Client" at bounding box center [306, 195] width 76 height 19
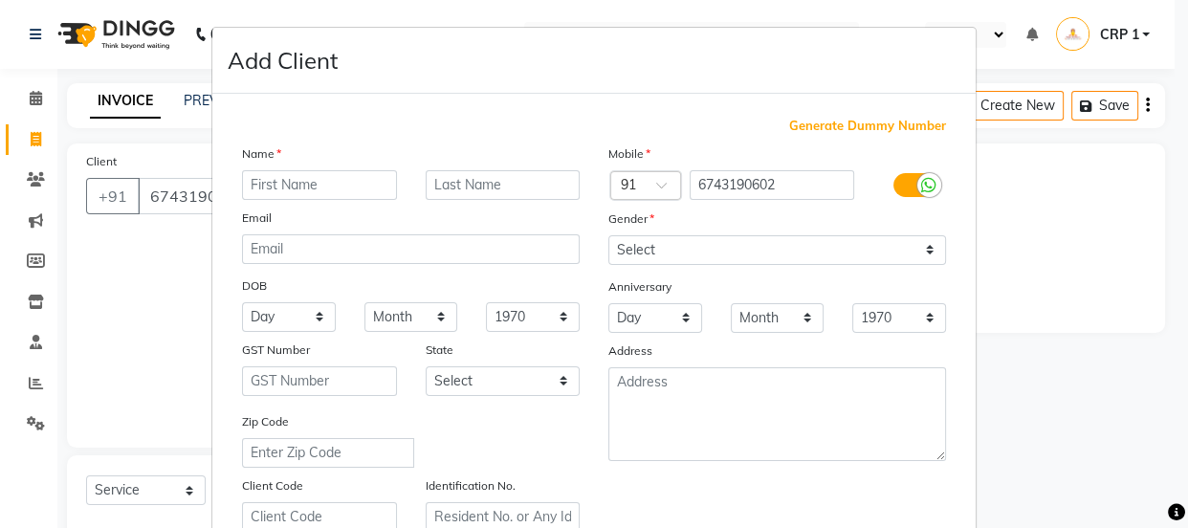
click at [337, 196] on input "text" at bounding box center [319, 185] width 155 height 30
type input "s"
click at [286, 185] on input "Sumti" at bounding box center [319, 185] width 155 height 30
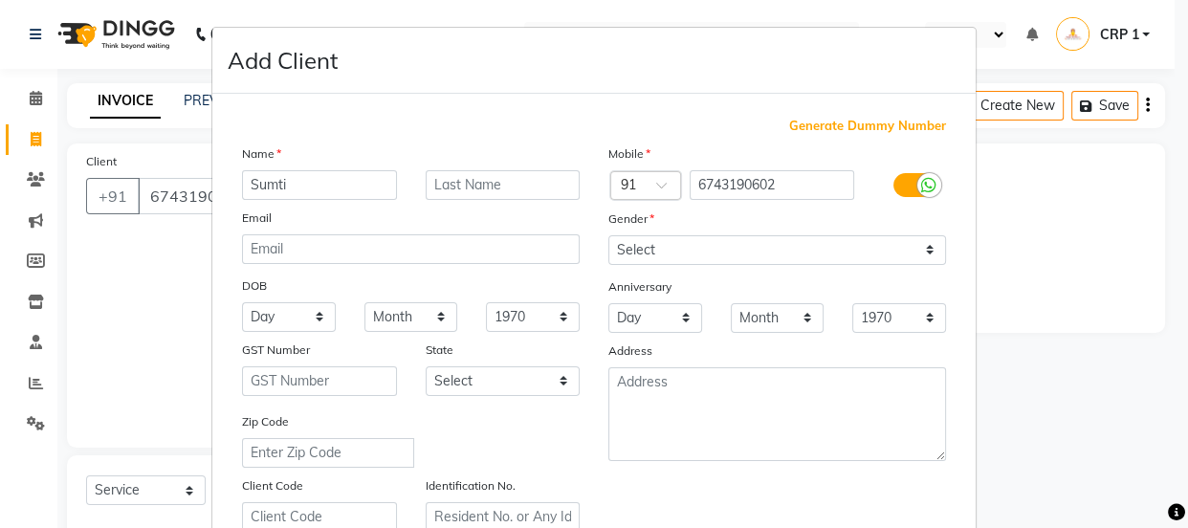
click at [228, 191] on div "Sumti" at bounding box center [320, 185] width 184 height 30
click at [301, 187] on input "Sumti" at bounding box center [319, 185] width 155 height 30
type input "Sumit"
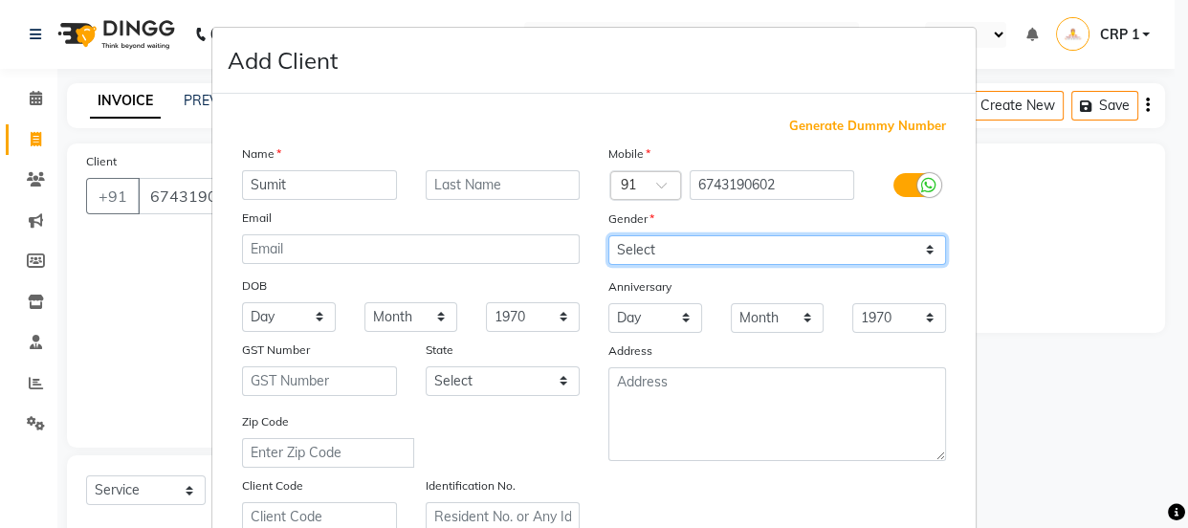
click at [661, 252] on select "Select [DEMOGRAPHIC_DATA] [DEMOGRAPHIC_DATA] Other Prefer Not To Say" at bounding box center [777, 250] width 338 height 30
select select "[DEMOGRAPHIC_DATA]"
click at [608, 235] on select "Select [DEMOGRAPHIC_DATA] [DEMOGRAPHIC_DATA] Other Prefer Not To Say" at bounding box center [777, 250] width 338 height 30
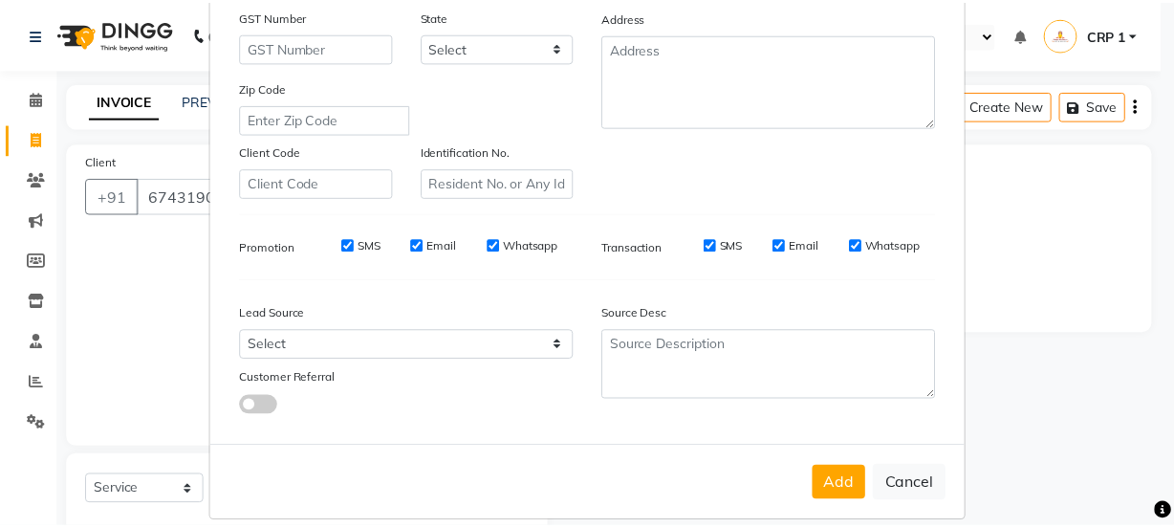
scroll to position [347, 0]
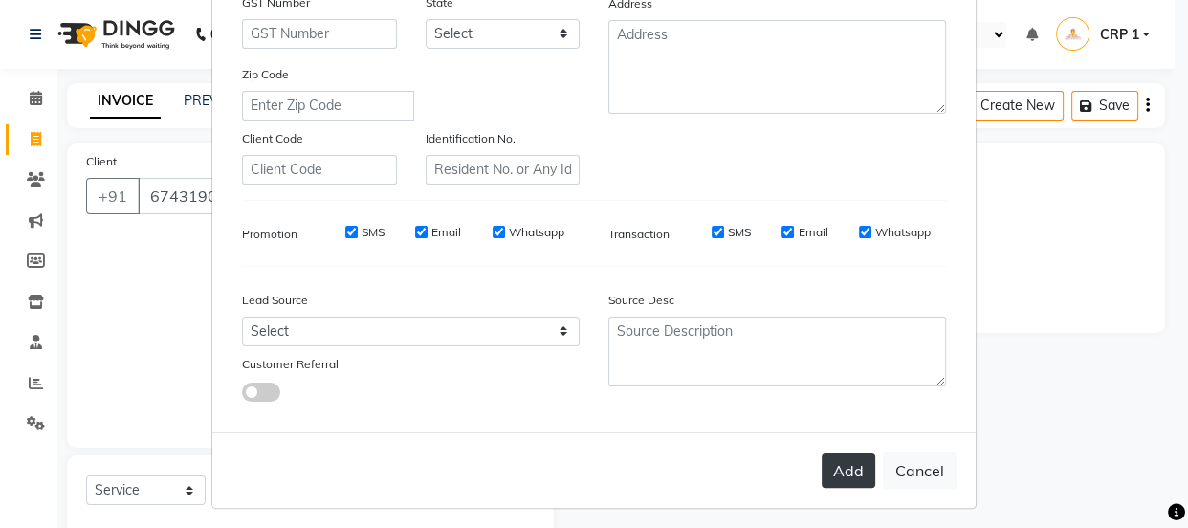
click at [857, 467] on button "Add" at bounding box center [848, 470] width 54 height 34
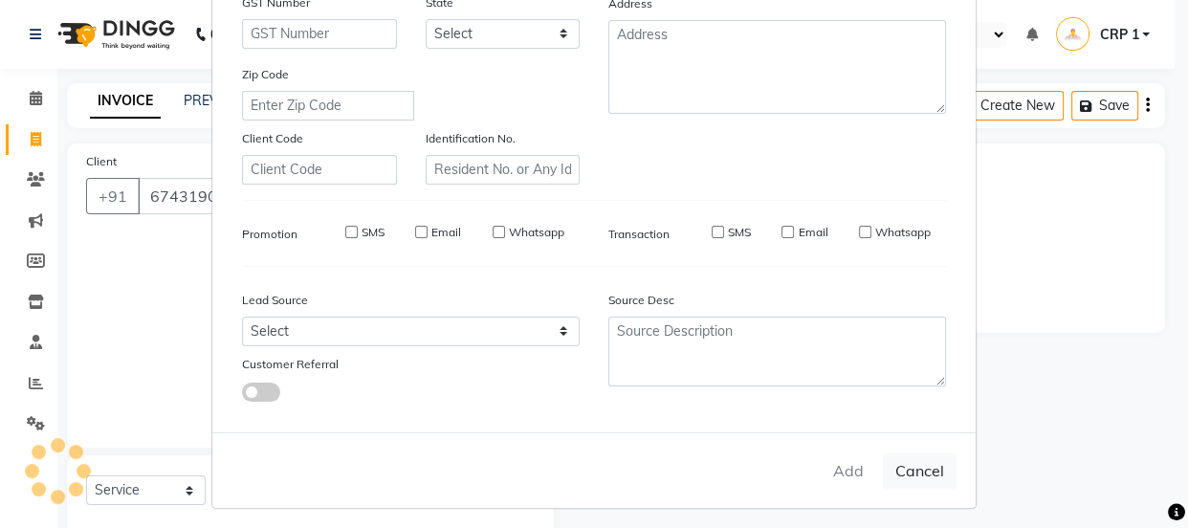
select select
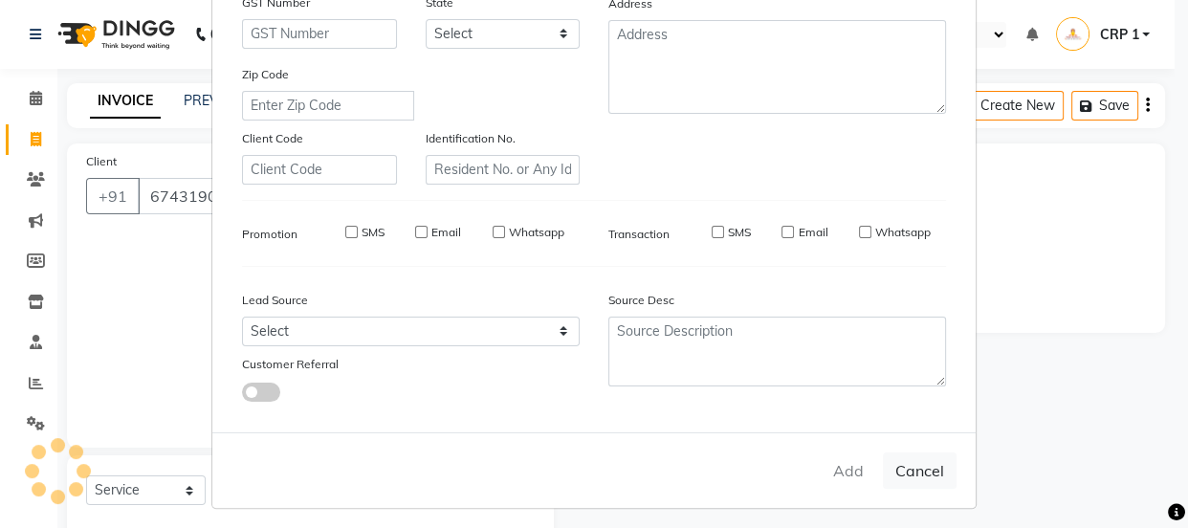
select select
checkbox input "false"
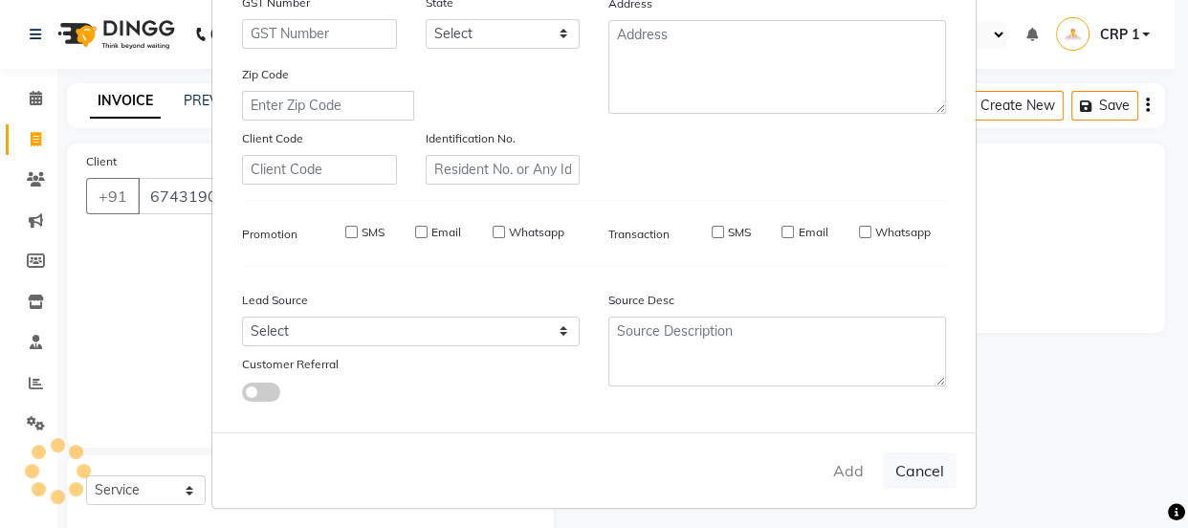
checkbox input "false"
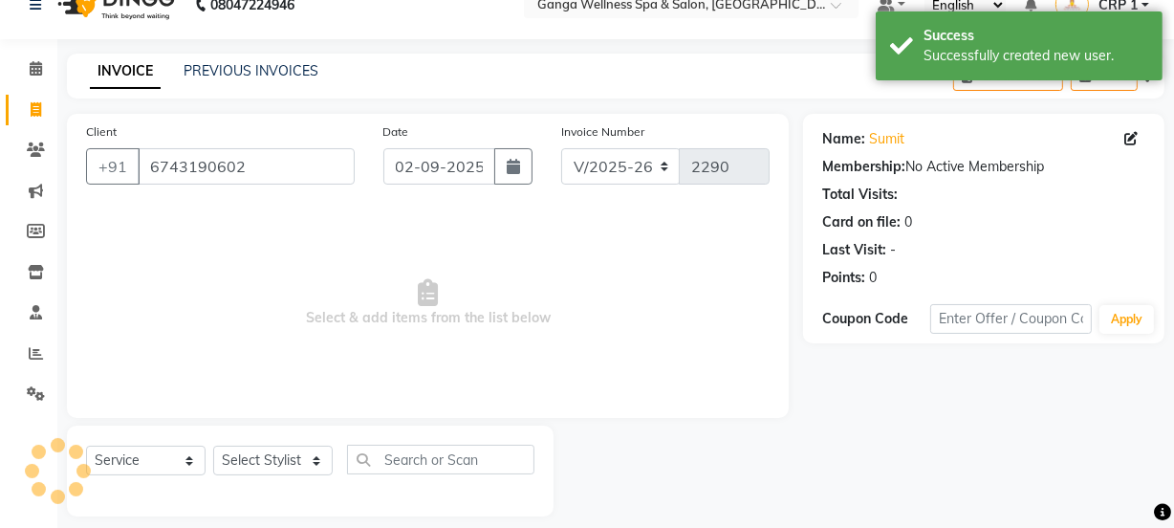
scroll to position [48, 0]
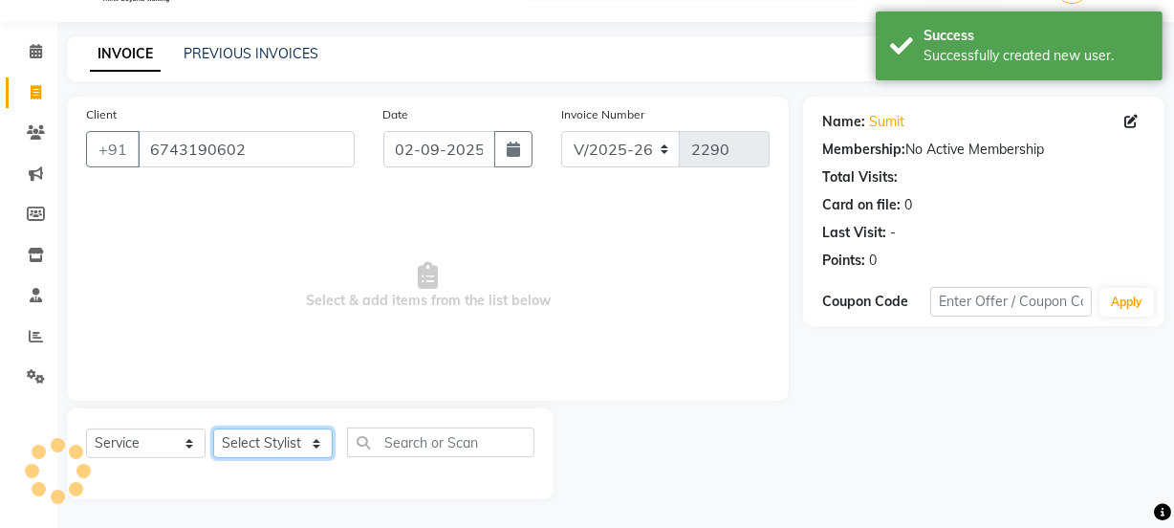
click at [274, 451] on select "Select Stylist Aarovi [PERSON_NAME] [PERSON_NAME] Ammi [PERSON_NAME] CRP 1 CRP …" at bounding box center [273, 443] width 120 height 30
select select "75523"
click at [213, 428] on select "Select Stylist Aarovi [PERSON_NAME] [PERSON_NAME] Ammi [PERSON_NAME] CRP 1 CRP …" at bounding box center [273, 443] width 120 height 30
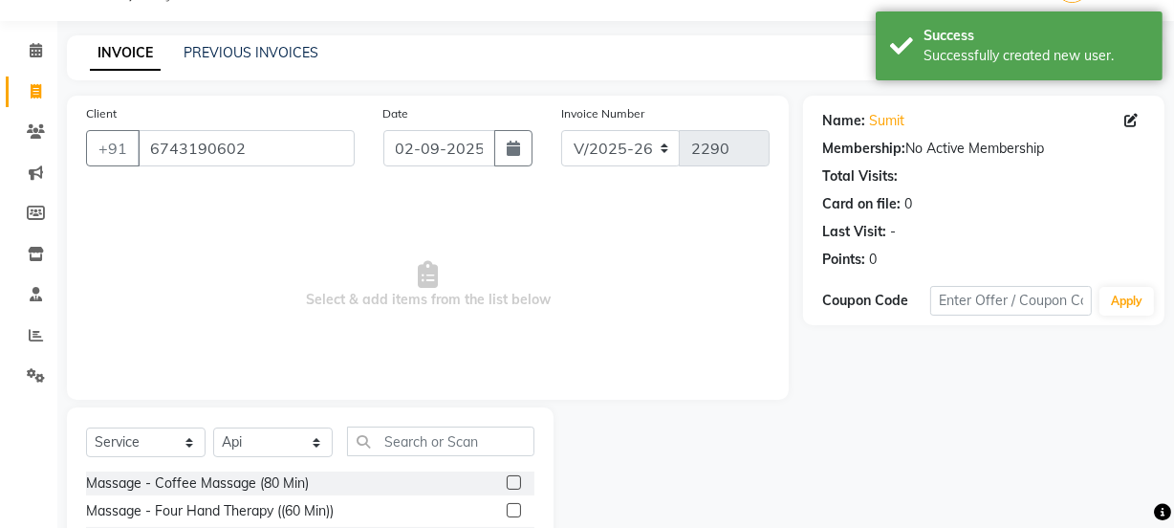
click at [391, 428] on input "text" at bounding box center [440, 441] width 187 height 30
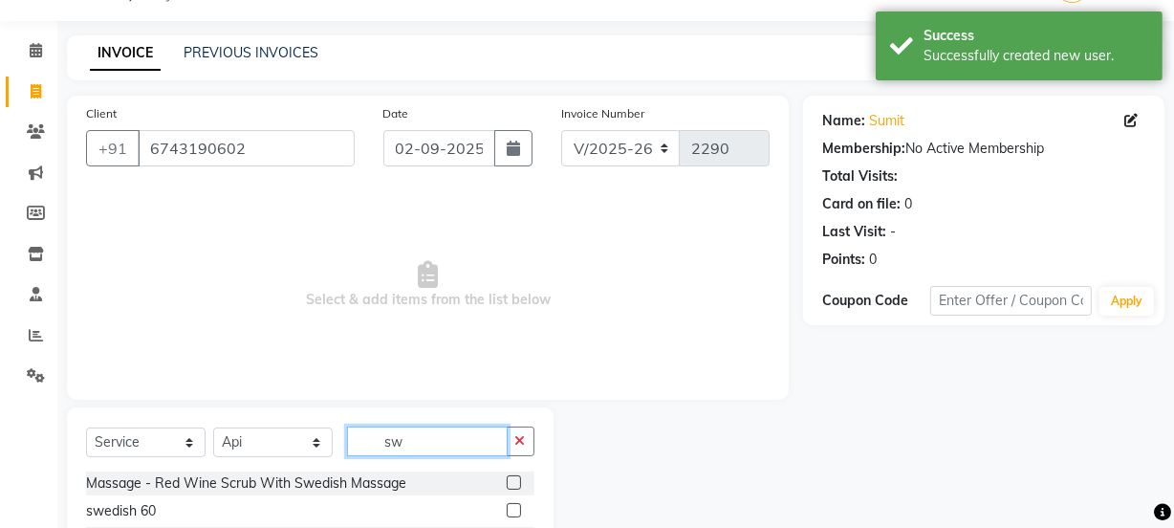
scroll to position [213, 0]
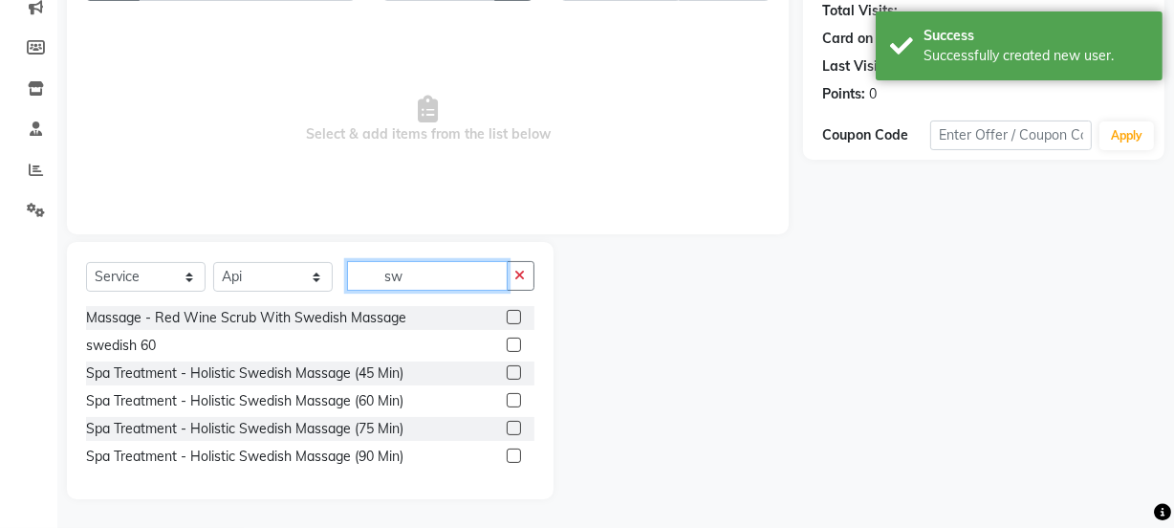
type input "sw"
click at [513, 398] on label at bounding box center [514, 400] width 14 height 14
click at [513, 398] on input "checkbox" at bounding box center [513, 401] width 12 height 12
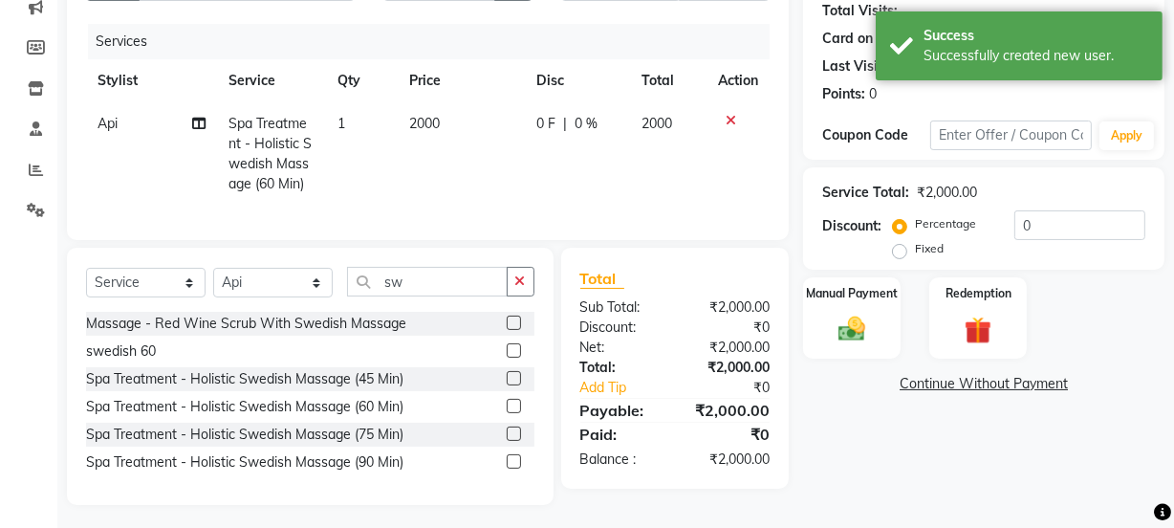
checkbox input "false"
click at [497, 154] on td "2000" at bounding box center [462, 153] width 127 height 103
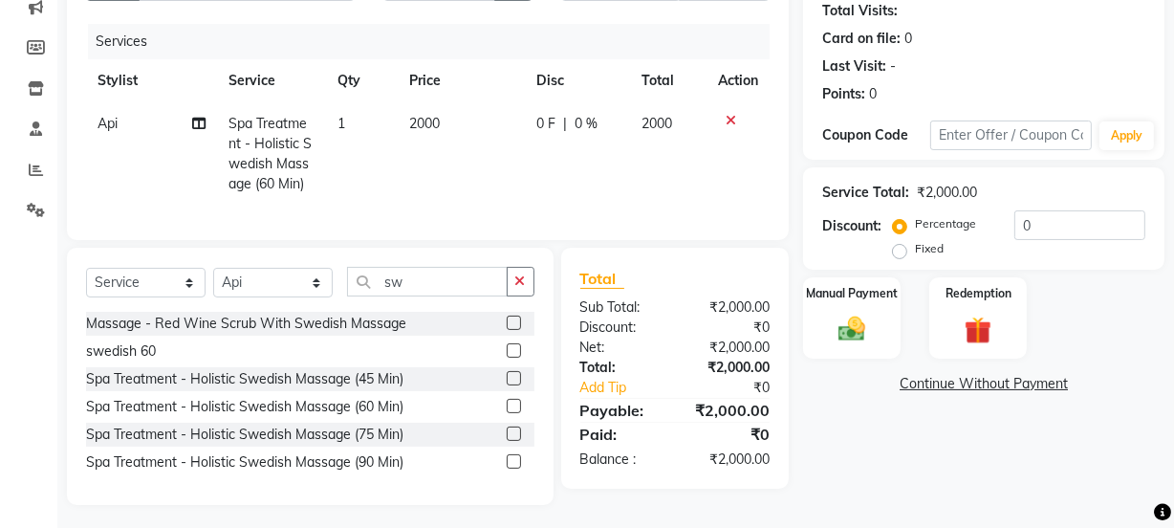
select select "75523"
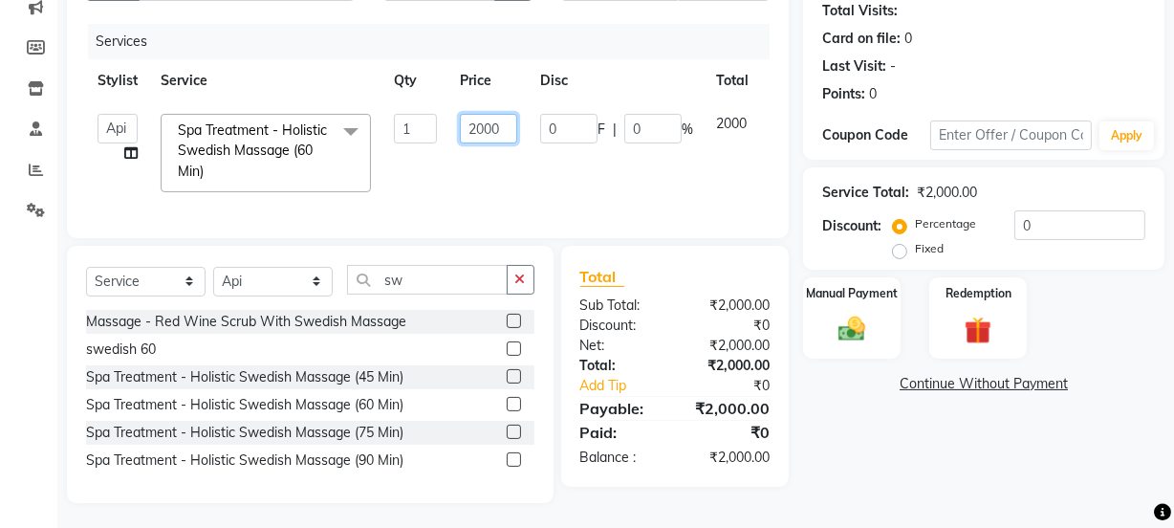
click at [480, 124] on input "2000" at bounding box center [488, 129] width 57 height 30
type input "1300"
click at [529, 164] on td "0 F | 0 %" at bounding box center [617, 152] width 176 height 101
select select "75523"
click at [855, 335] on img at bounding box center [852, 329] width 46 height 33
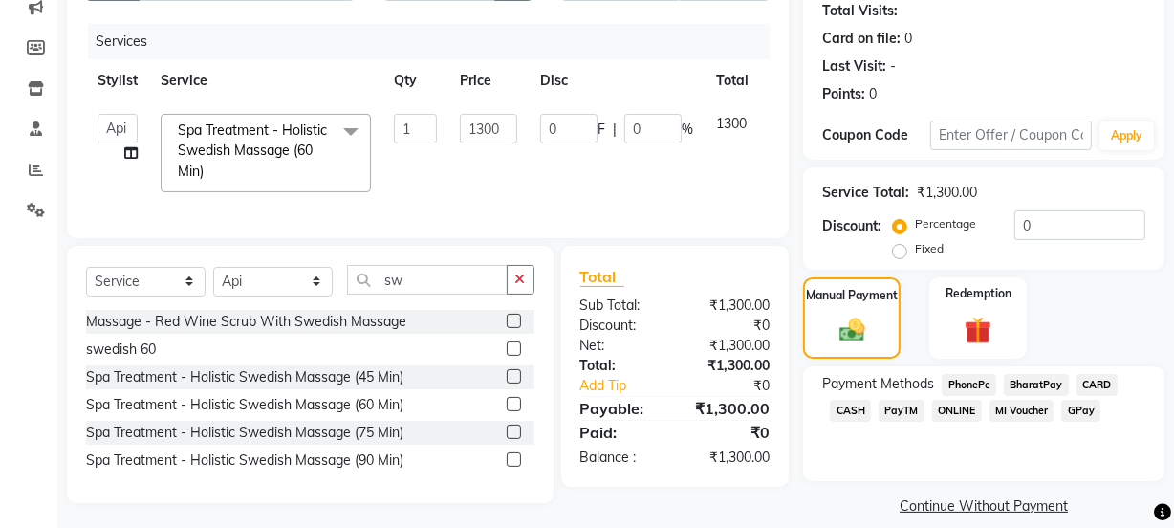
click at [855, 409] on span "CASH" at bounding box center [850, 411] width 41 height 22
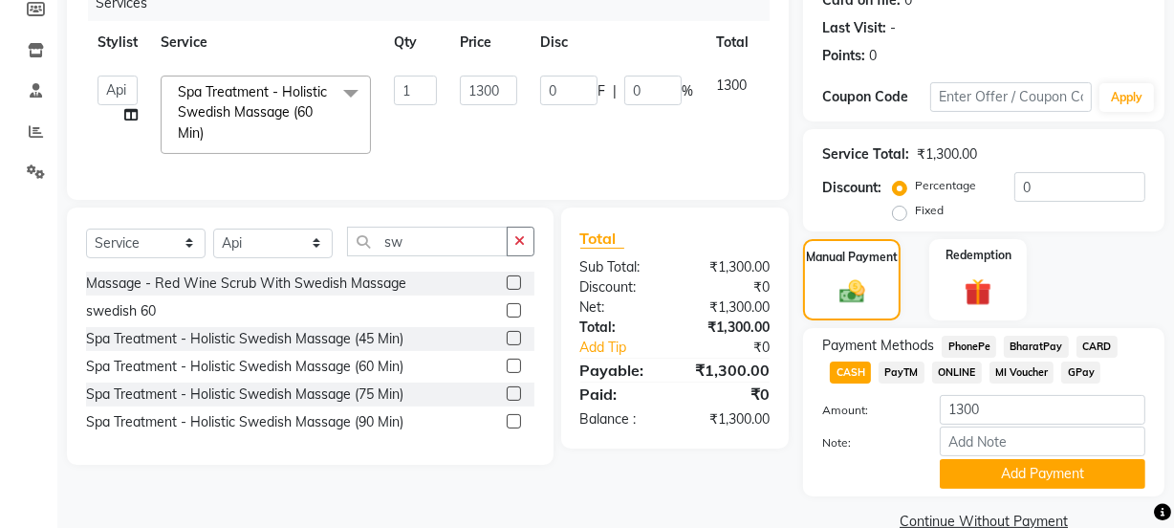
scroll to position [287, 0]
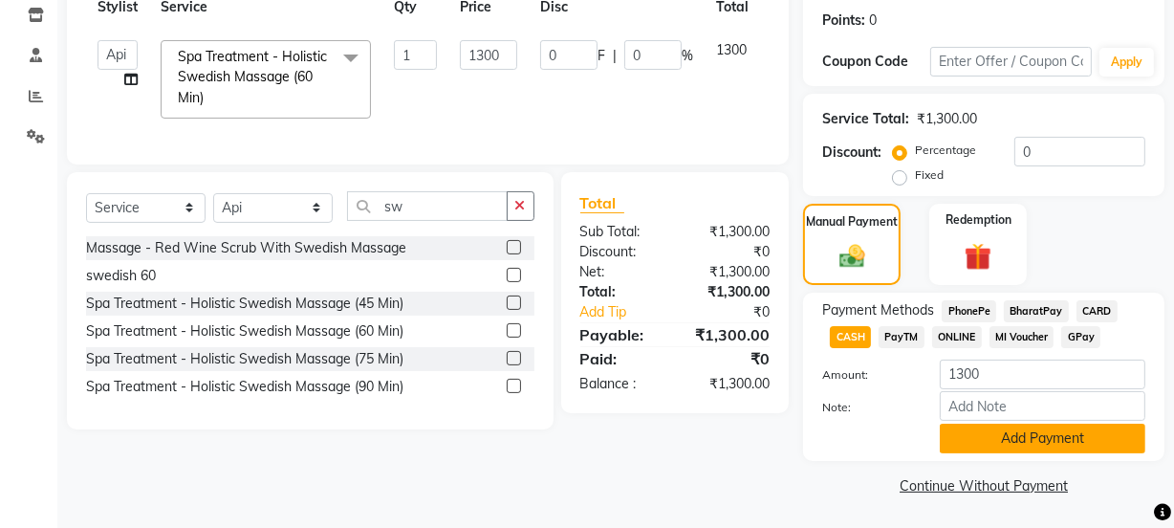
click at [1002, 431] on button "Add Payment" at bounding box center [1043, 439] width 206 height 30
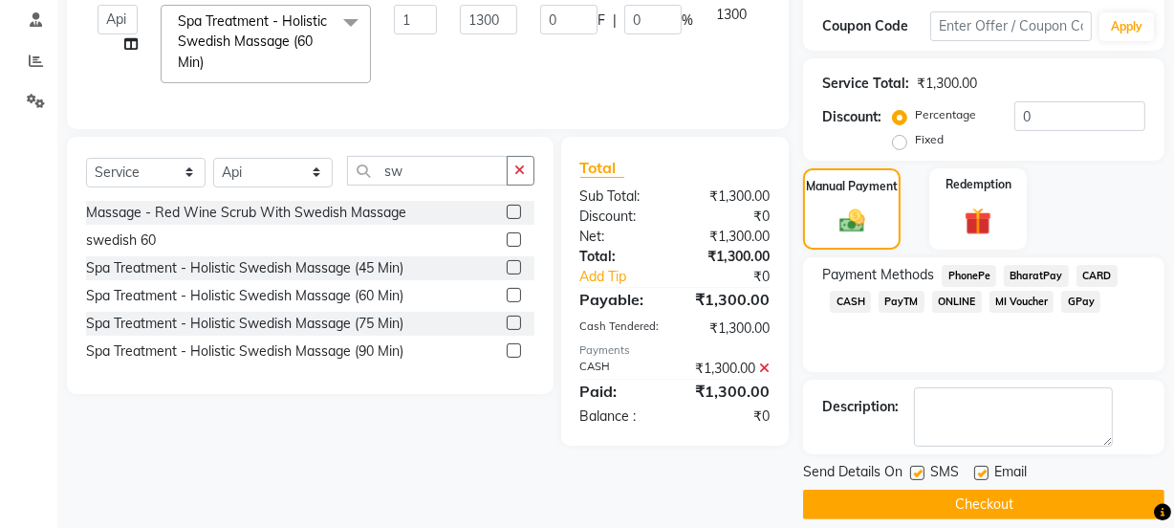
scroll to position [341, 0]
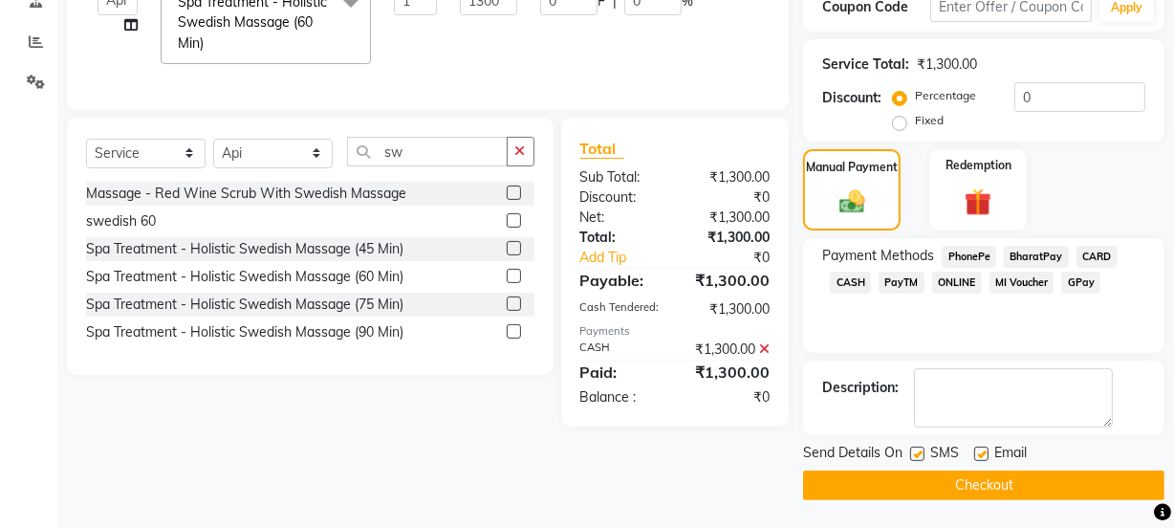
click at [942, 475] on button "Checkout" at bounding box center [983, 485] width 361 height 30
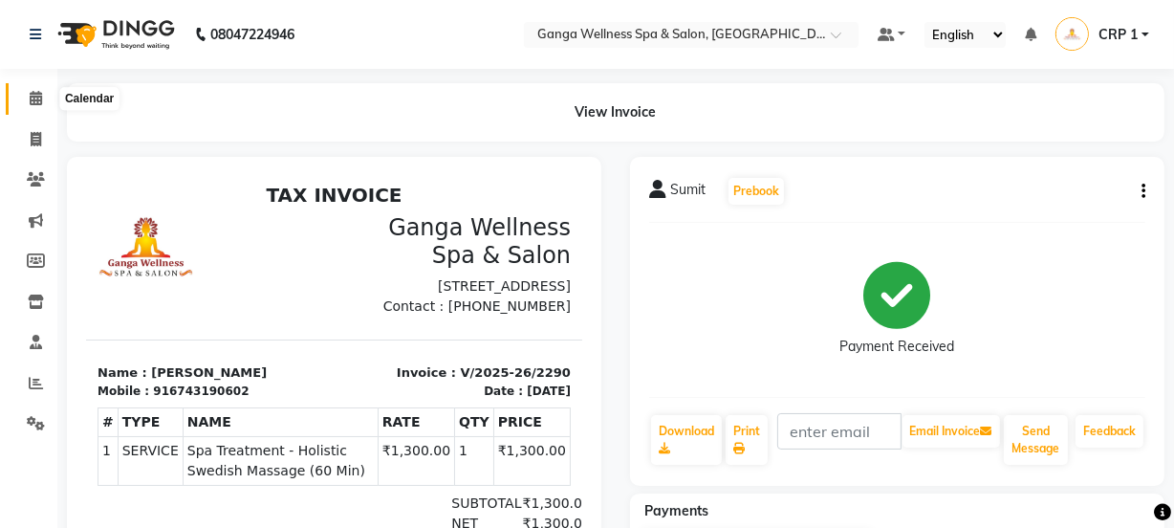
click at [32, 95] on icon at bounding box center [36, 98] width 12 height 14
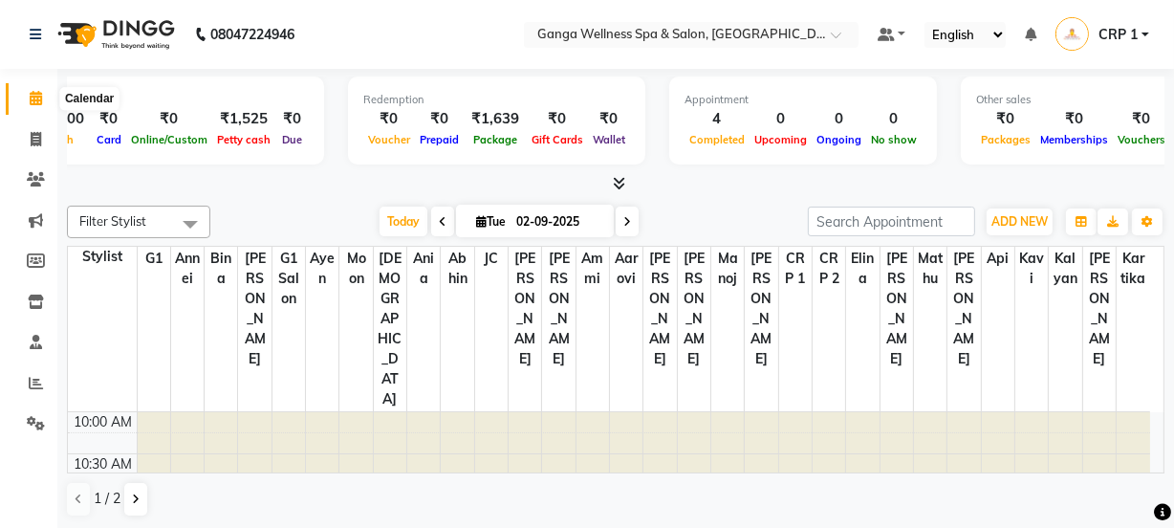
scroll to position [0, 409]
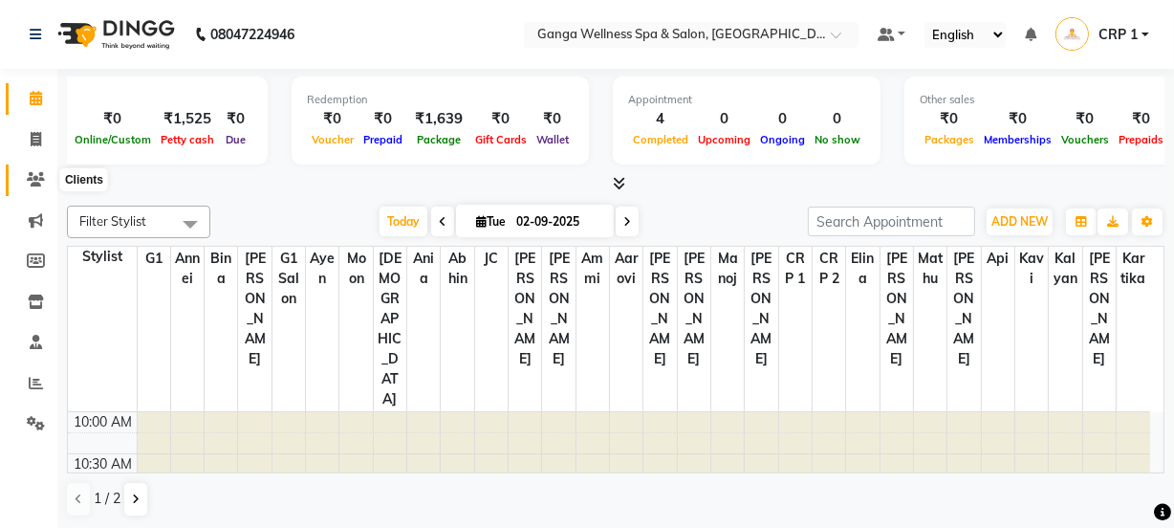
click at [31, 174] on icon at bounding box center [36, 179] width 18 height 14
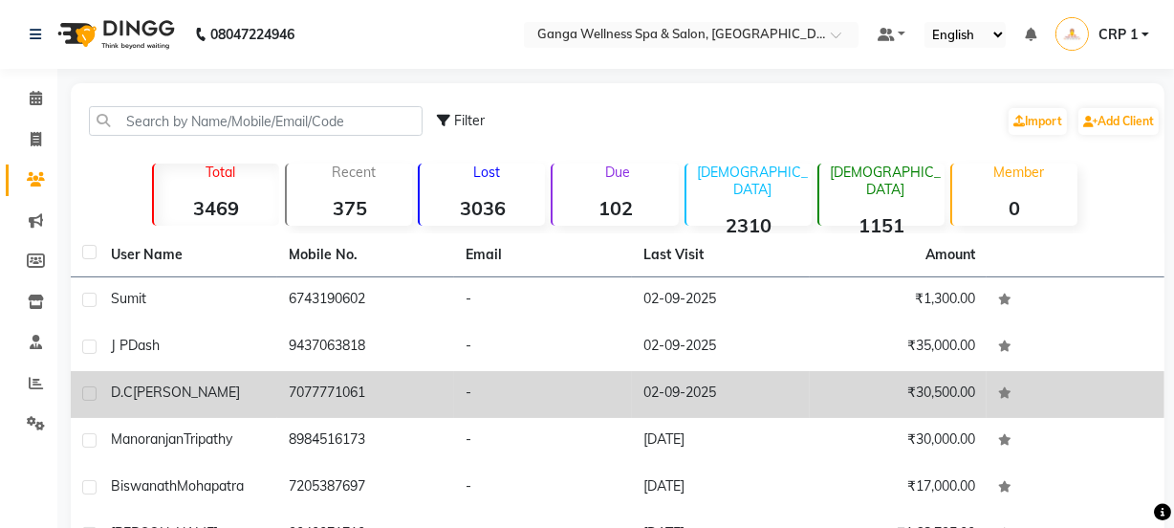
click at [179, 383] on div "[PERSON_NAME]" at bounding box center [188, 392] width 155 height 20
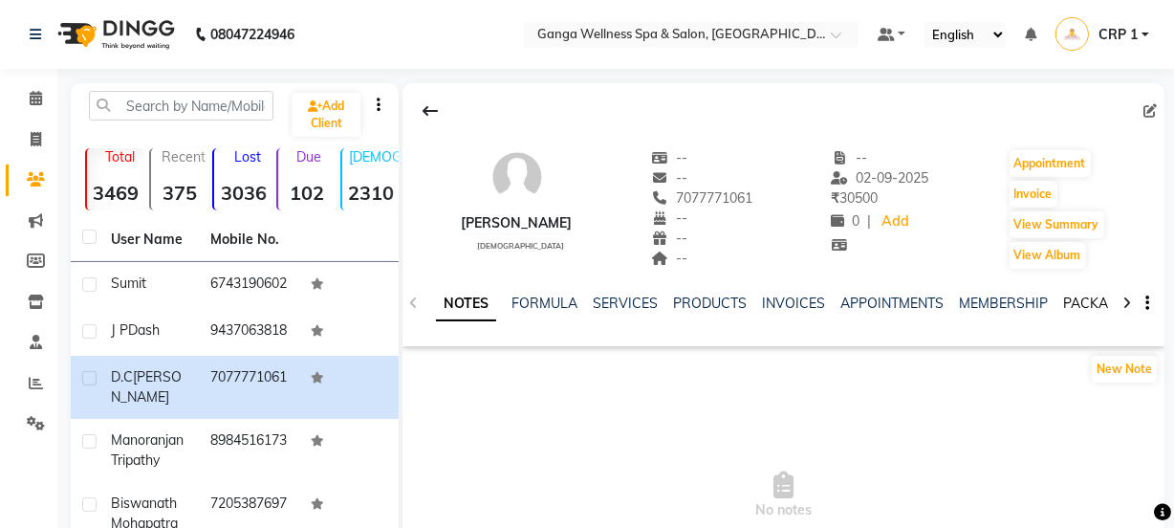
click at [1087, 301] on link "PACKAGES" at bounding box center [1098, 302] width 71 height 17
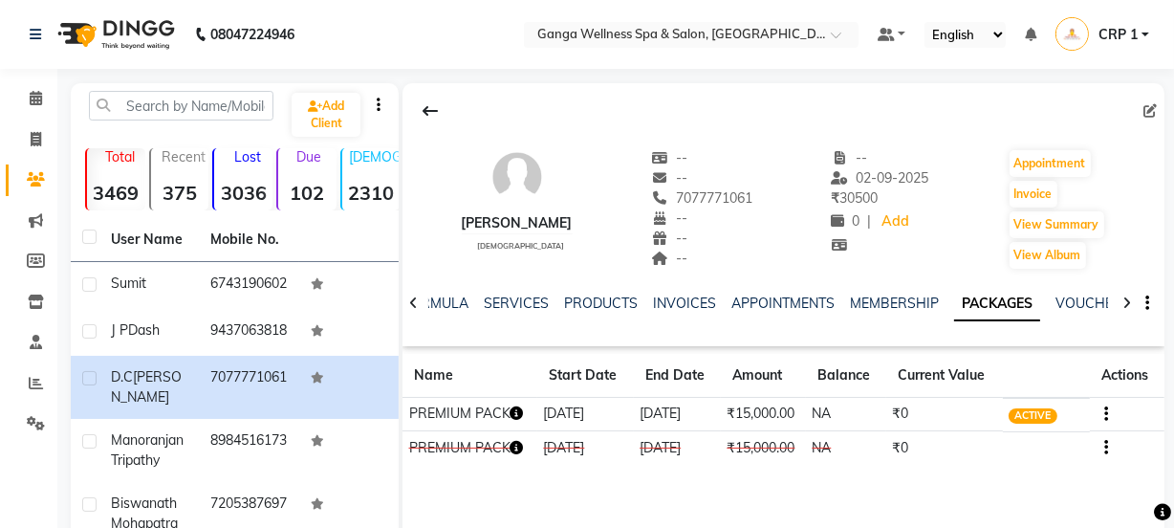
click at [522, 415] on icon "button" at bounding box center [517, 412] width 13 height 13
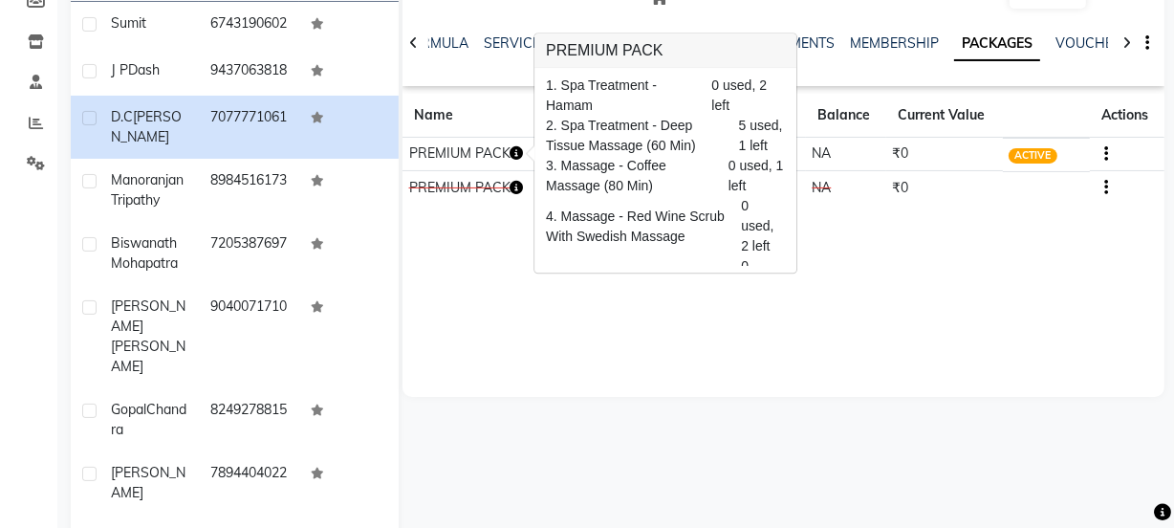
click at [763, 336] on div "[PERSON_NAME] [DEMOGRAPHIC_DATA] -- -- 7077771061 -- -- -- -- [DATE] ₹ 30500 0 …" at bounding box center [784, 110] width 762 height 574
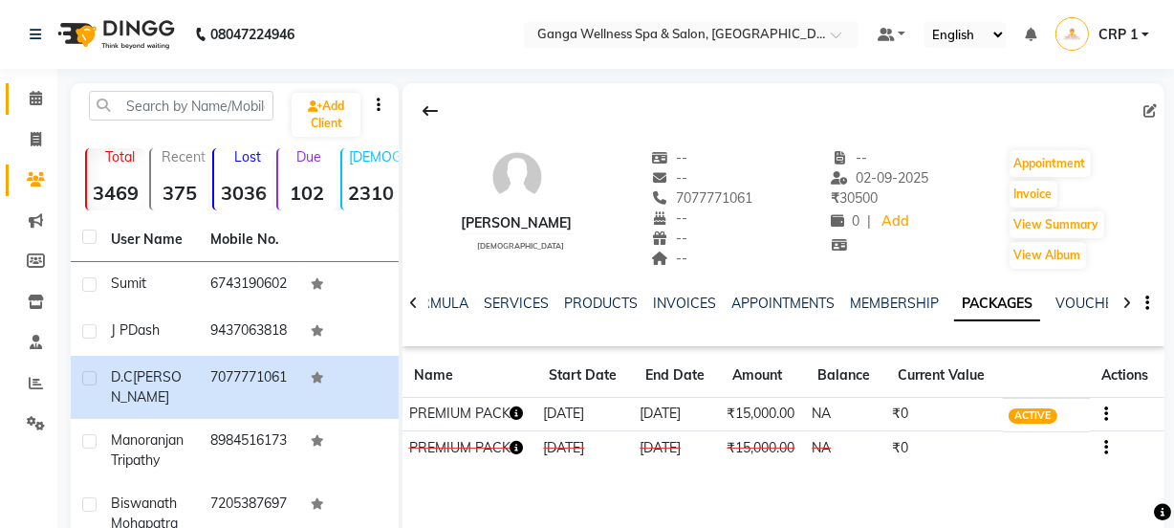
click at [35, 86] on link "Calendar" at bounding box center [29, 99] width 46 height 32
